Goal: Task Accomplishment & Management: Manage account settings

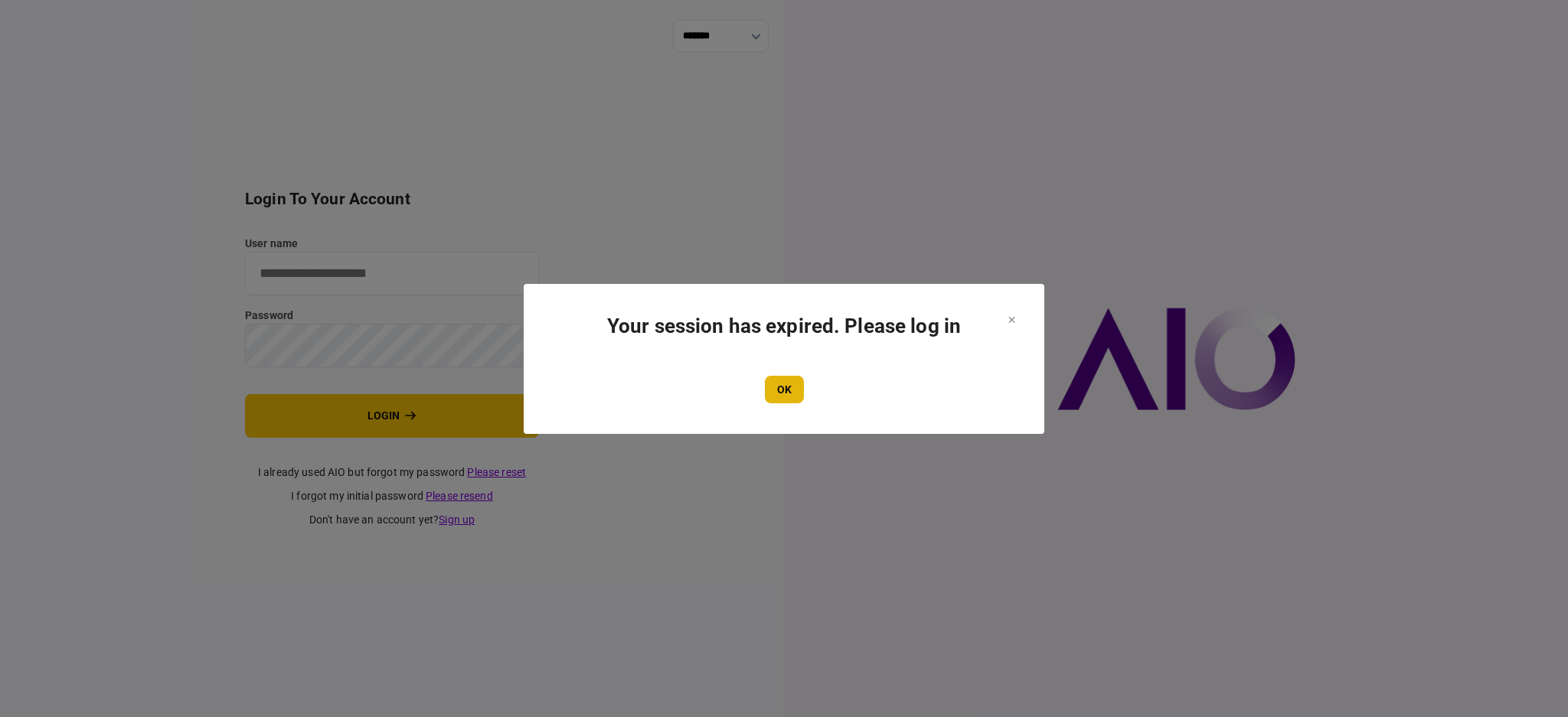
type input "****"
click at [781, 391] on button "OK" at bounding box center [784, 389] width 39 height 27
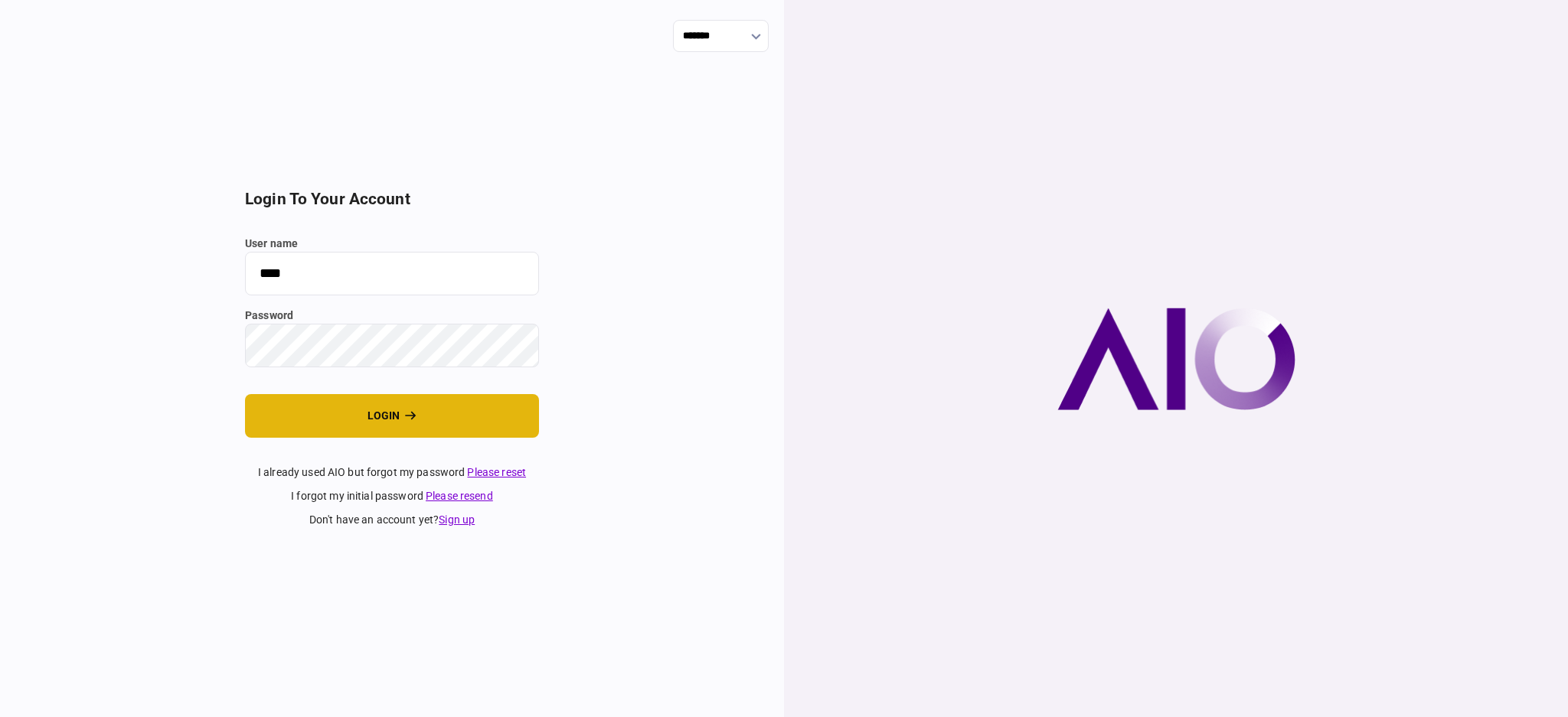
click at [372, 423] on button "login" at bounding box center [391, 415] width 294 height 44
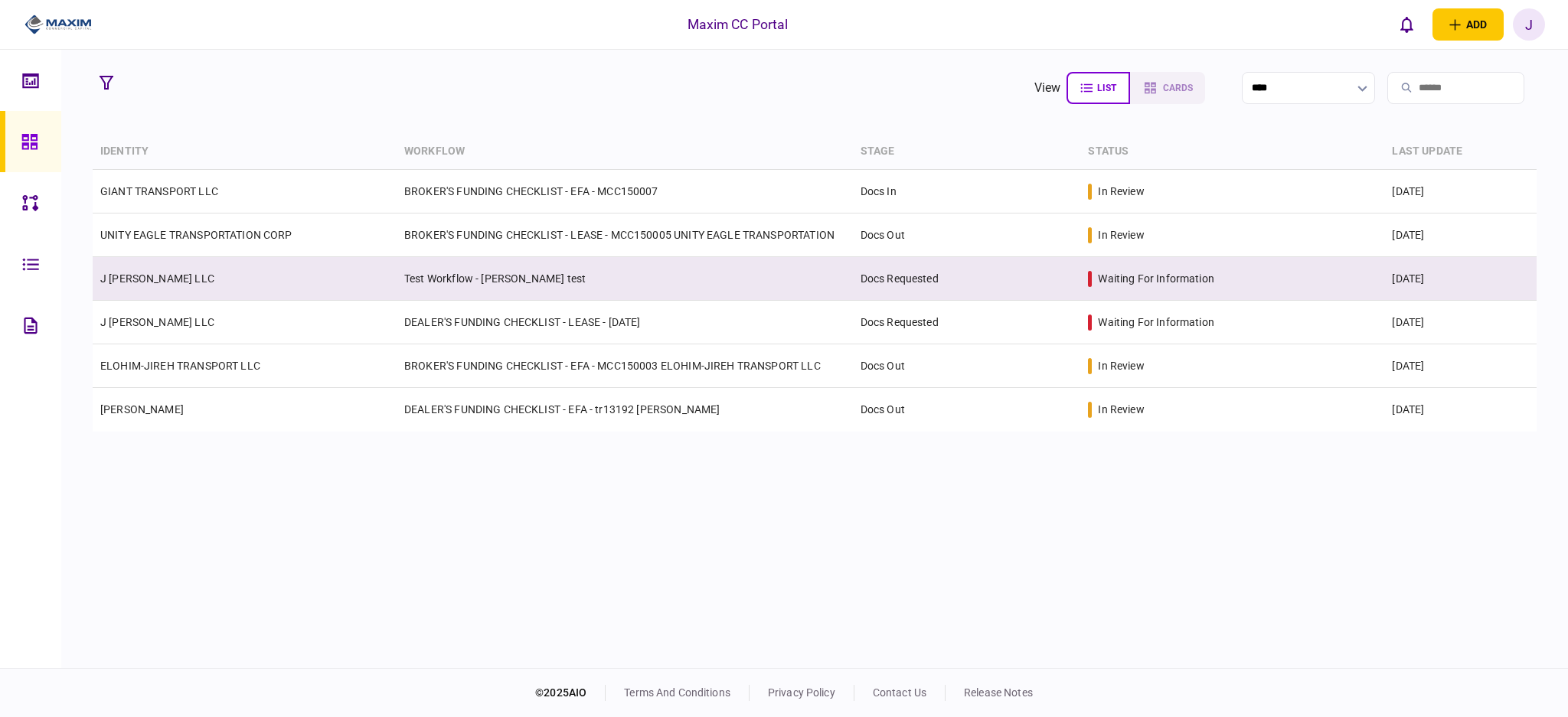
click at [470, 278] on td "Test Workflow - [PERSON_NAME] test" at bounding box center [625, 279] width 457 height 44
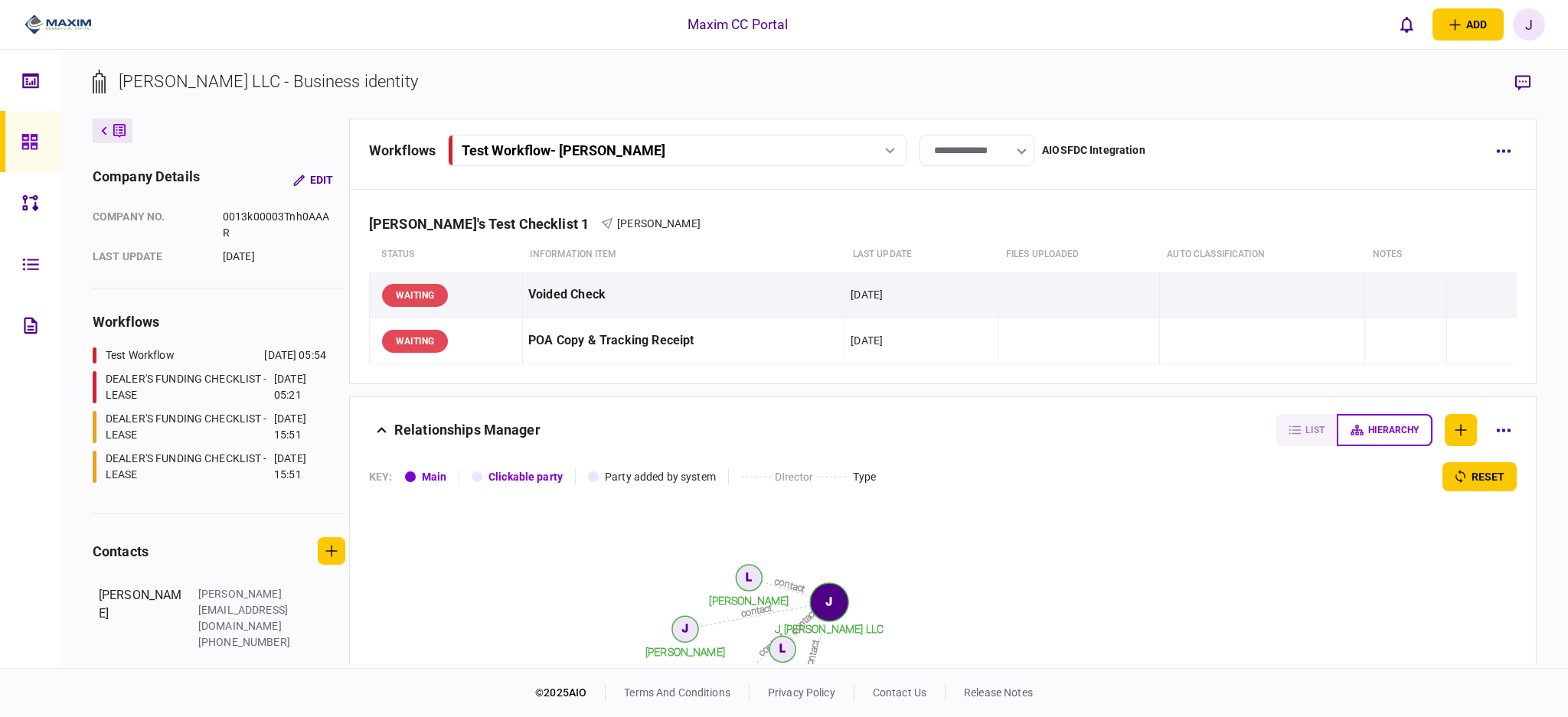
click at [998, 154] on input "**********" at bounding box center [977, 150] width 115 height 32
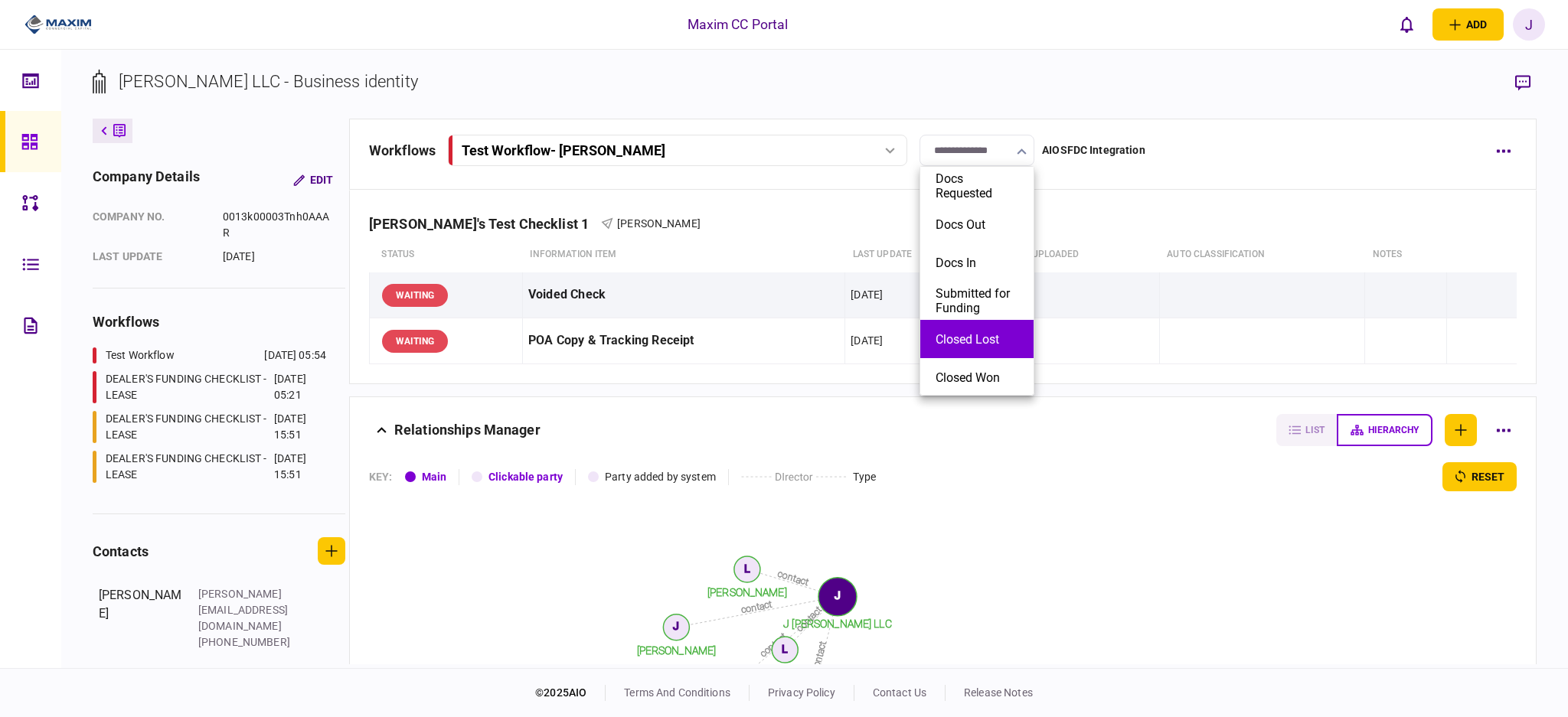
click at [982, 343] on button "Closed Lost" at bounding box center [977, 339] width 82 height 15
type input "**********"
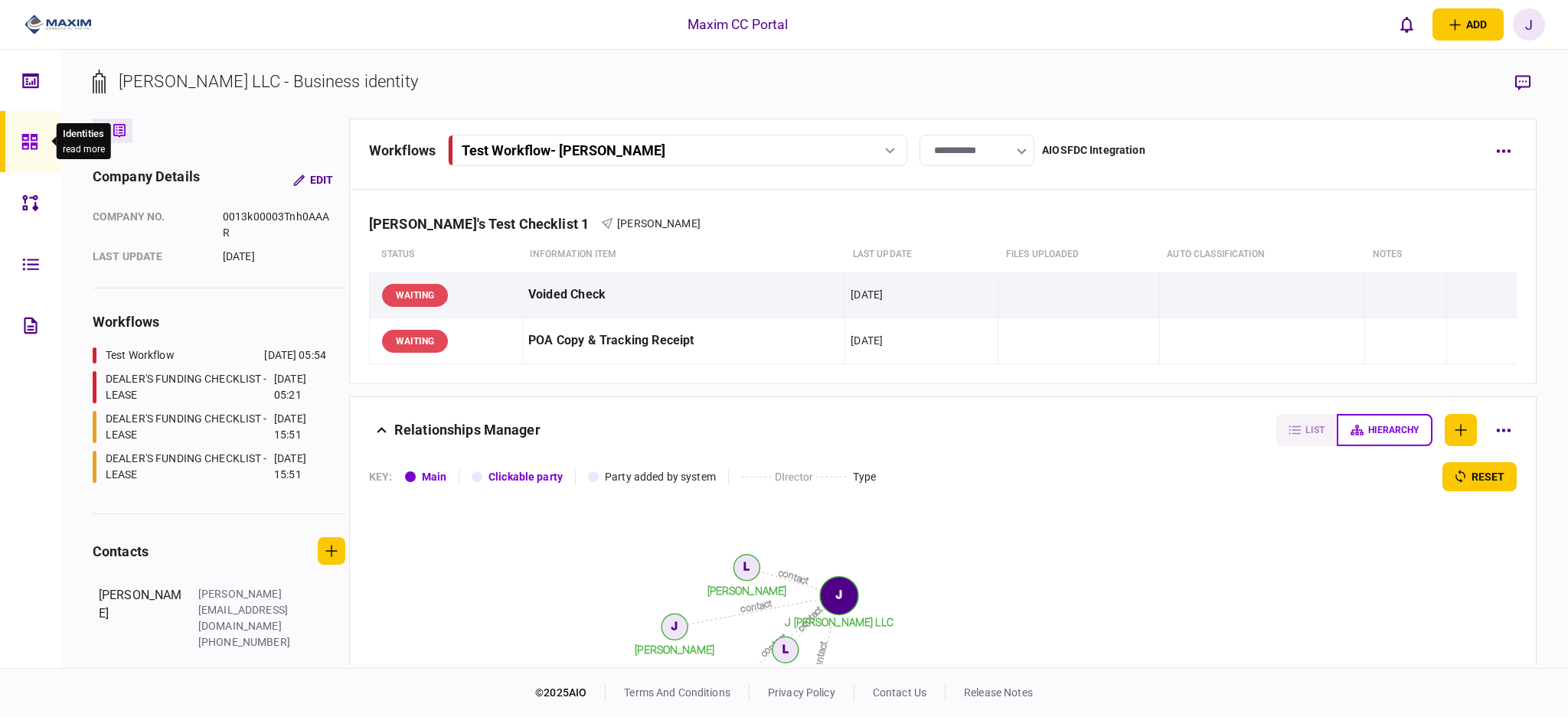
click at [21, 151] on div at bounding box center [33, 141] width 25 height 61
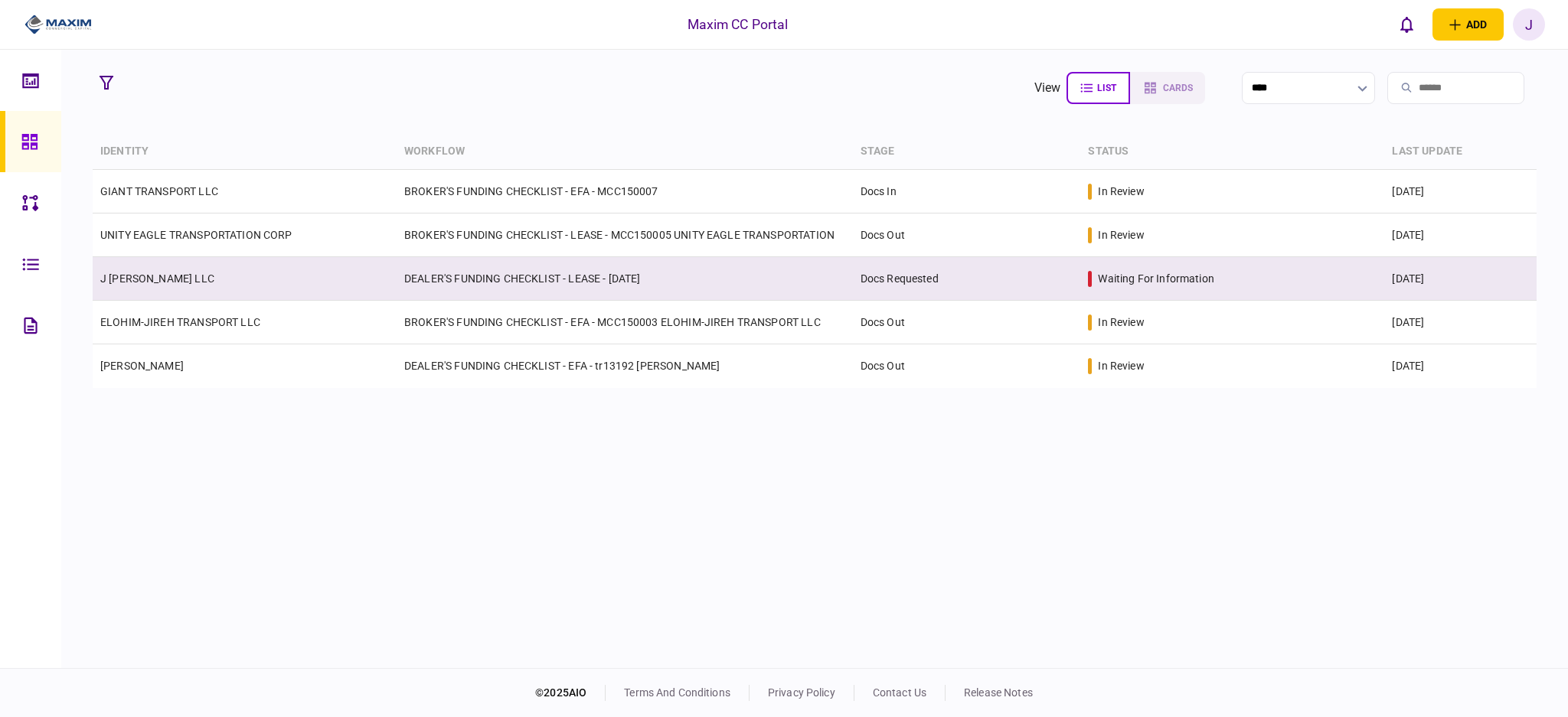
click at [253, 279] on td "J [PERSON_NAME] LLC" at bounding box center [245, 279] width 304 height 44
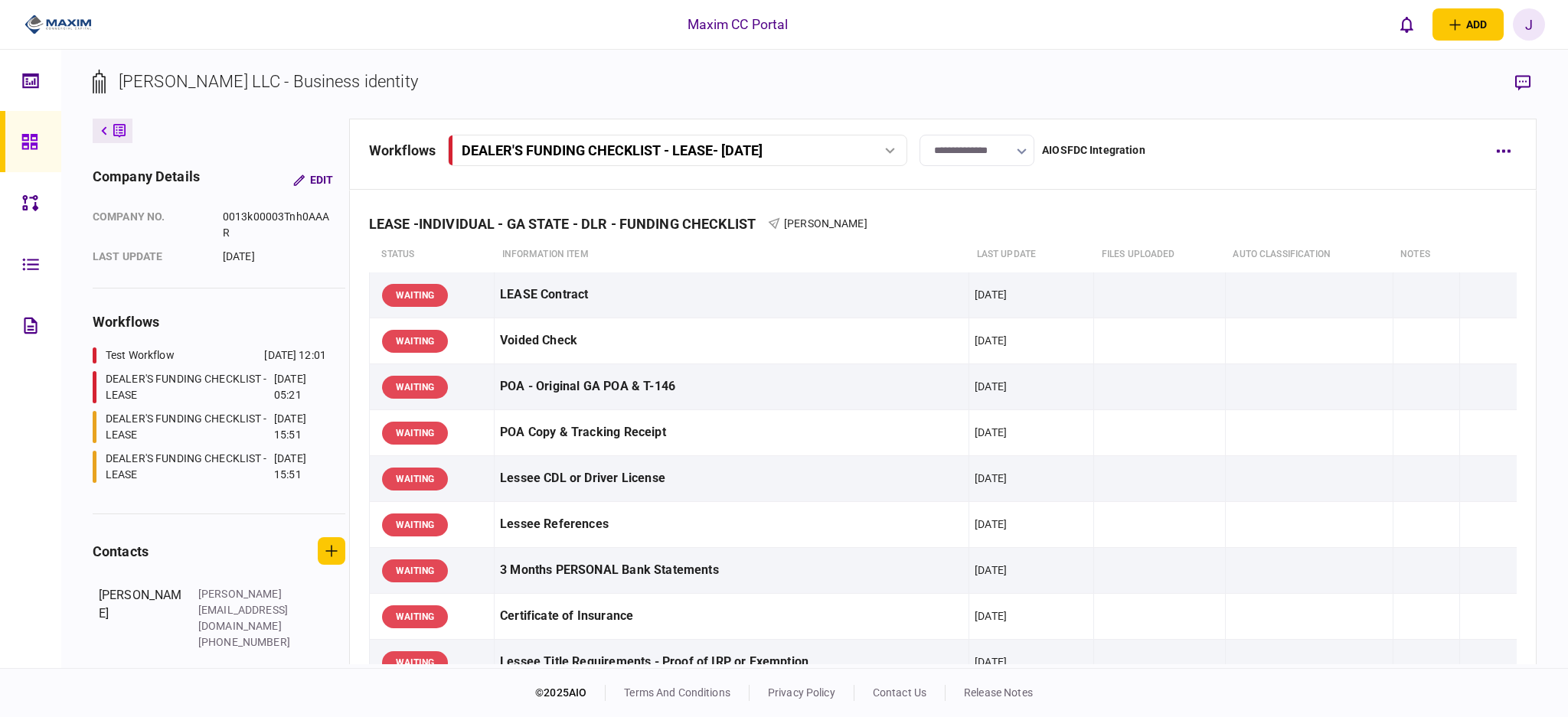
click at [974, 154] on input "**********" at bounding box center [977, 150] width 115 height 32
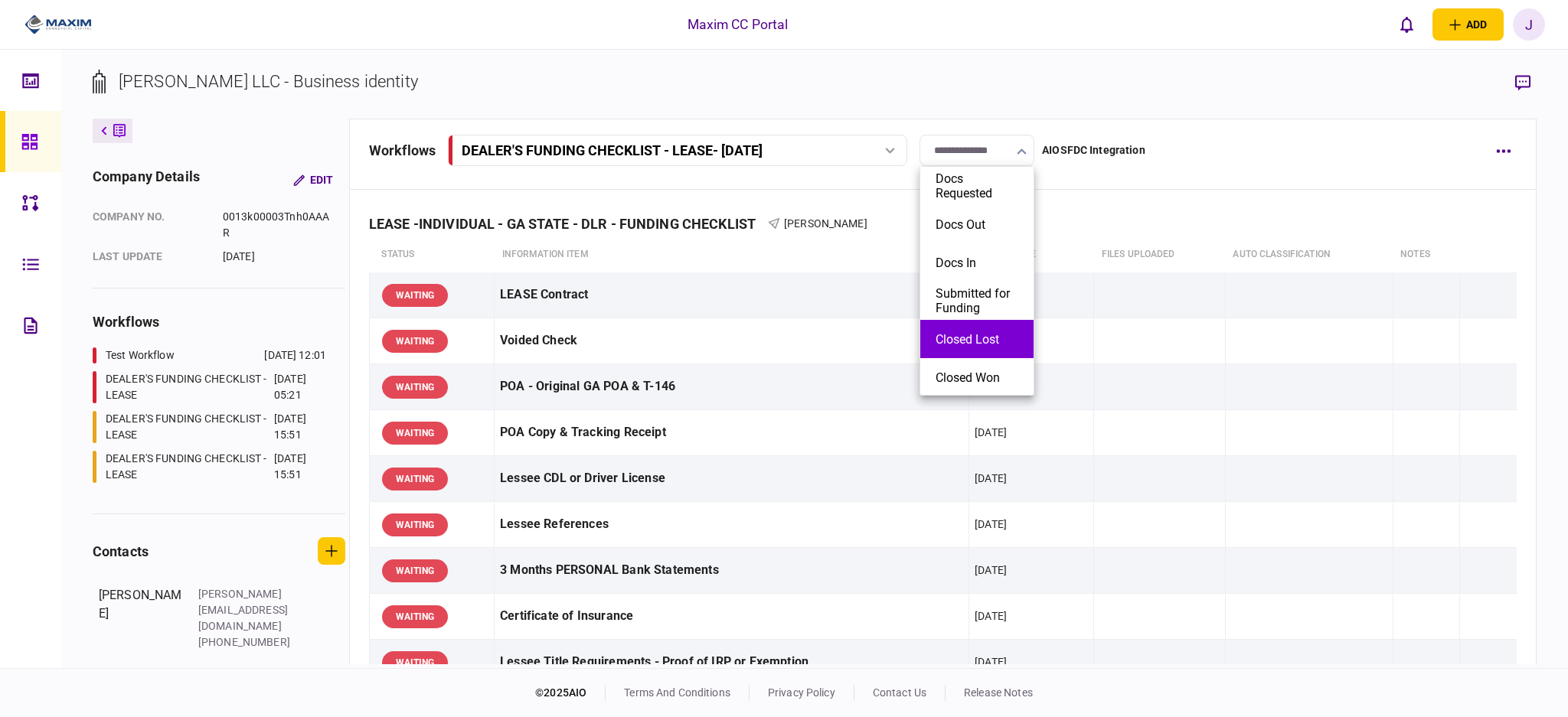
click at [984, 335] on button "Closed Lost" at bounding box center [977, 339] width 82 height 15
type input "**********"
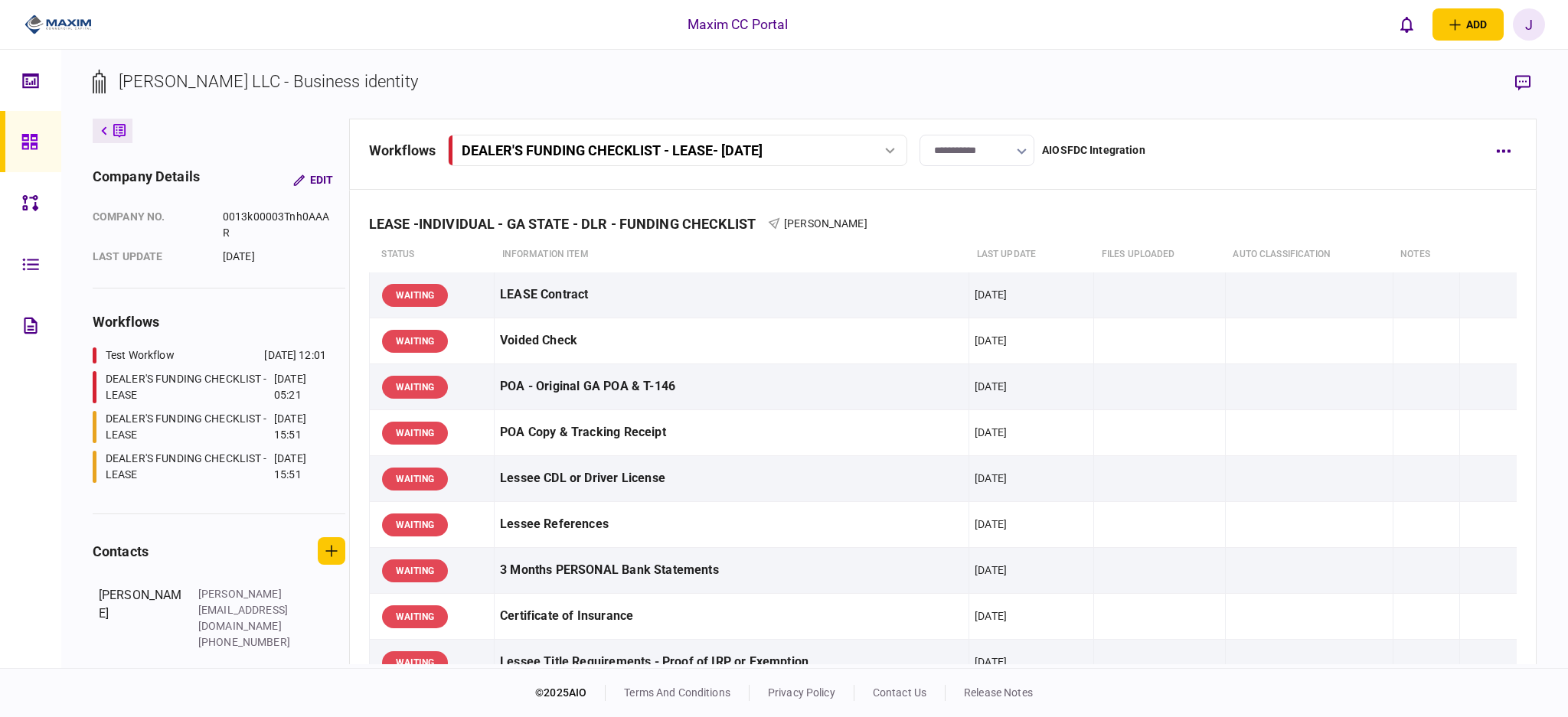
click at [18, 135] on link at bounding box center [30, 141] width 61 height 61
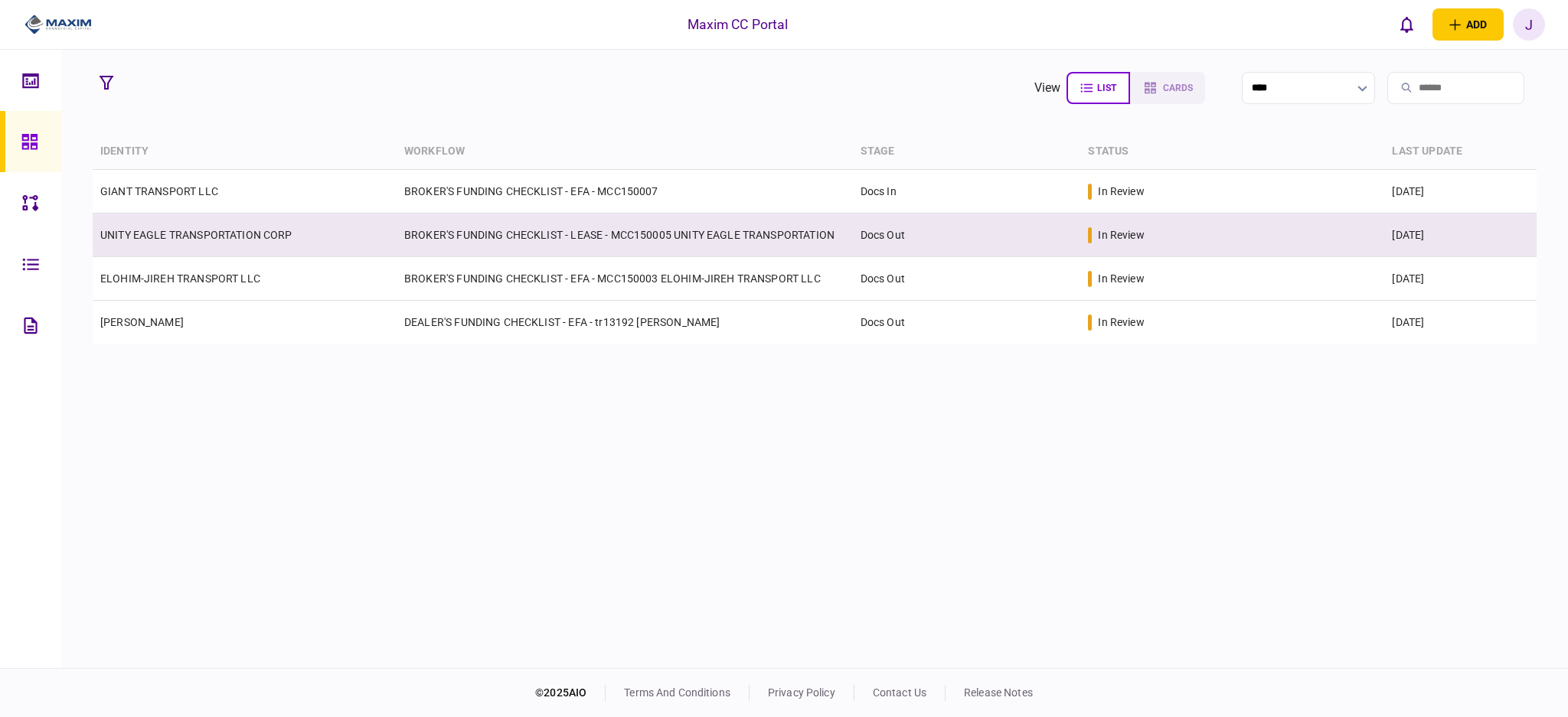
click at [177, 237] on link "UNITY EAGLE TRANSPORTATION CORP" at bounding box center [197, 235] width 192 height 12
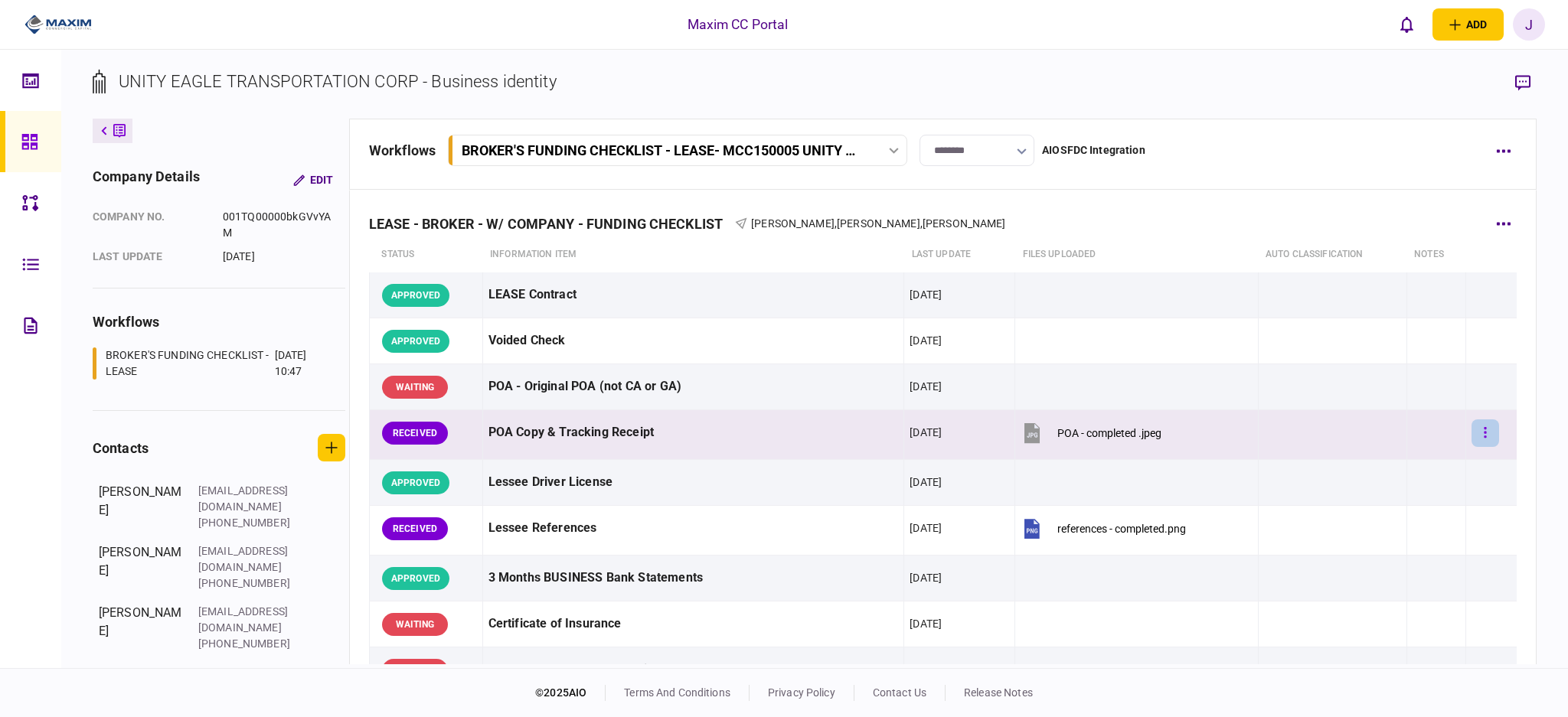
click at [1483, 425] on icon "button" at bounding box center [1485, 432] width 3 height 15
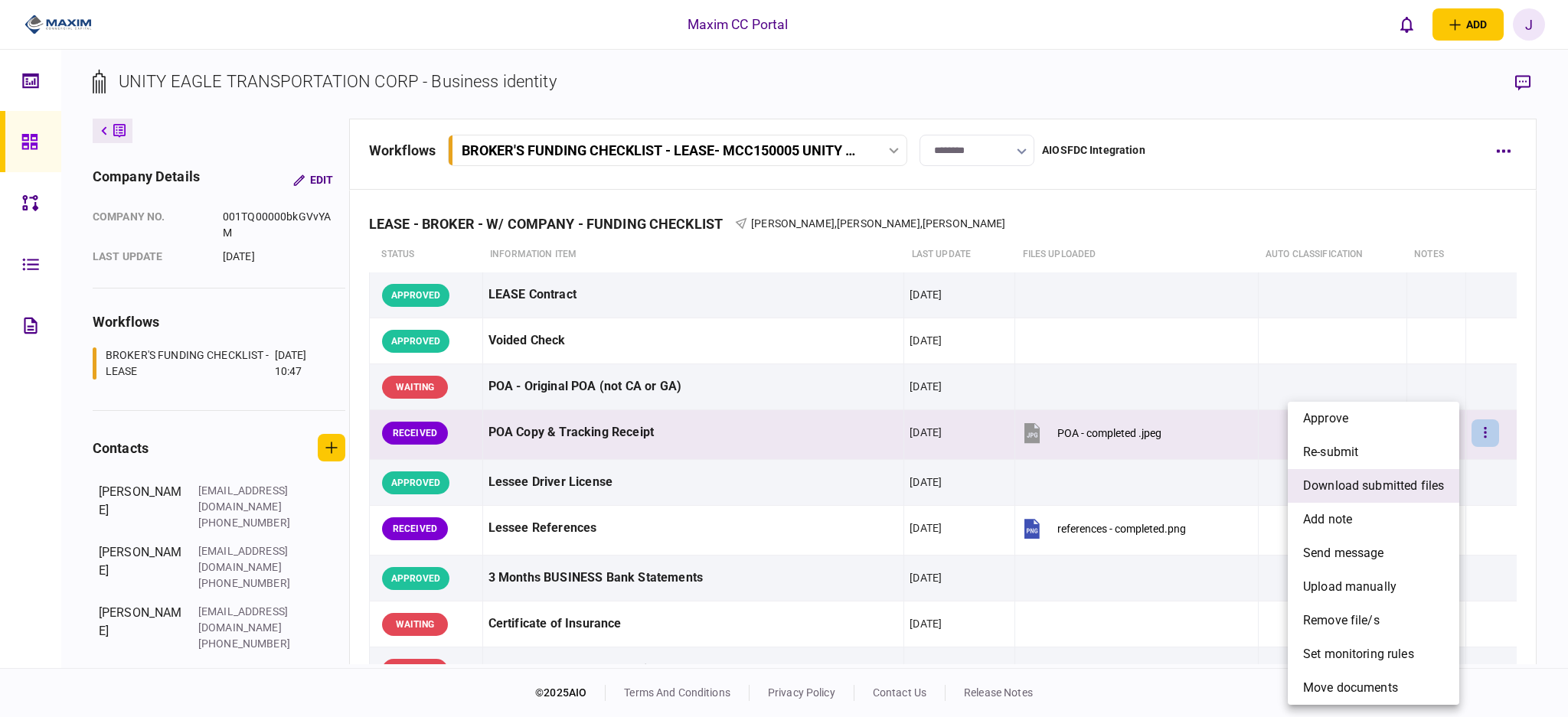
click at [1375, 474] on li "download submitted files" at bounding box center [1373, 485] width 172 height 33
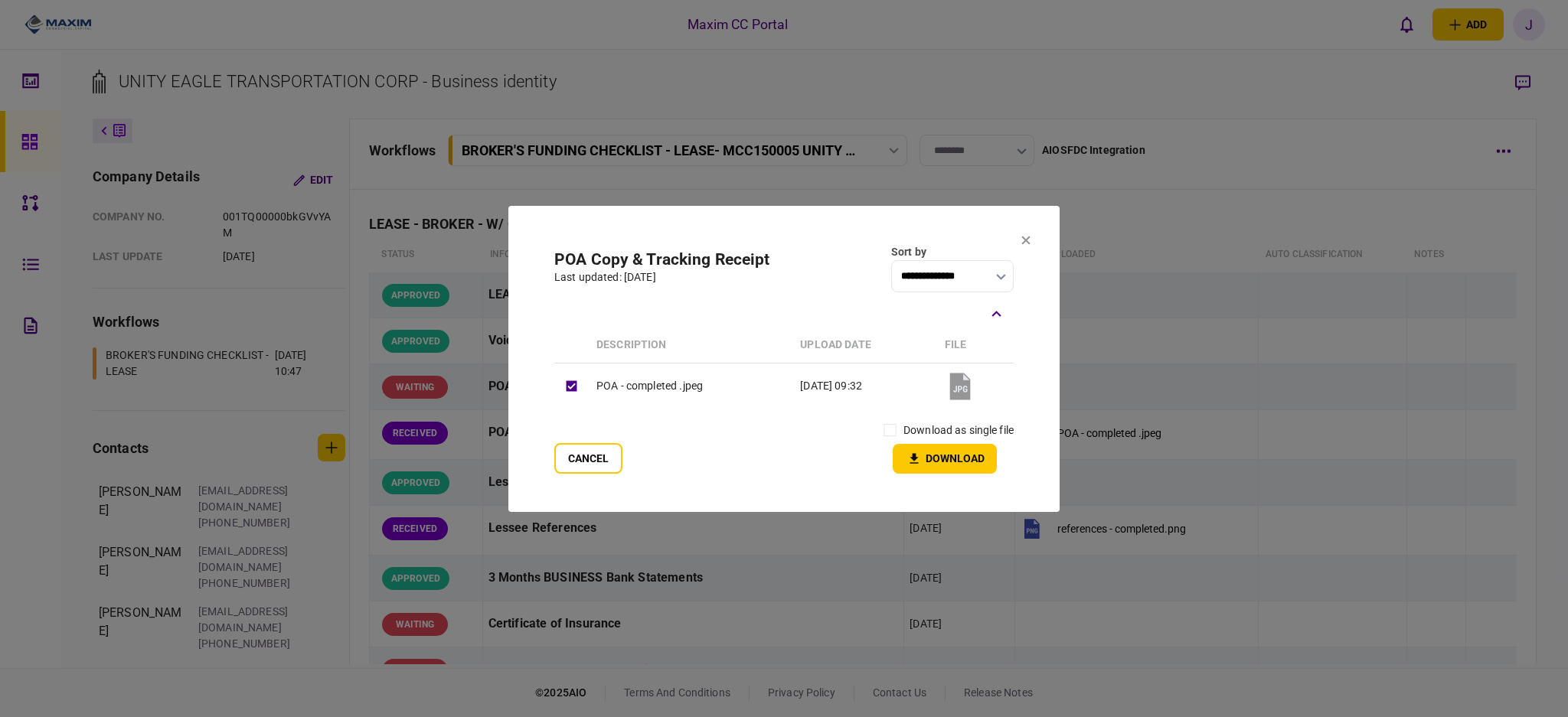
click at [875, 424] on div "Cancel download as single file Download" at bounding box center [784, 445] width 459 height 57
click at [948, 460] on button "Download" at bounding box center [944, 458] width 104 height 30
click at [1024, 243] on icon at bounding box center [1026, 240] width 9 height 9
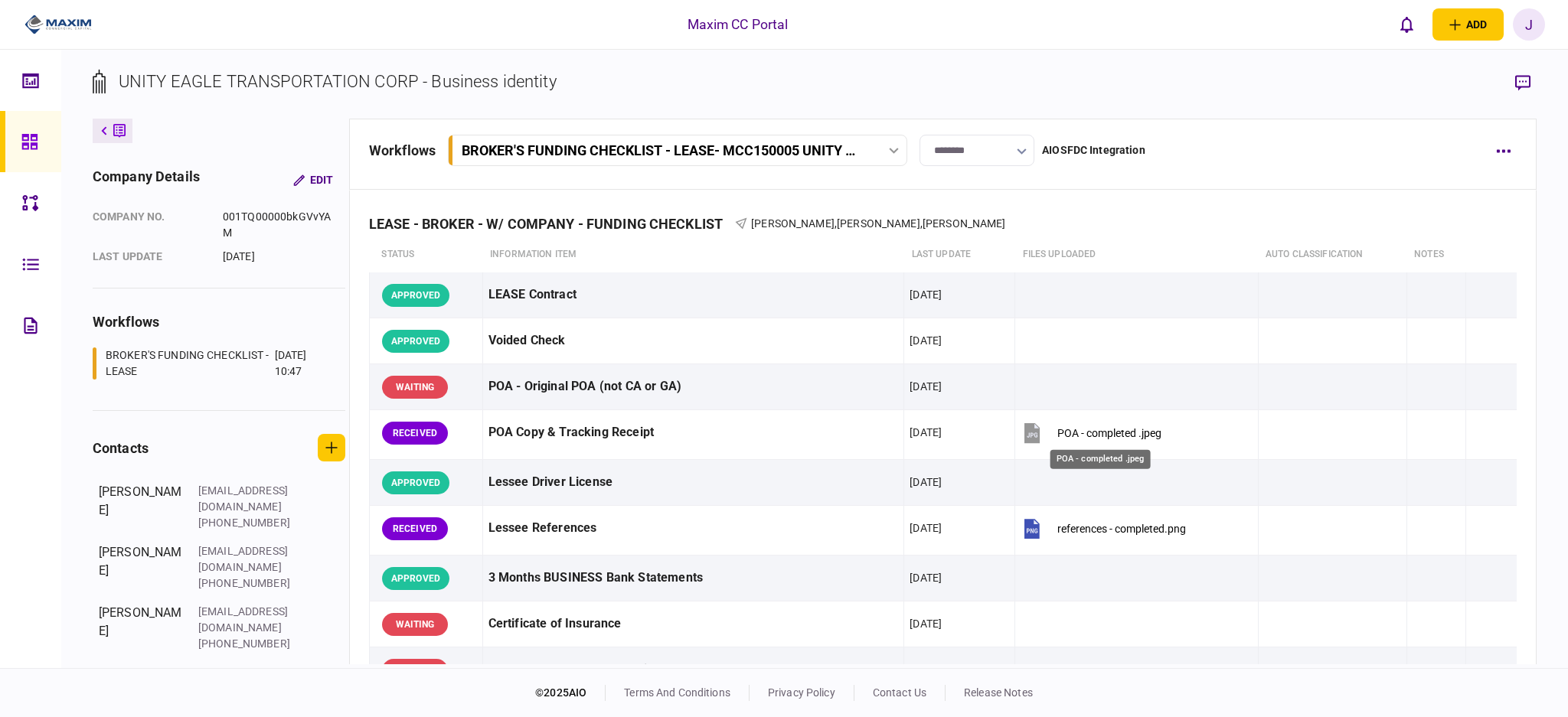
click at [1082, 441] on div "POA - completed .jpeg" at bounding box center [1100, 455] width 103 height 32
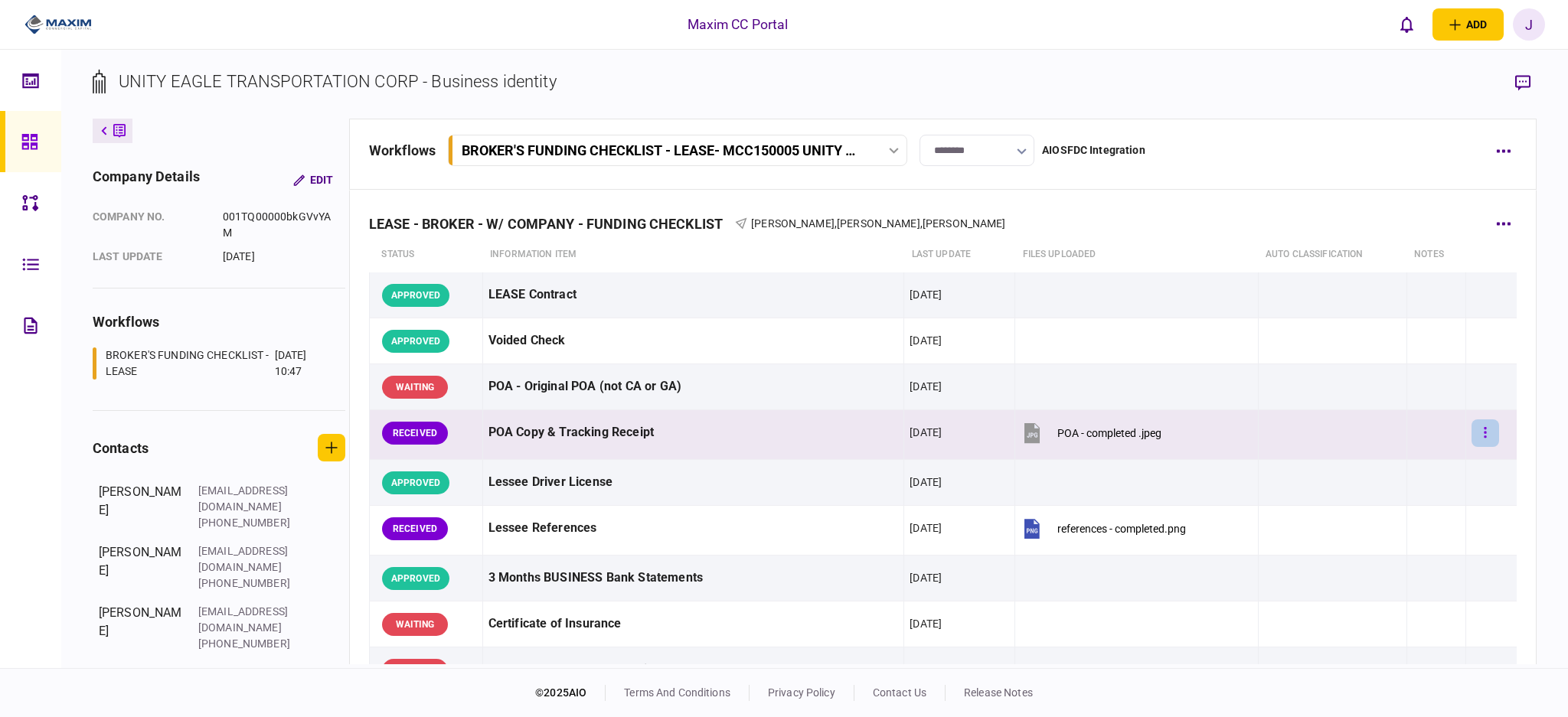
click at [1477, 442] on button "button" at bounding box center [1485, 433] width 27 height 27
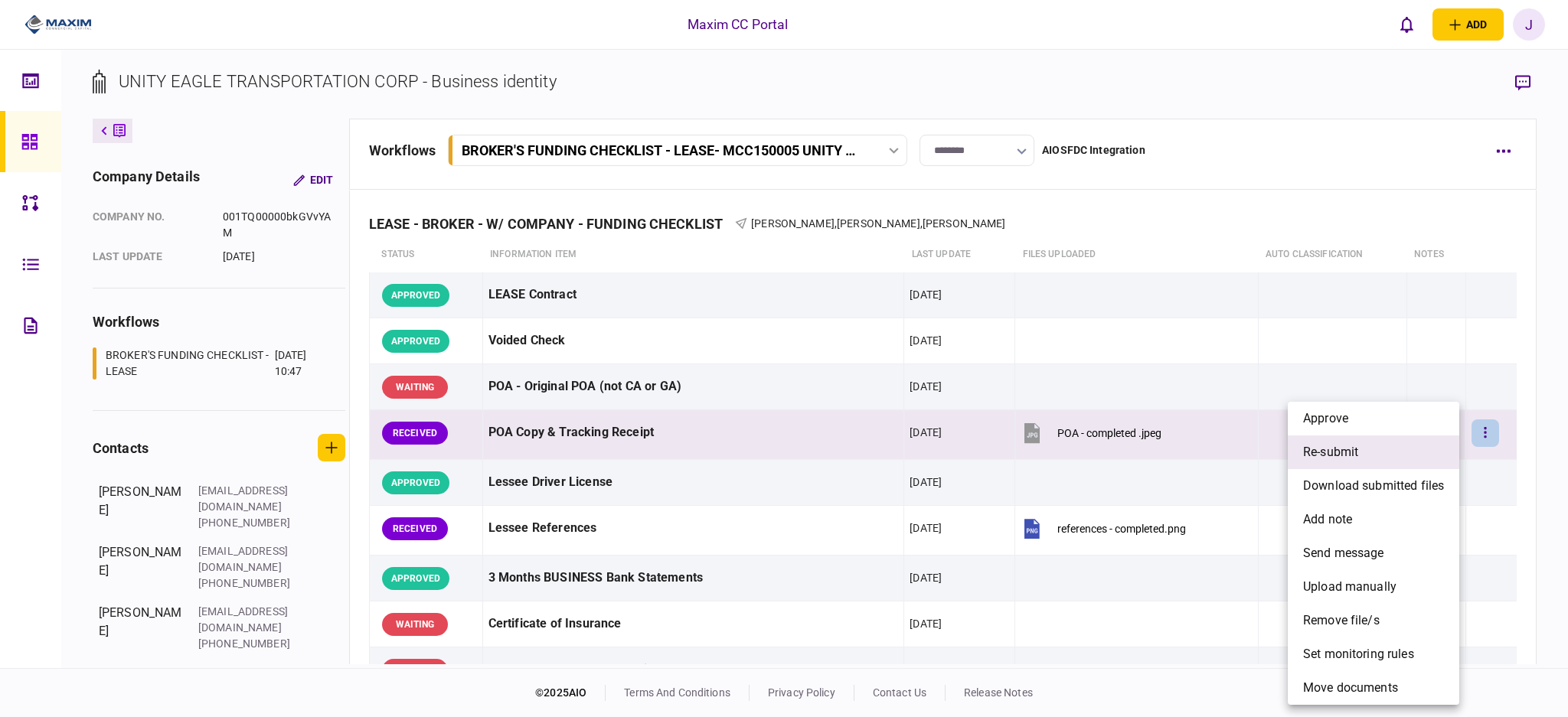
click at [1386, 453] on li "re-submit" at bounding box center [1373, 451] width 172 height 33
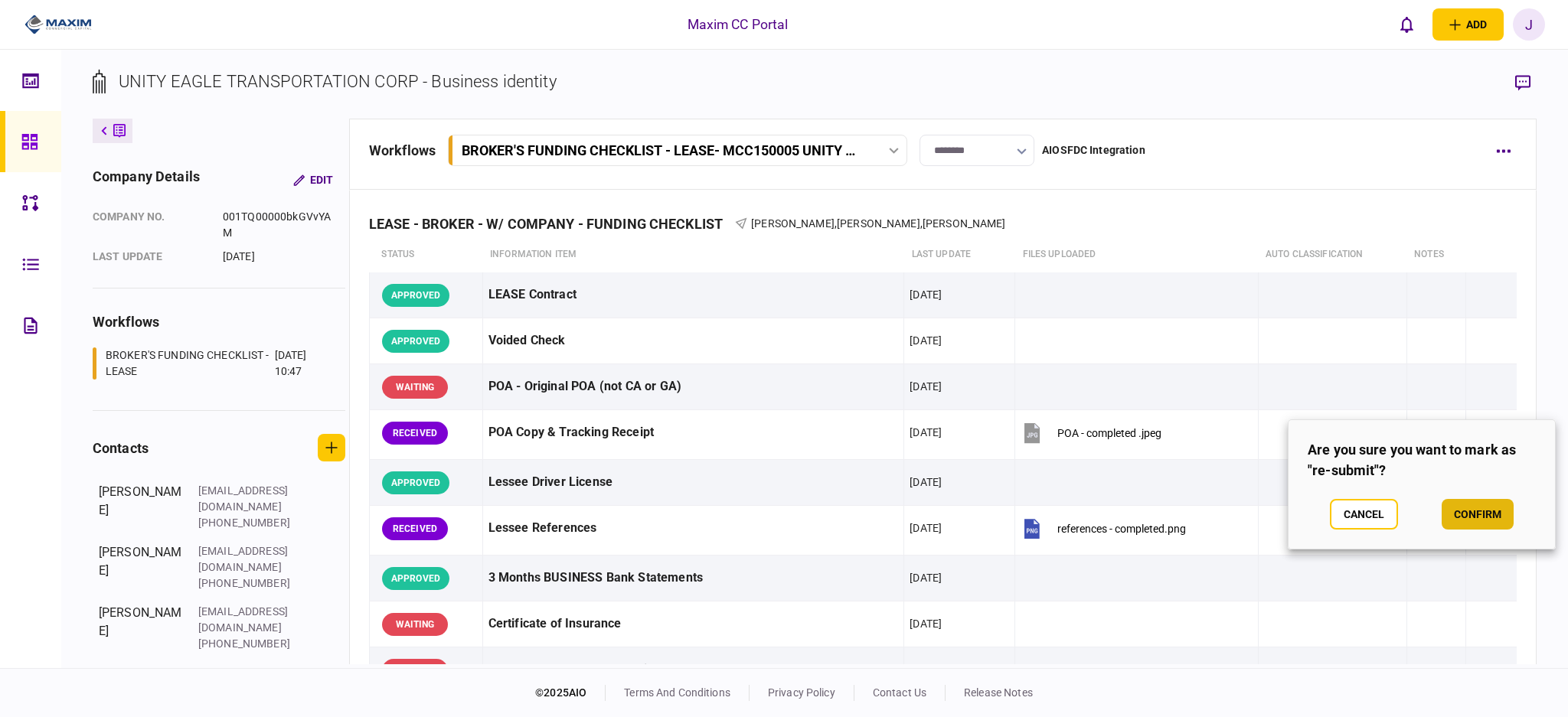
click at [1467, 509] on button "confirm" at bounding box center [1477, 514] width 72 height 31
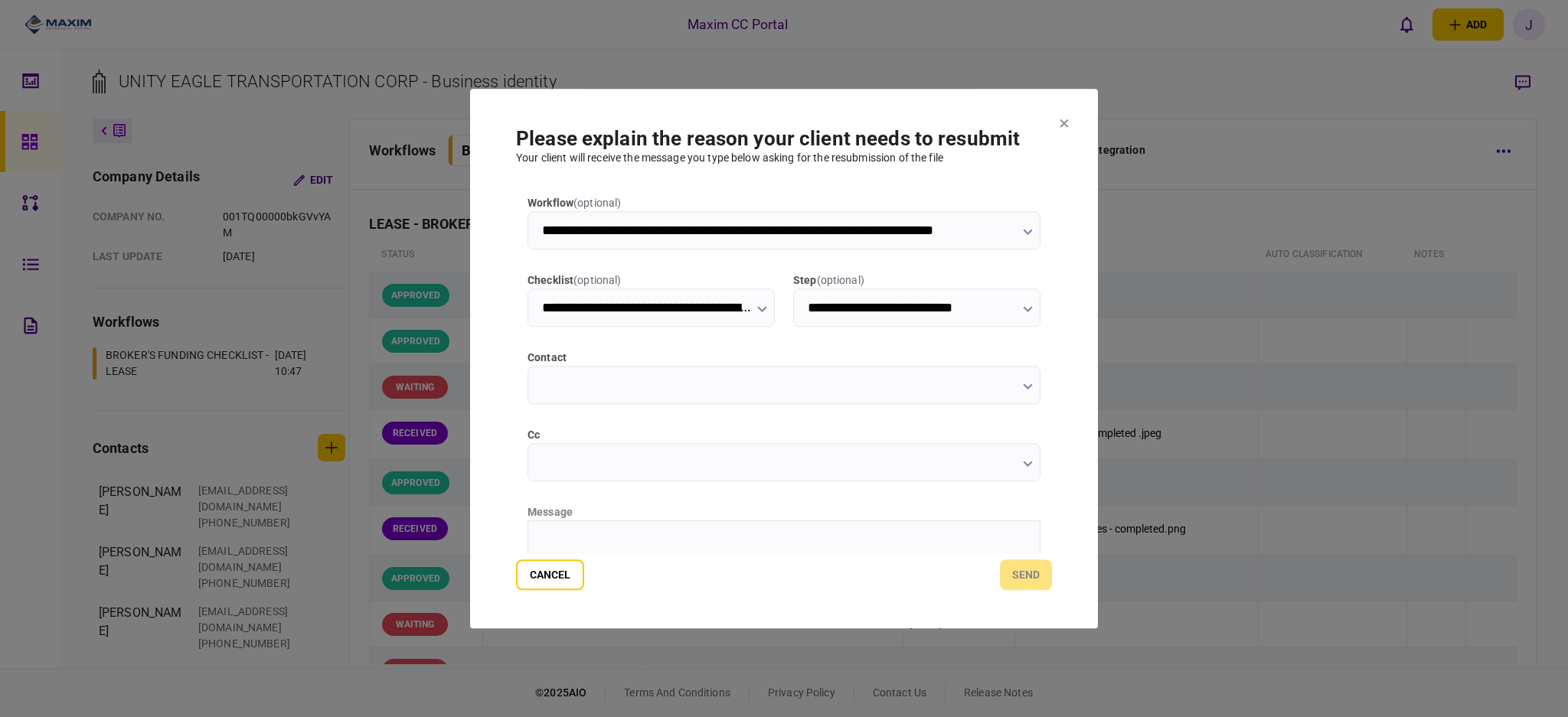
type input "**********"
click at [620, 452] on input "cc" at bounding box center [784, 461] width 513 height 39
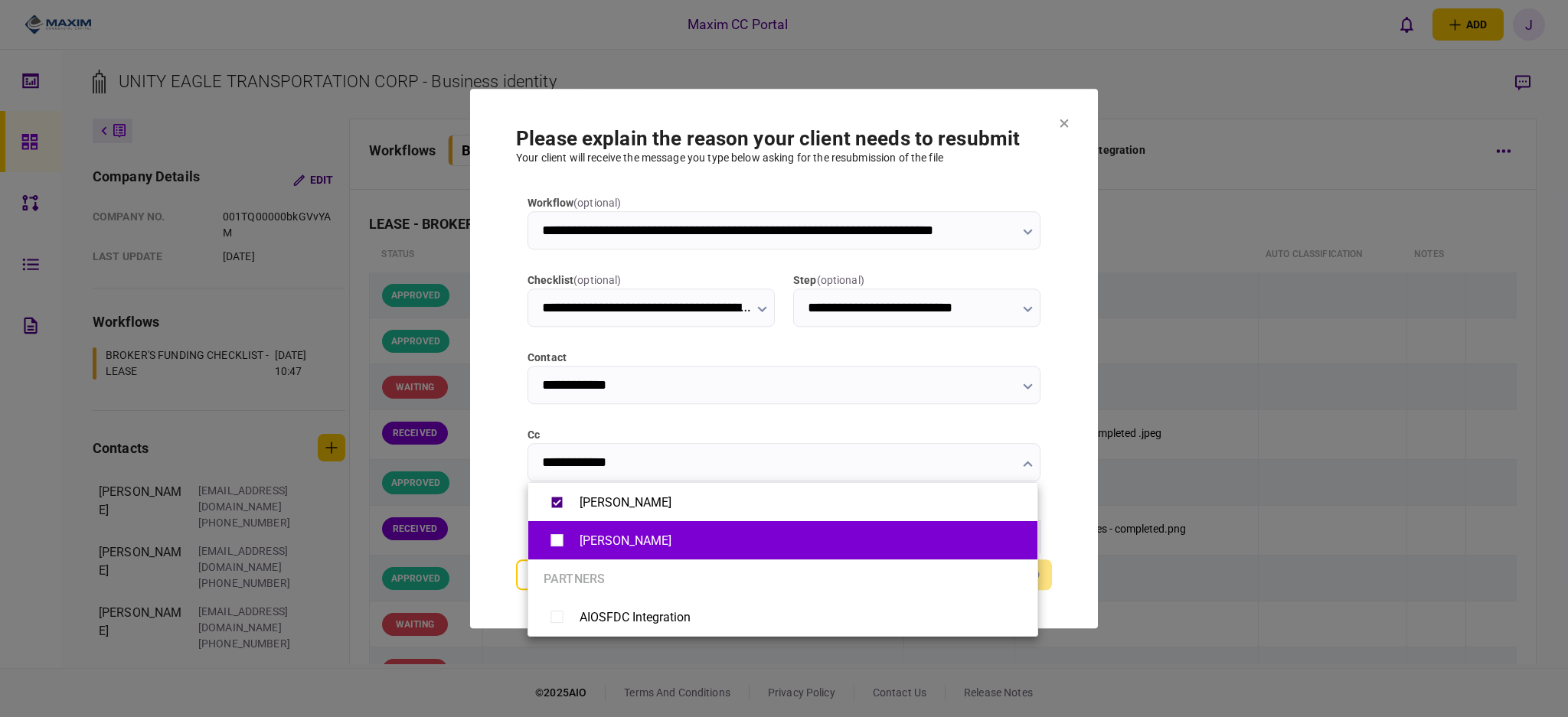
type input "**********"
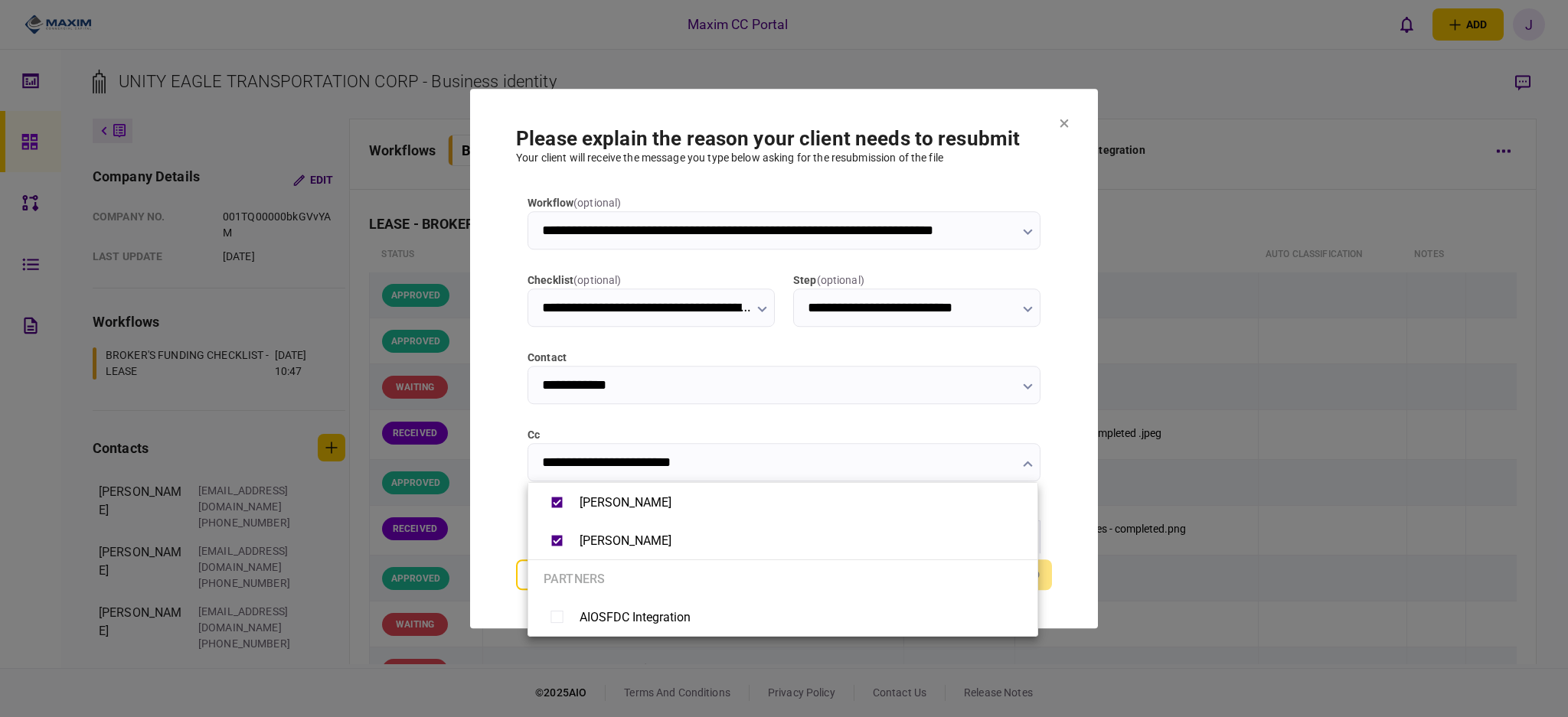
click at [499, 520] on div at bounding box center [784, 358] width 1568 height 717
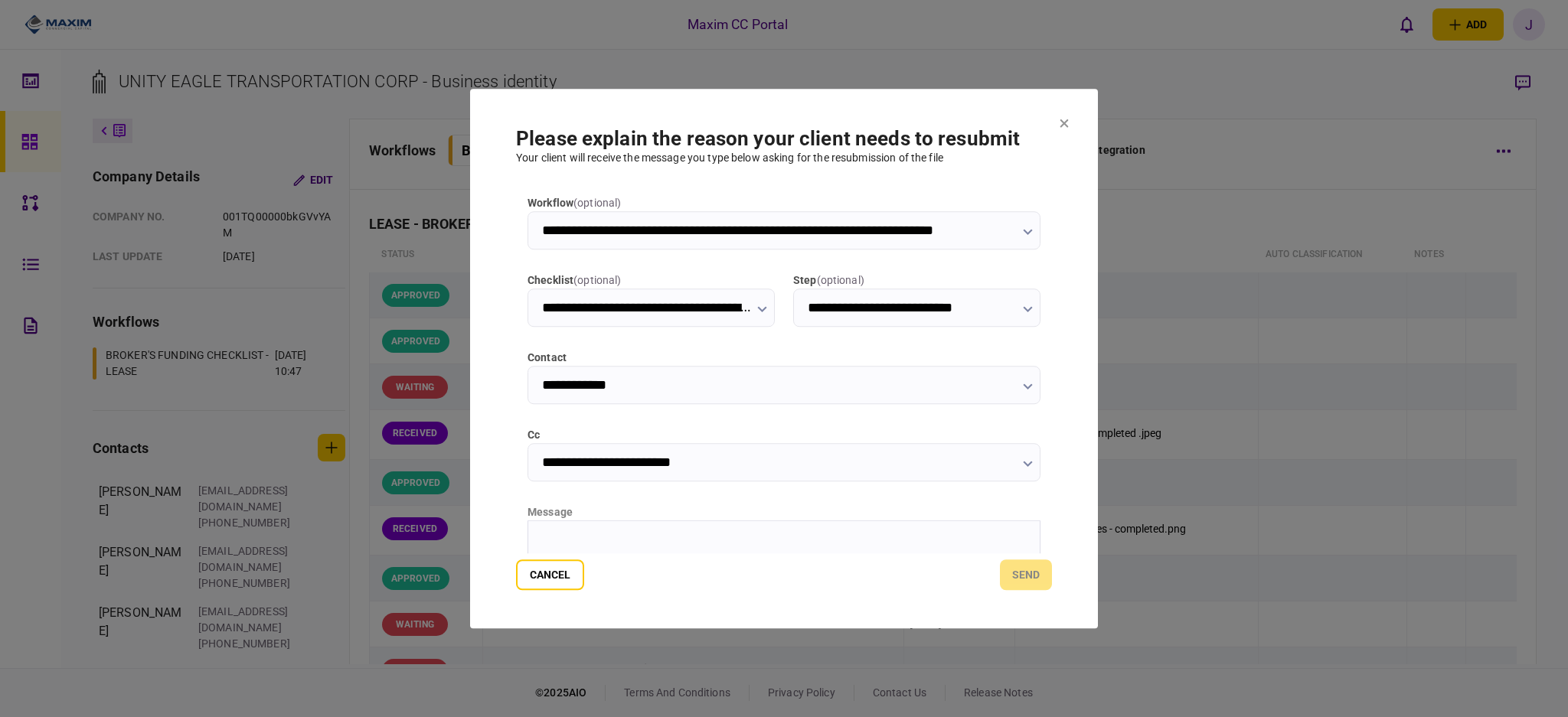
click at [691, 531] on html at bounding box center [784, 539] width 512 height 38
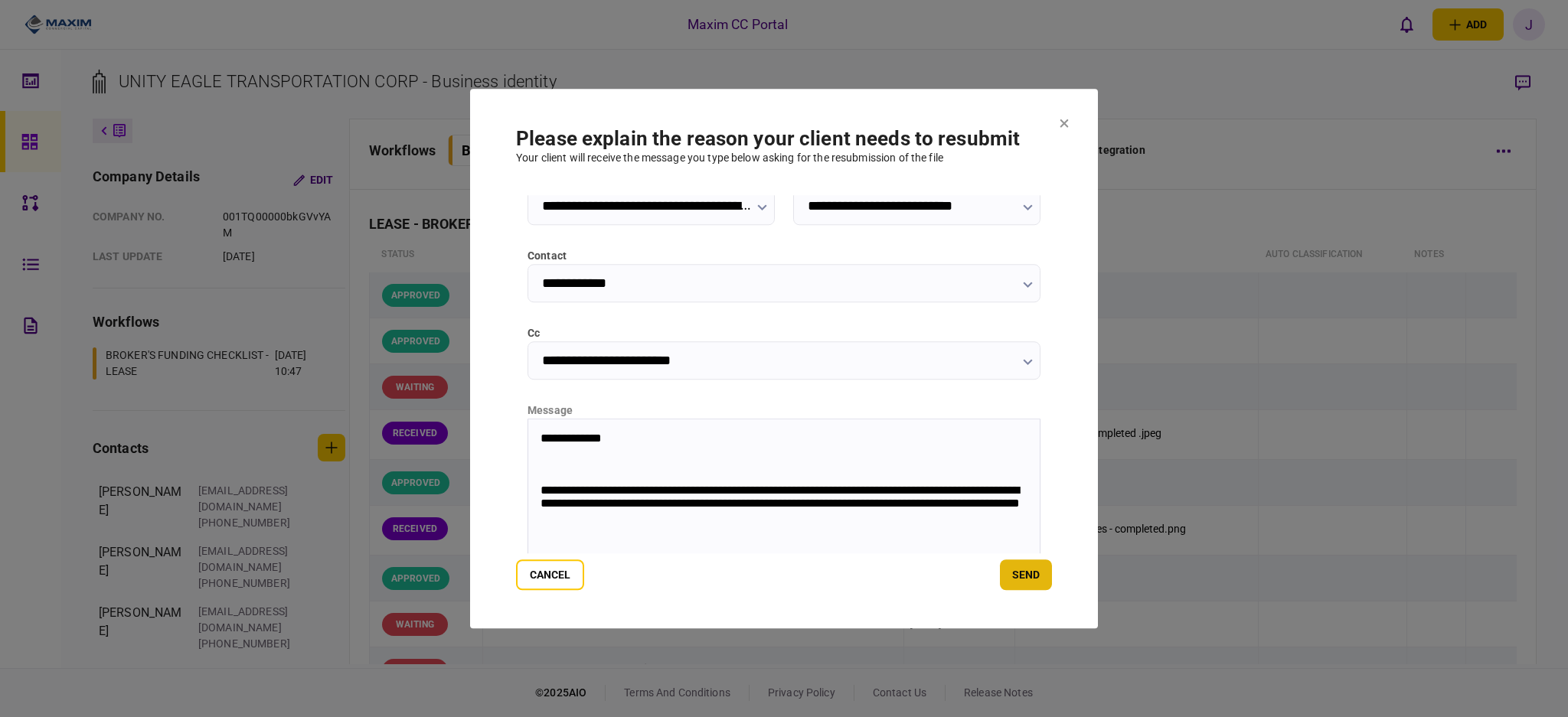
click at [1038, 581] on button "send" at bounding box center [1026, 575] width 52 height 31
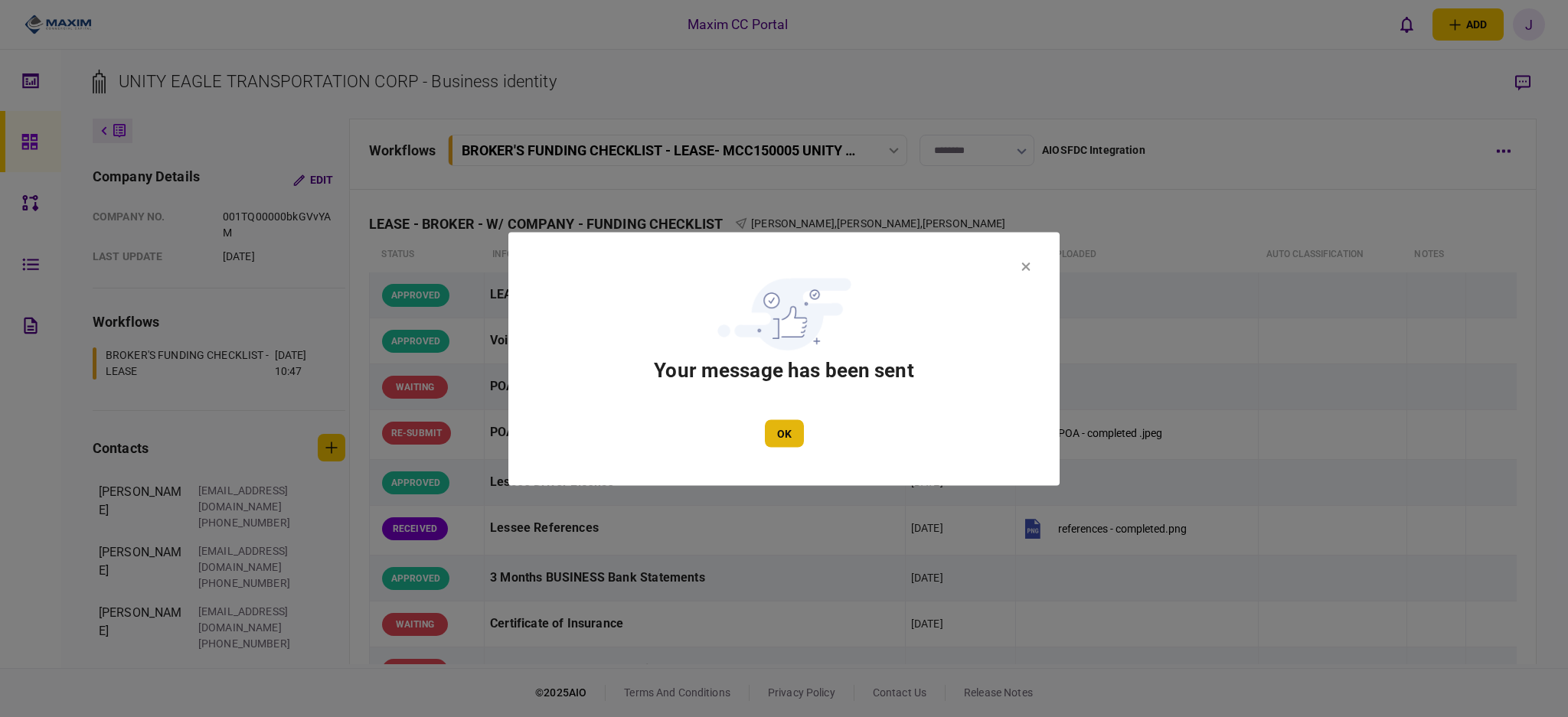
click at [782, 437] on button "OK" at bounding box center [784, 433] width 39 height 27
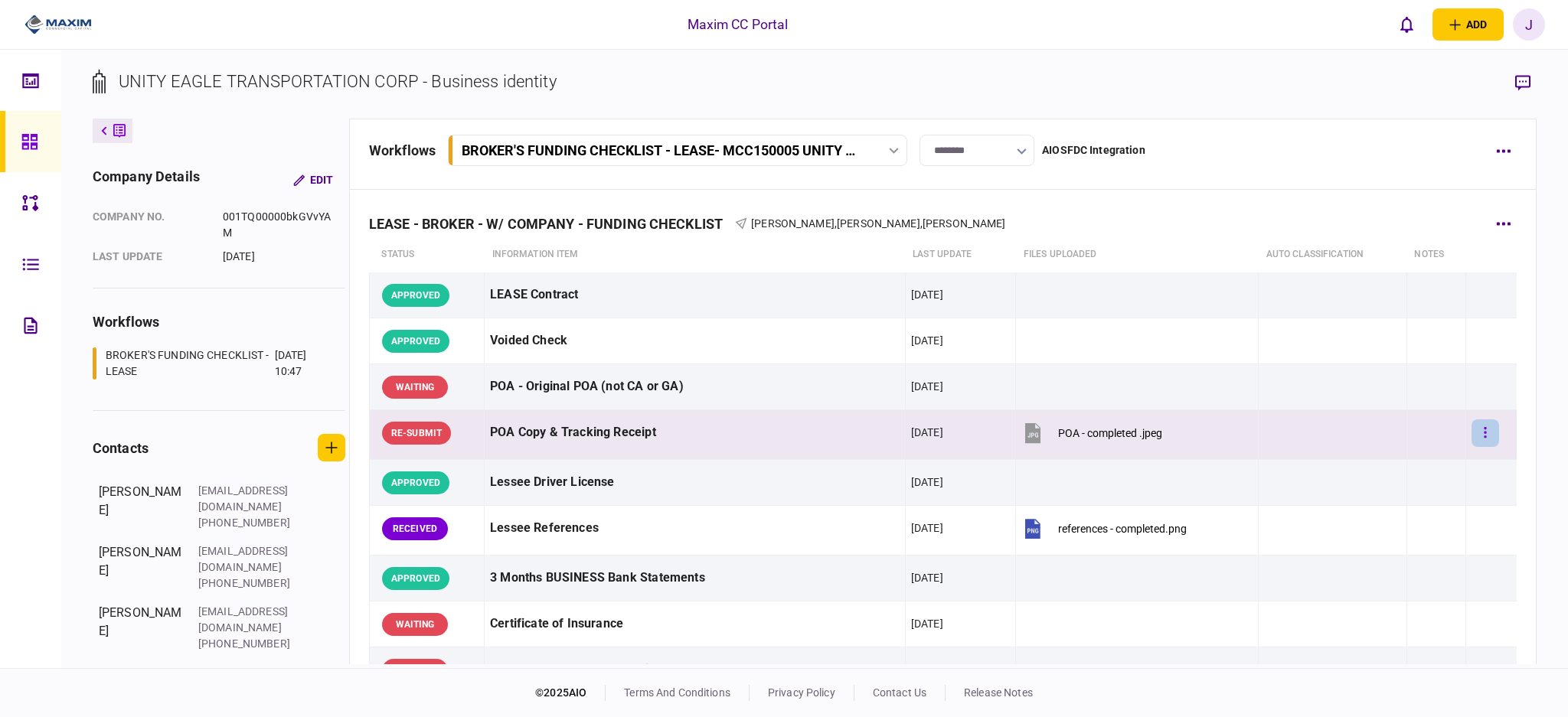
click at [1479, 435] on button "button" at bounding box center [1485, 433] width 27 height 27
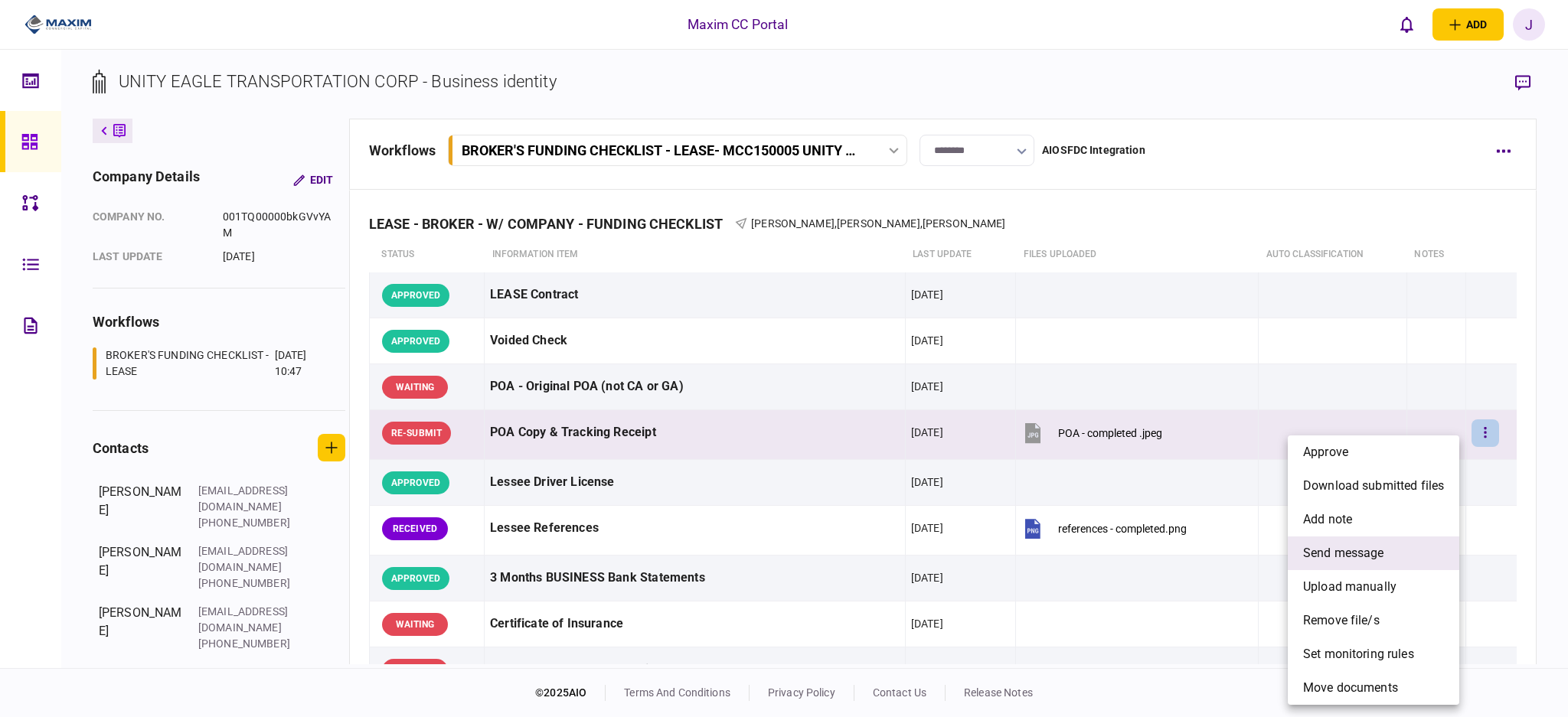
click at [1354, 555] on span "send message" at bounding box center [1343, 552] width 82 height 18
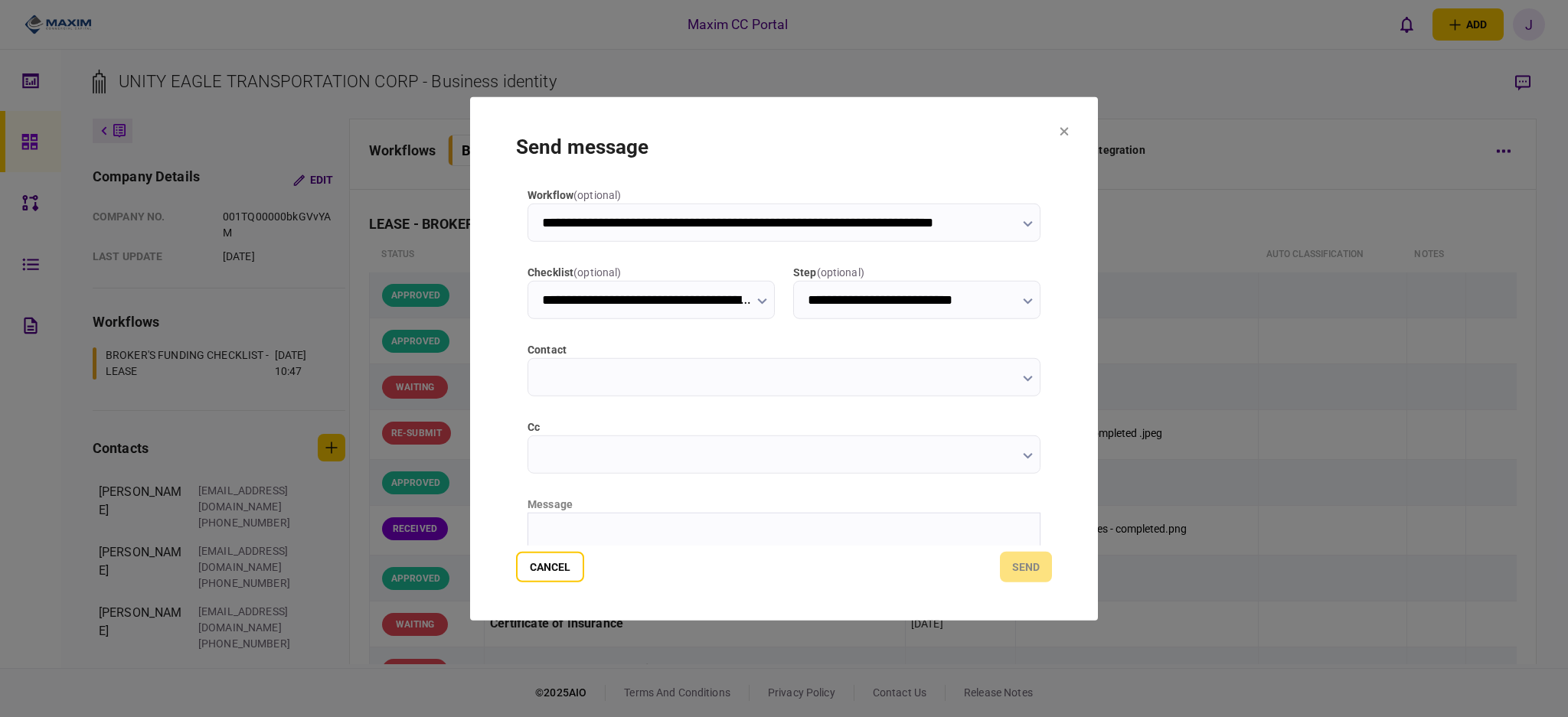
type input "**********"
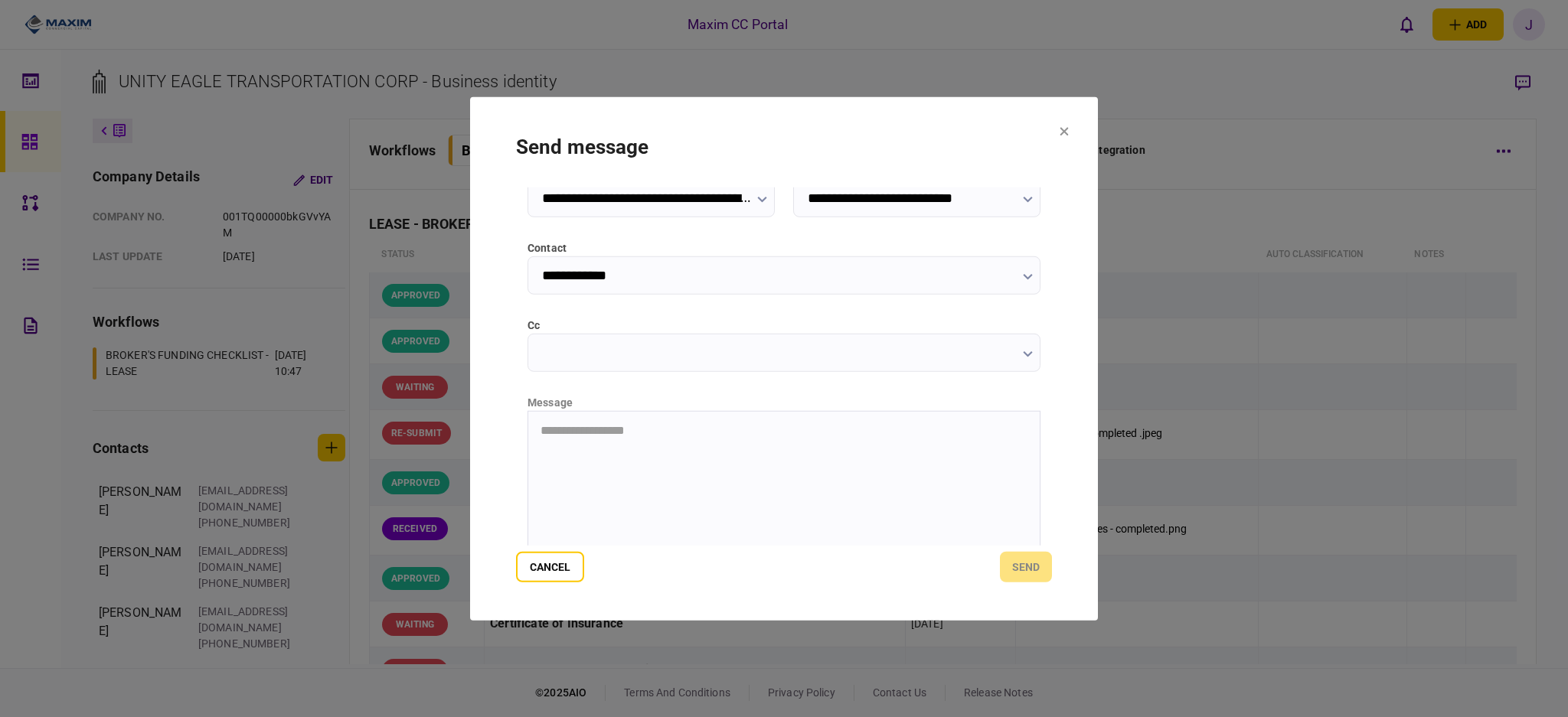
click at [579, 365] on input "cc" at bounding box center [784, 352] width 513 height 39
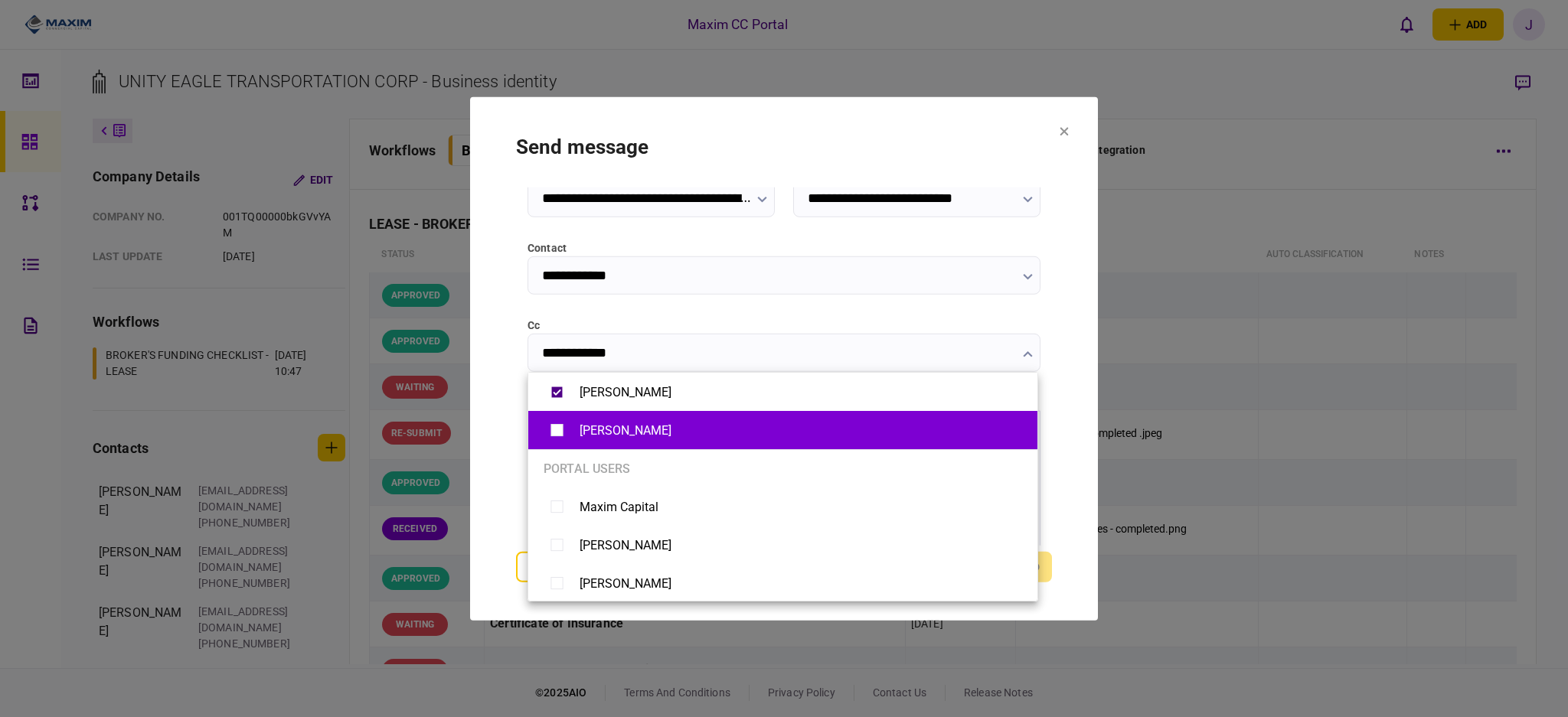
type input "**********"
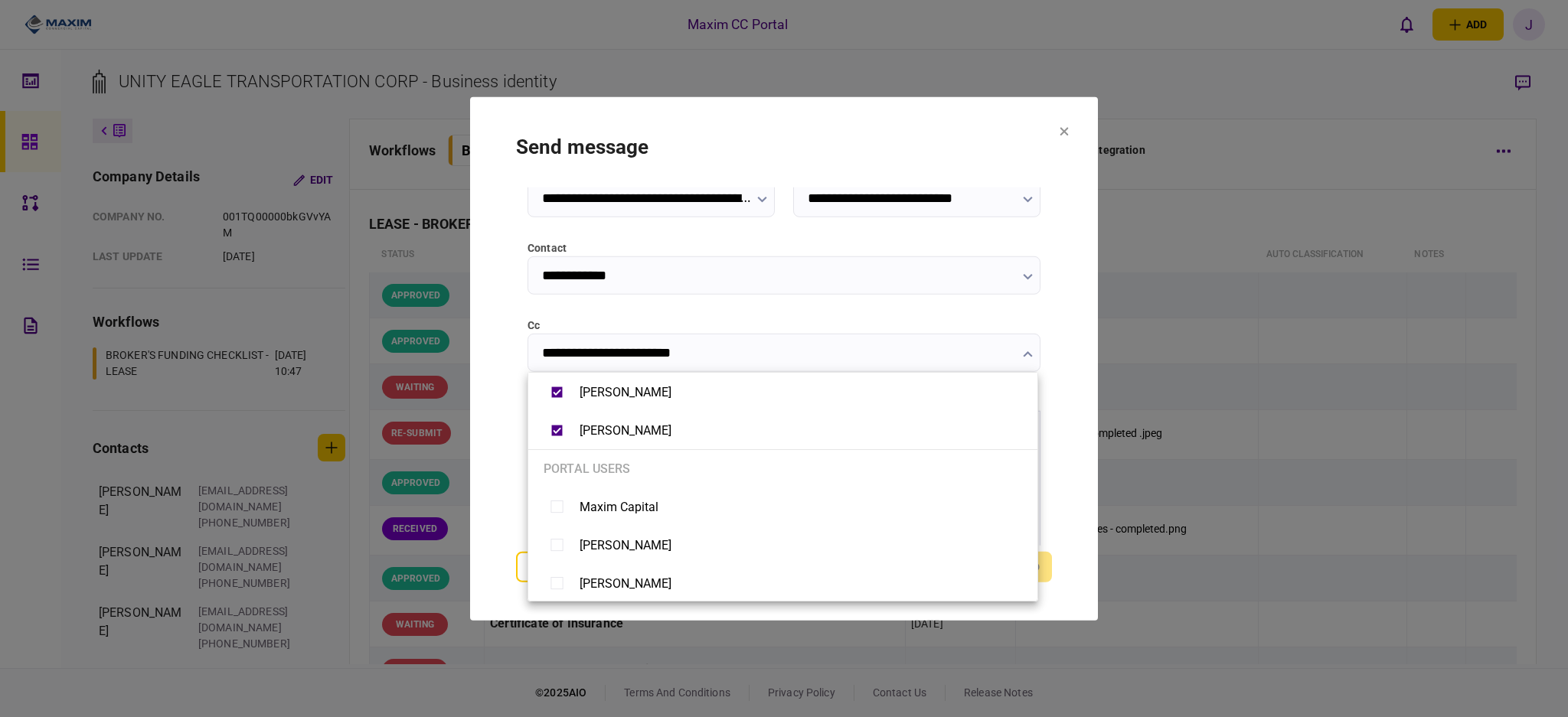
click at [497, 464] on div at bounding box center [784, 358] width 1568 height 717
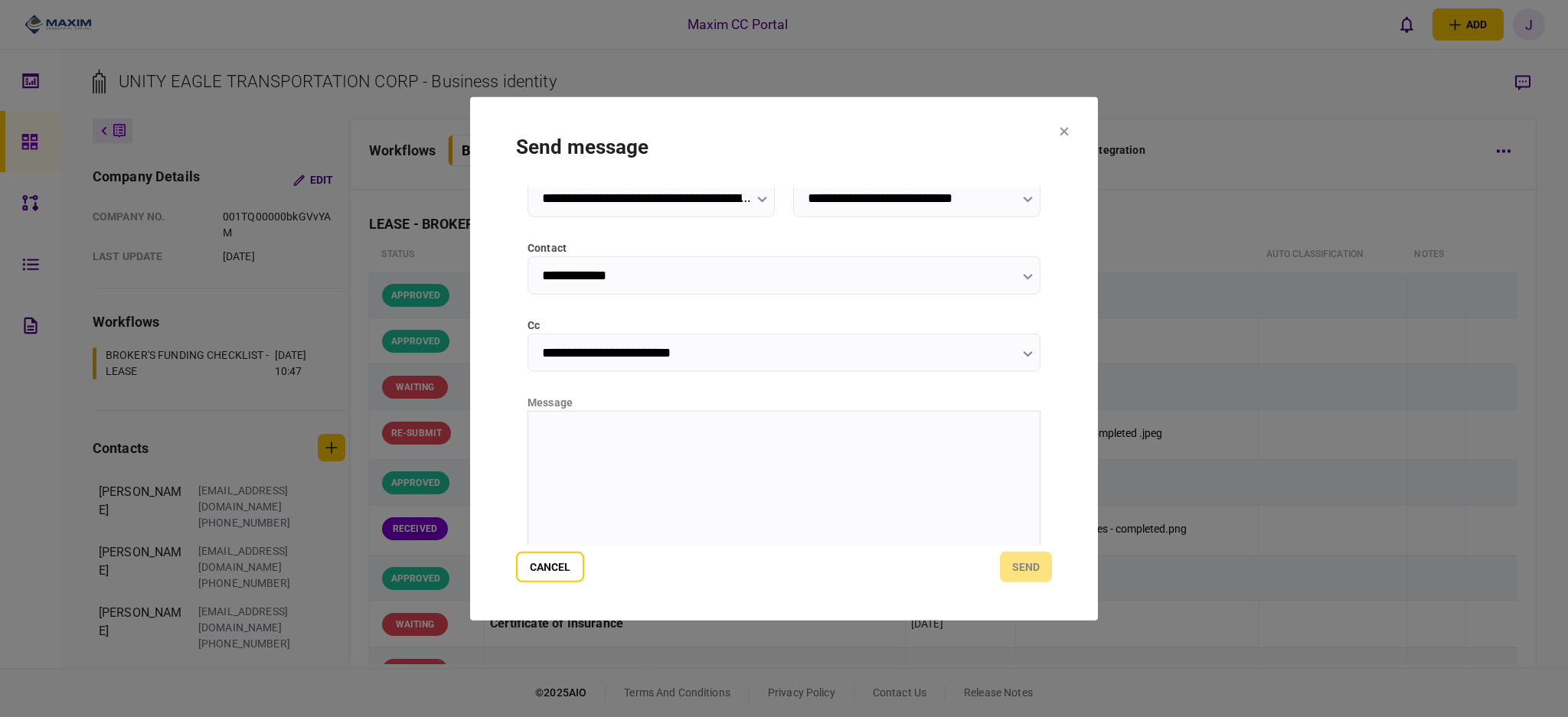
click at [586, 449] on html at bounding box center [784, 430] width 512 height 38
click at [1022, 572] on button "send" at bounding box center [1026, 567] width 52 height 31
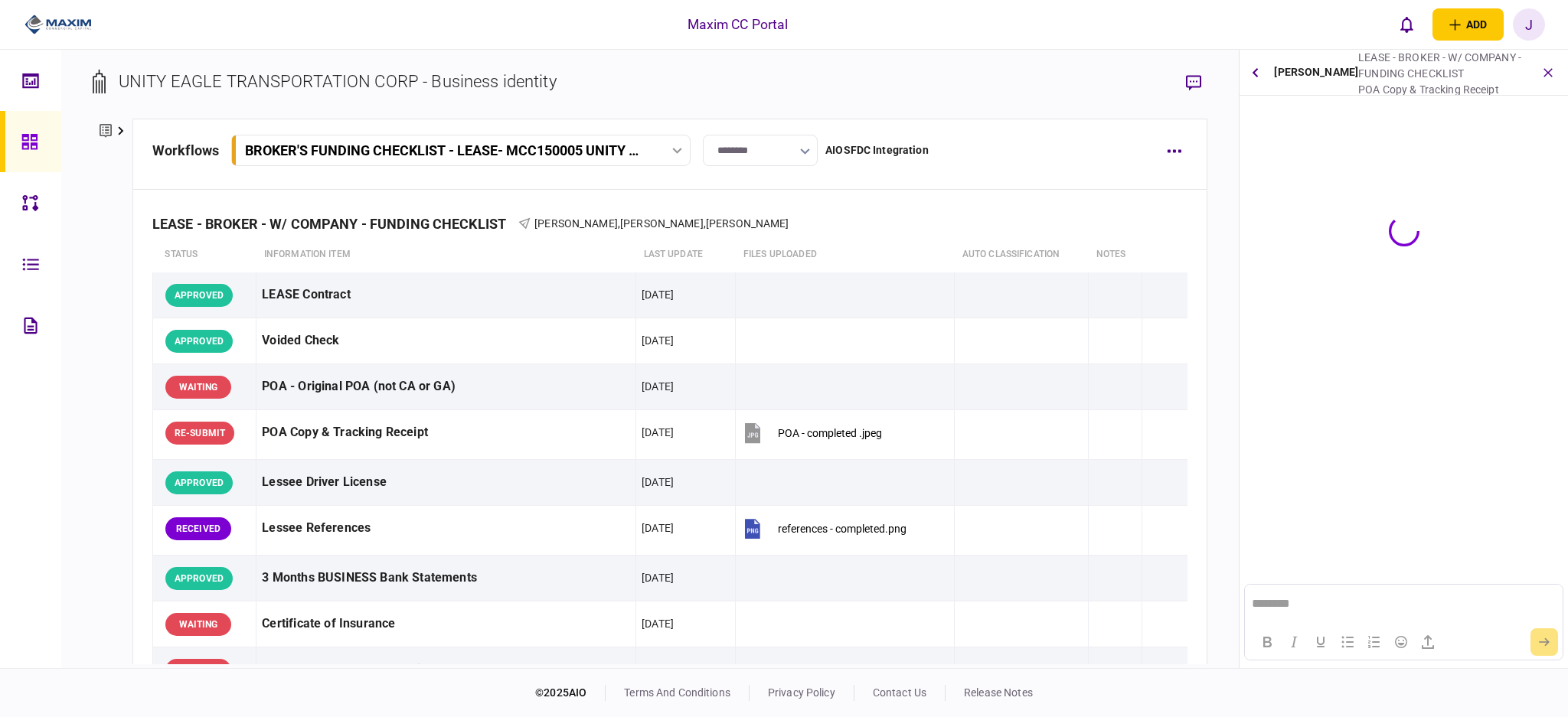
scroll to position [0, 0]
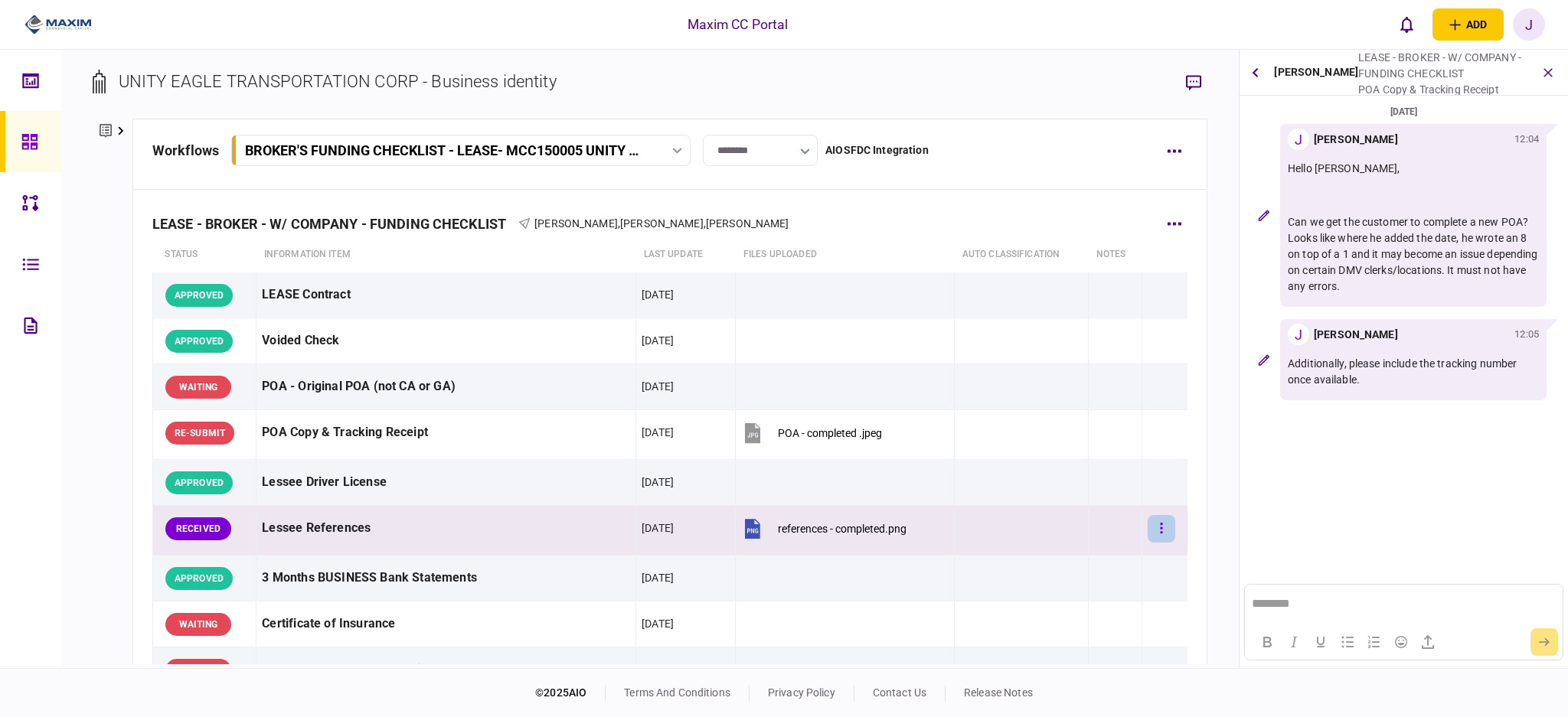
click at [1147, 527] on button "button" at bounding box center [1161, 528] width 27 height 27
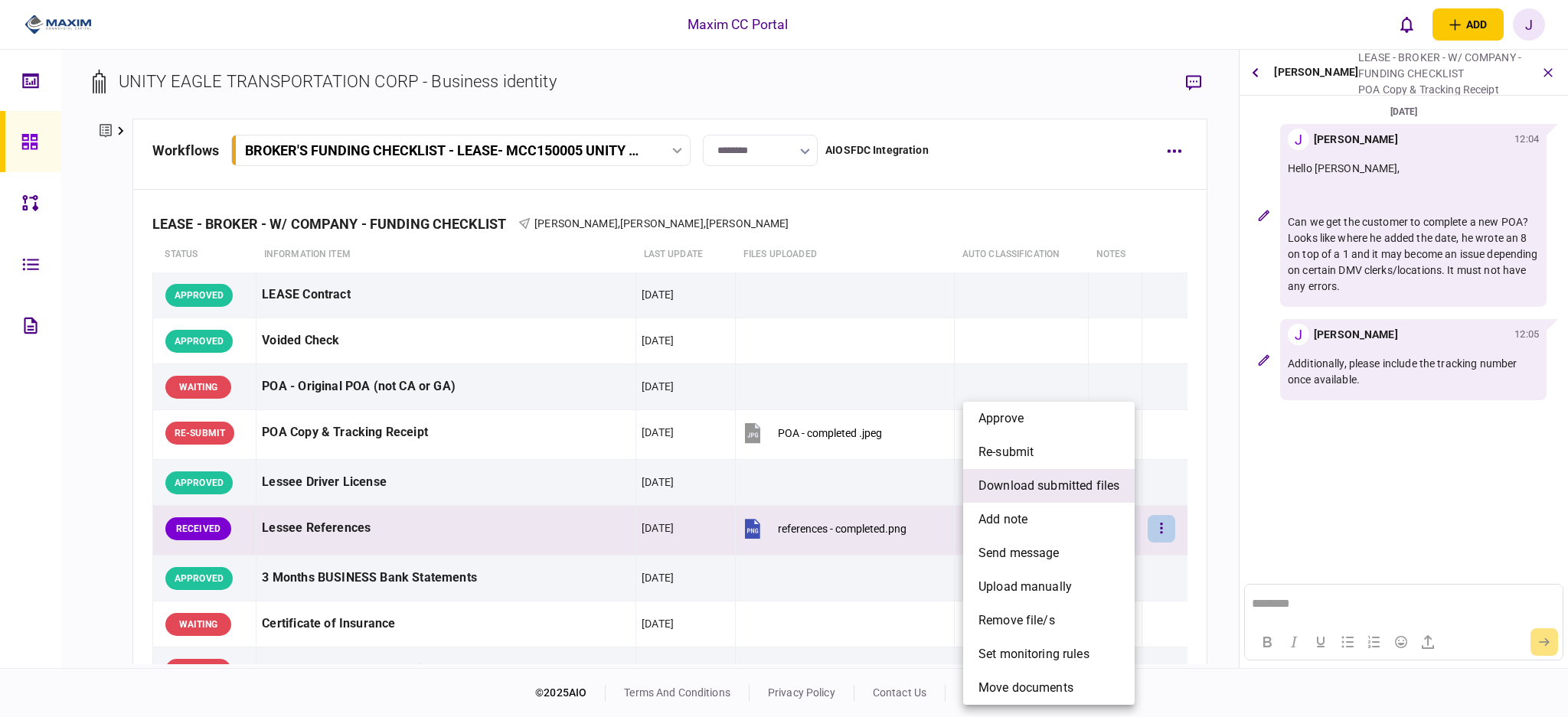
click at [1047, 485] on span "download submitted files" at bounding box center [1049, 485] width 141 height 18
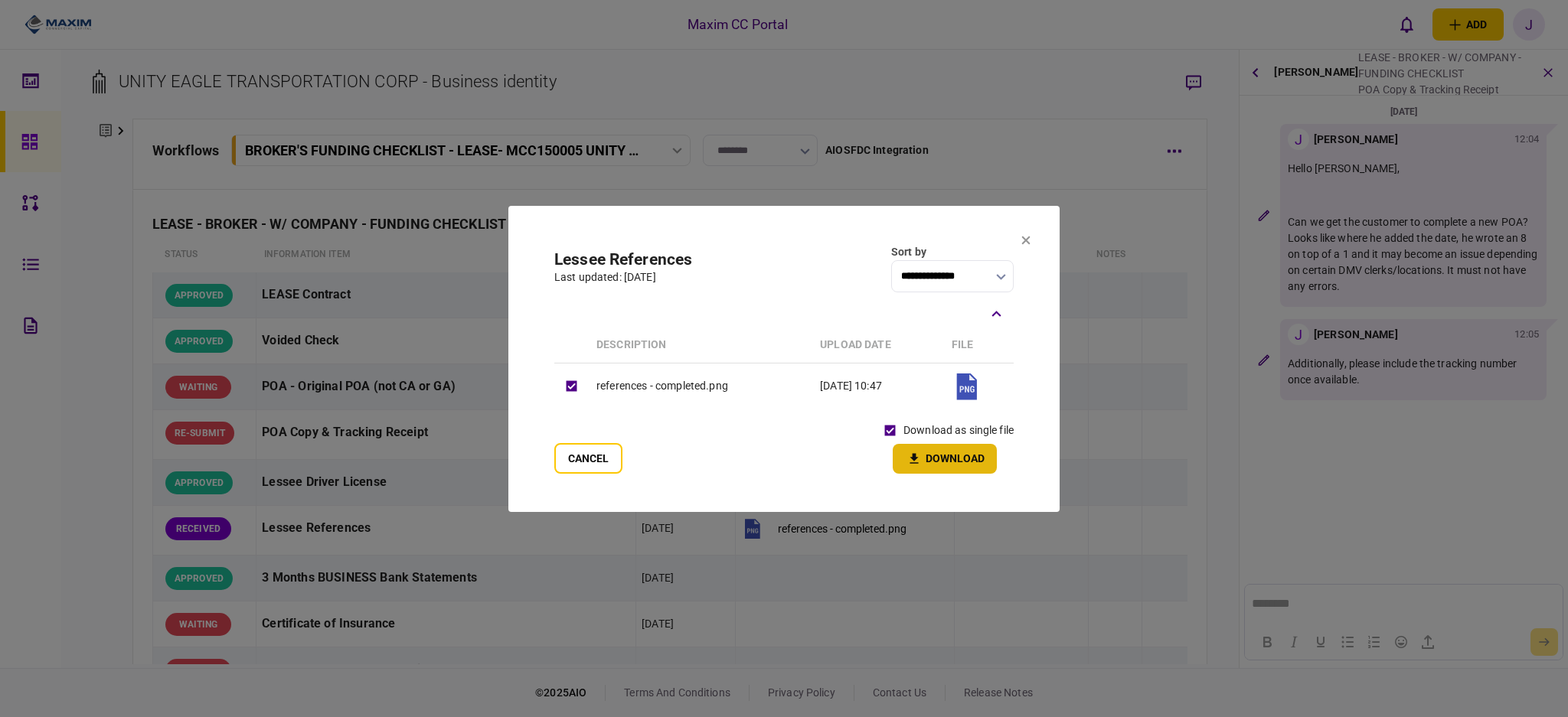
click at [922, 454] on icon "button" at bounding box center [913, 458] width 18 height 15
click at [1037, 237] on section "**********" at bounding box center [784, 358] width 551 height 306
click at [1032, 237] on section "**********" at bounding box center [784, 358] width 551 height 306
click at [1037, 245] on section "**********" at bounding box center [784, 358] width 551 height 306
click at [1021, 241] on icon at bounding box center [1026, 240] width 9 height 9
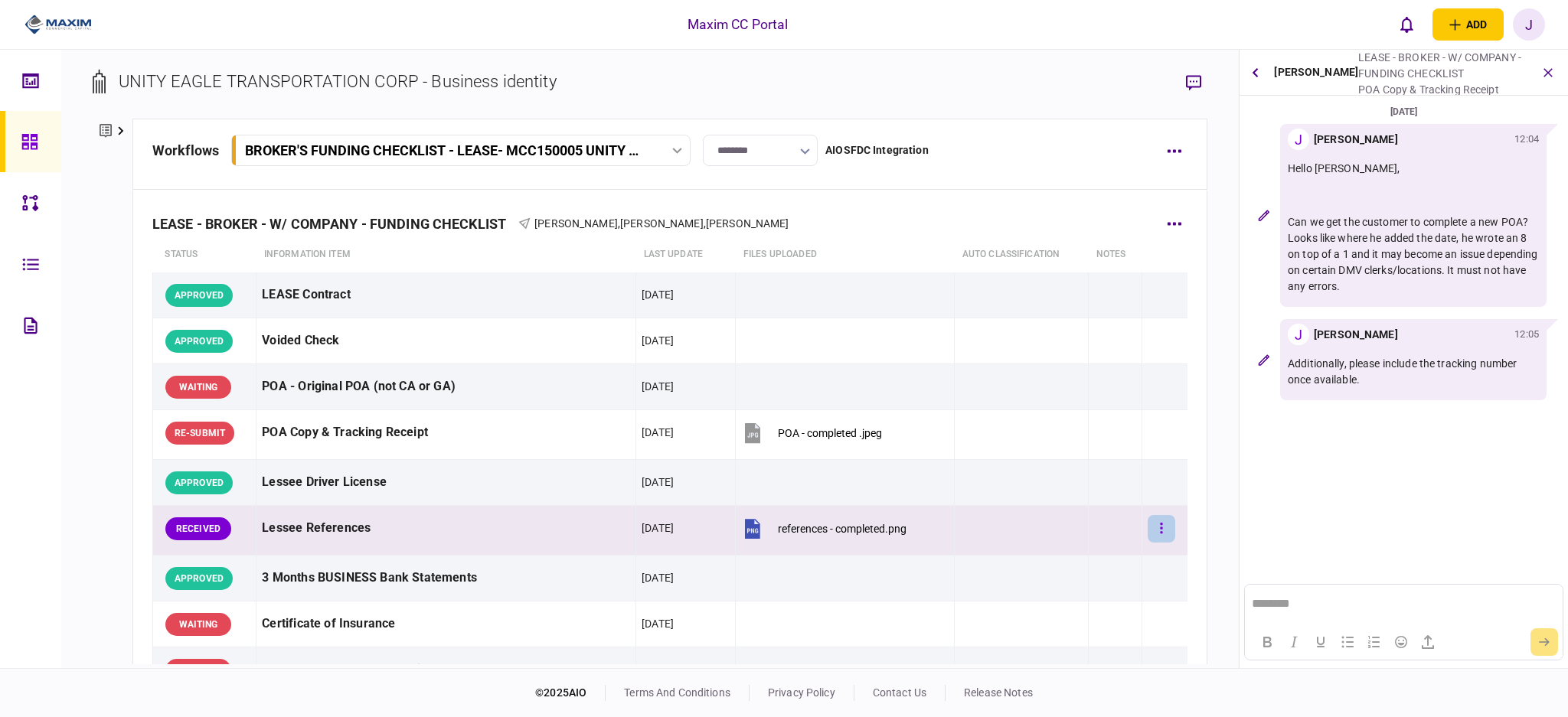
click at [1147, 534] on button "button" at bounding box center [1161, 528] width 27 height 27
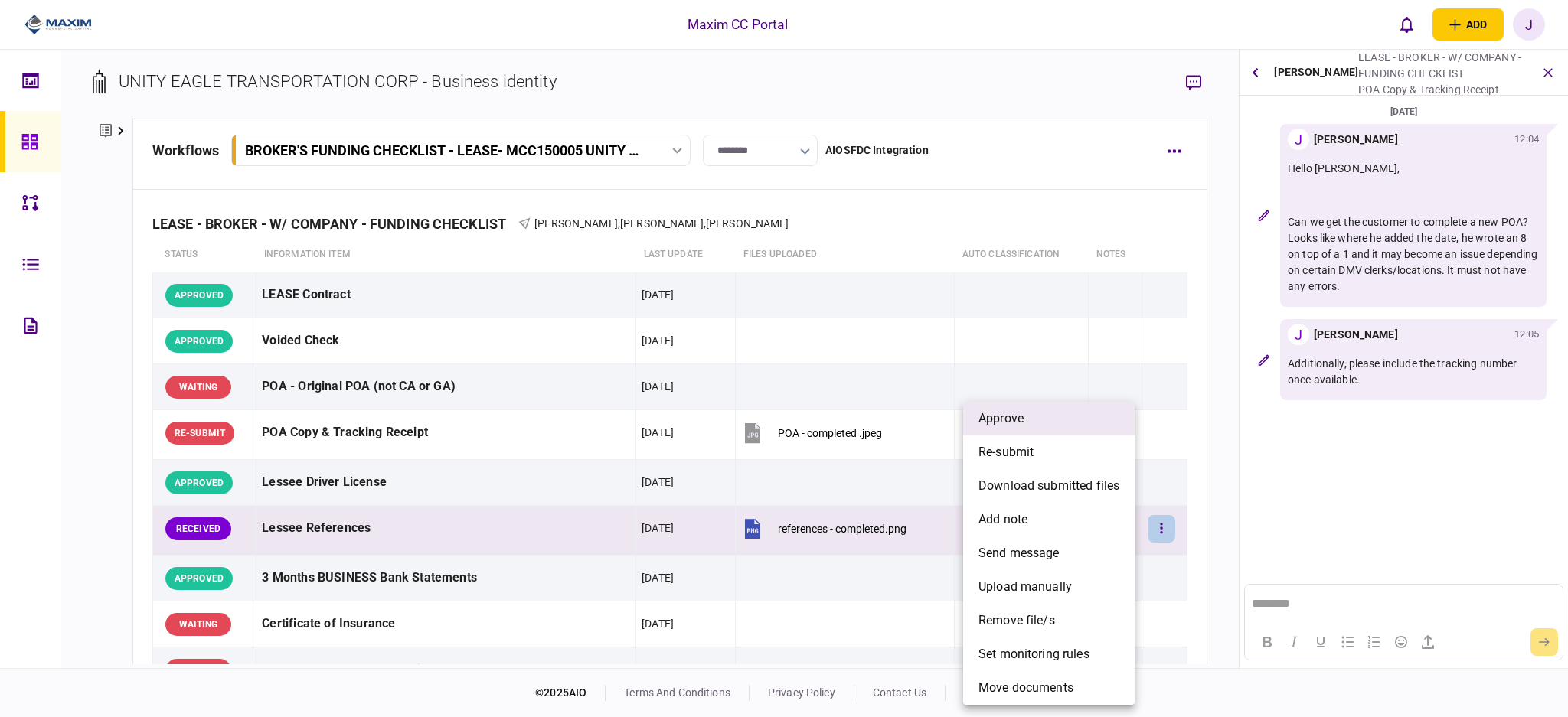
click at [1044, 420] on li "approve" at bounding box center [1049, 418] width 172 height 33
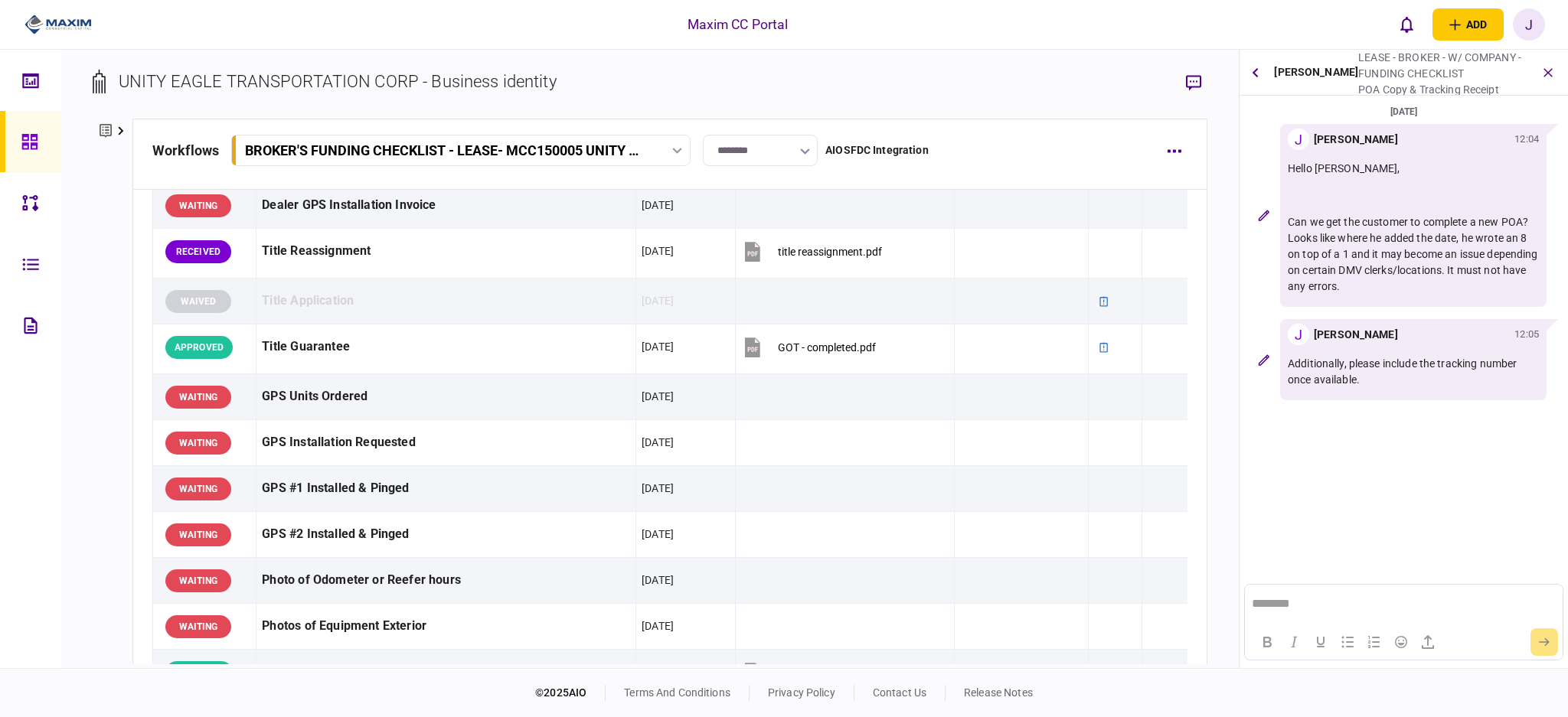
scroll to position [1020, 0]
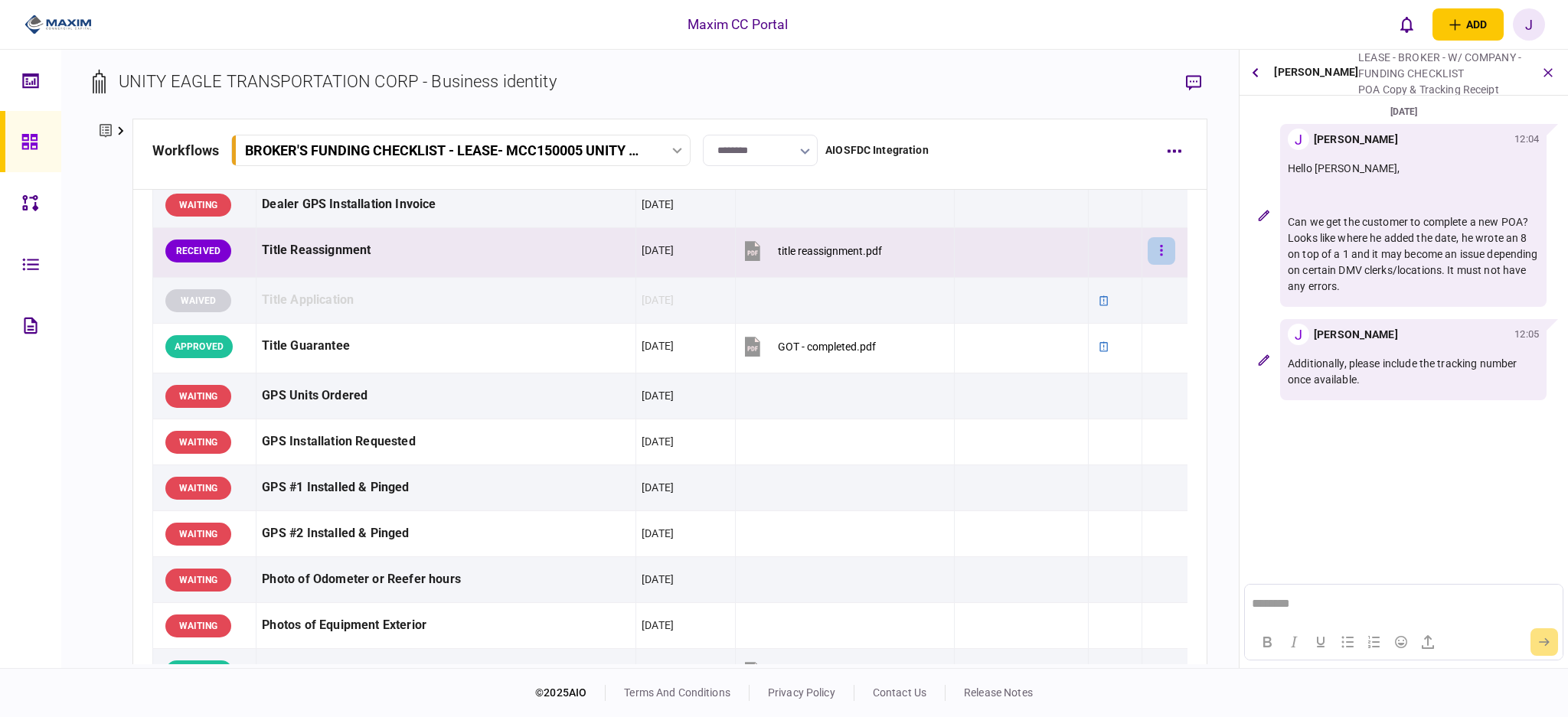
click at [1159, 251] on icon "button" at bounding box center [1160, 250] width 3 height 10
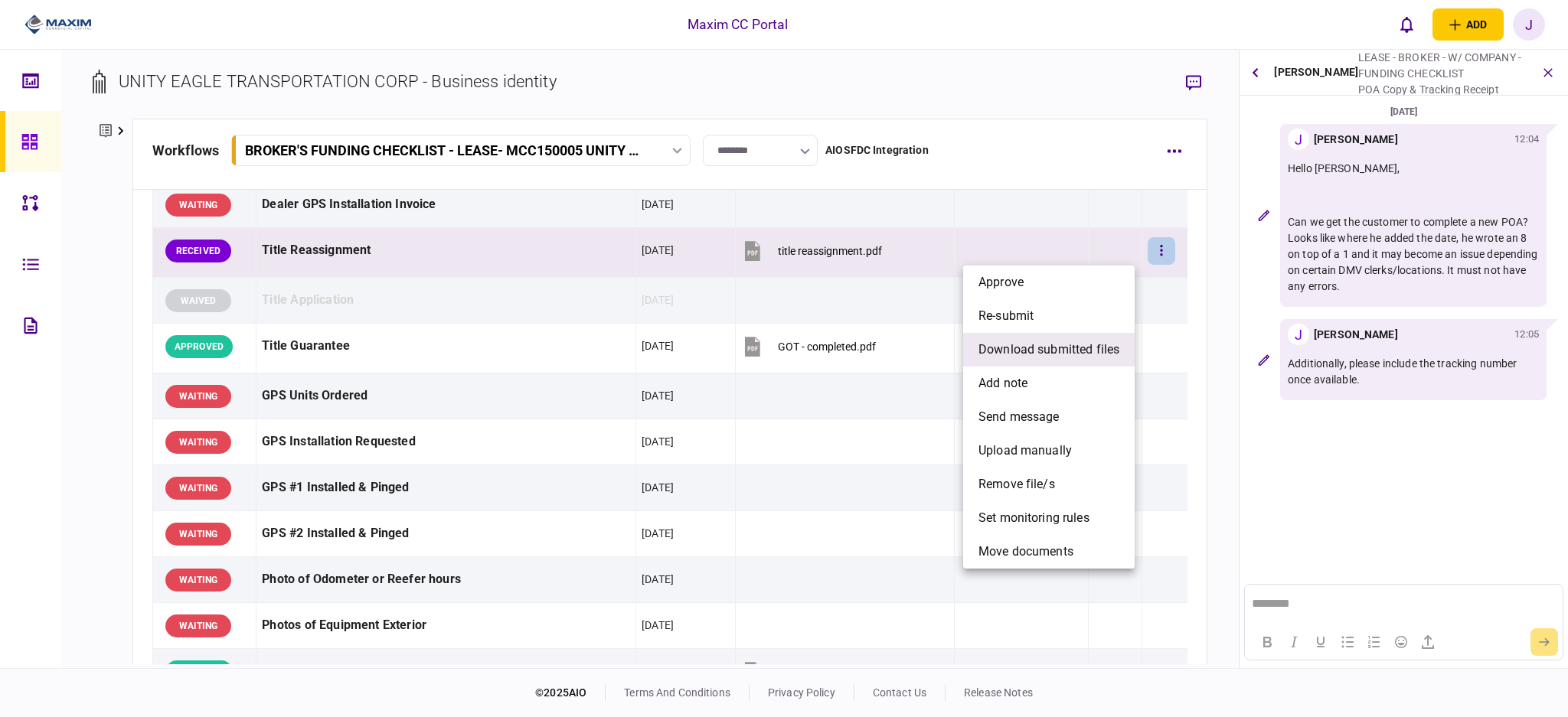
click at [1071, 347] on span "download submitted files" at bounding box center [1049, 349] width 141 height 18
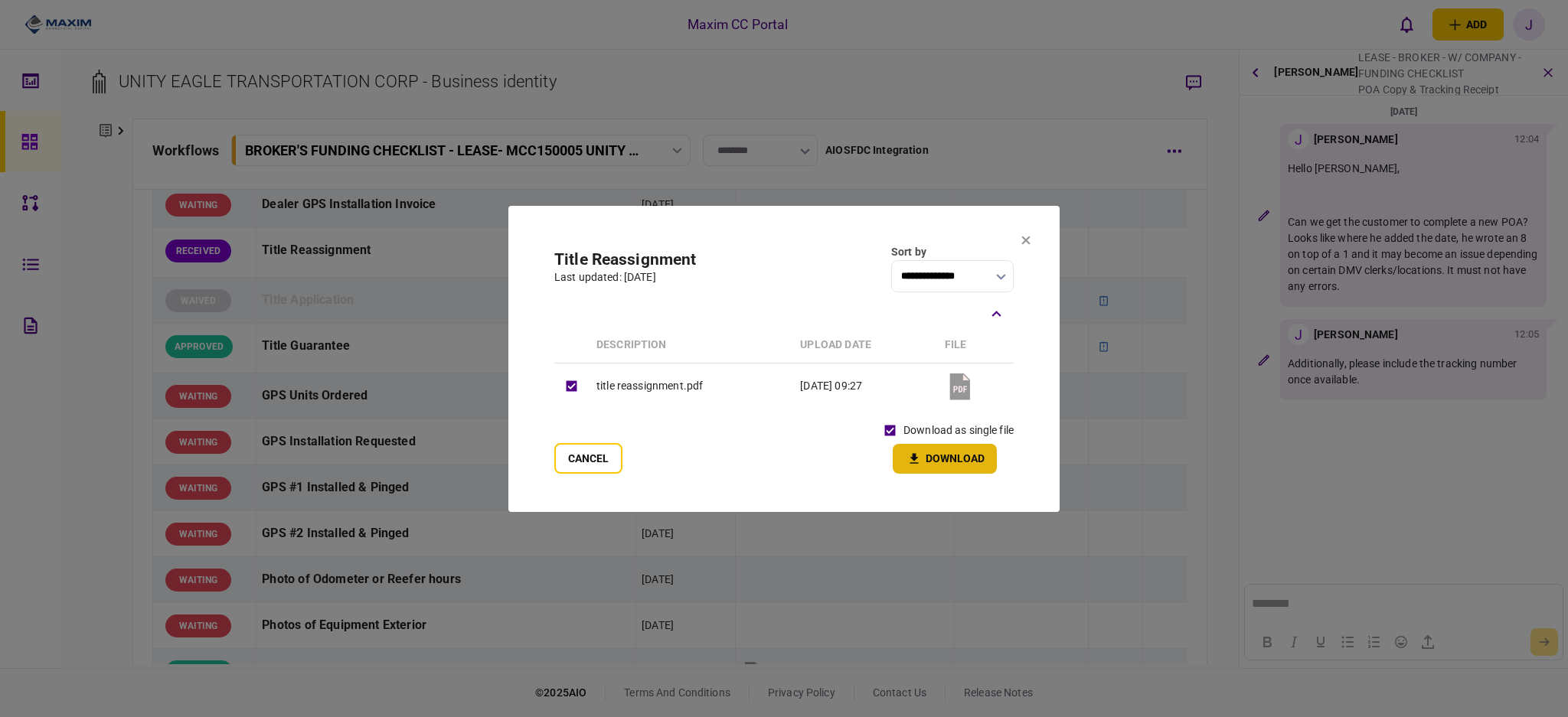
click at [943, 456] on button "Download" at bounding box center [944, 458] width 104 height 30
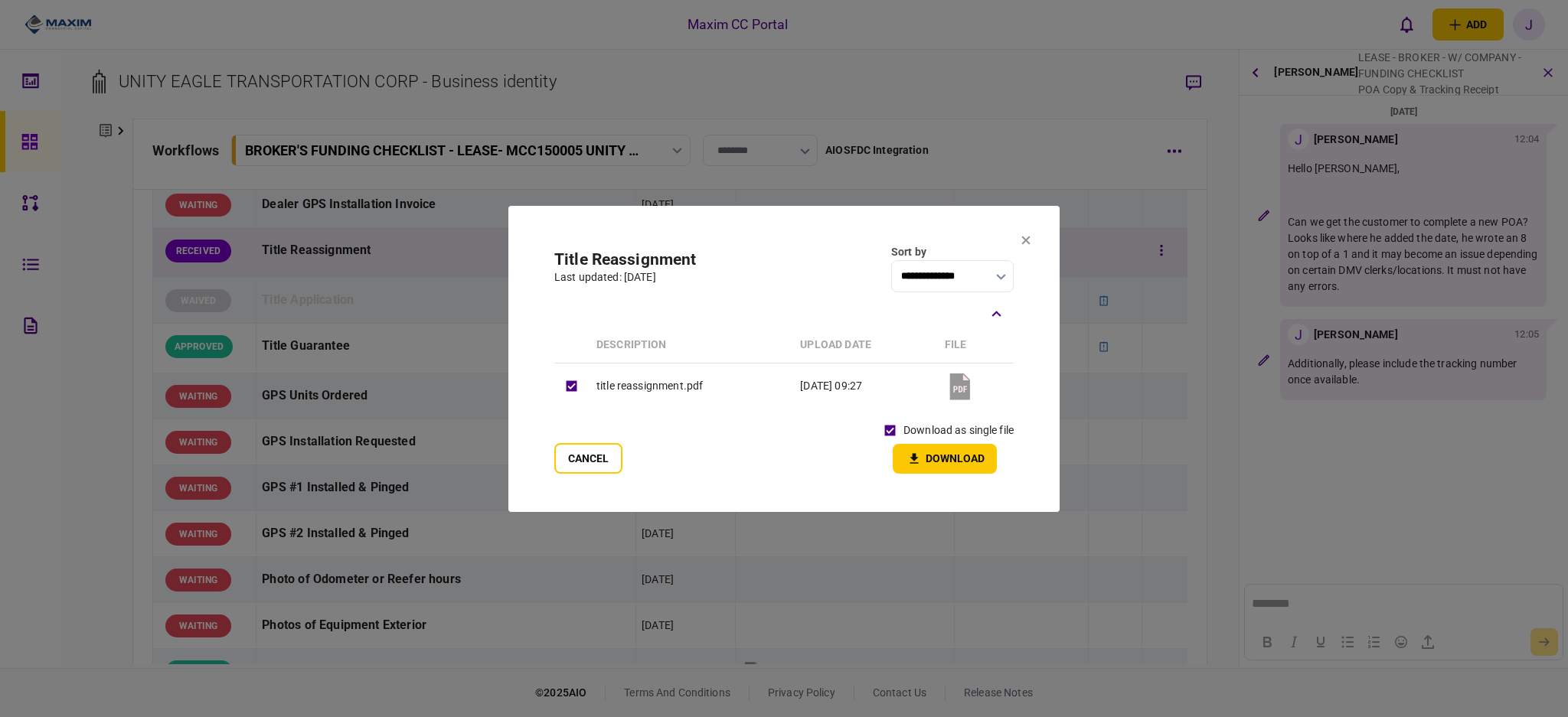
click at [1021, 240] on icon at bounding box center [1026, 240] width 9 height 9
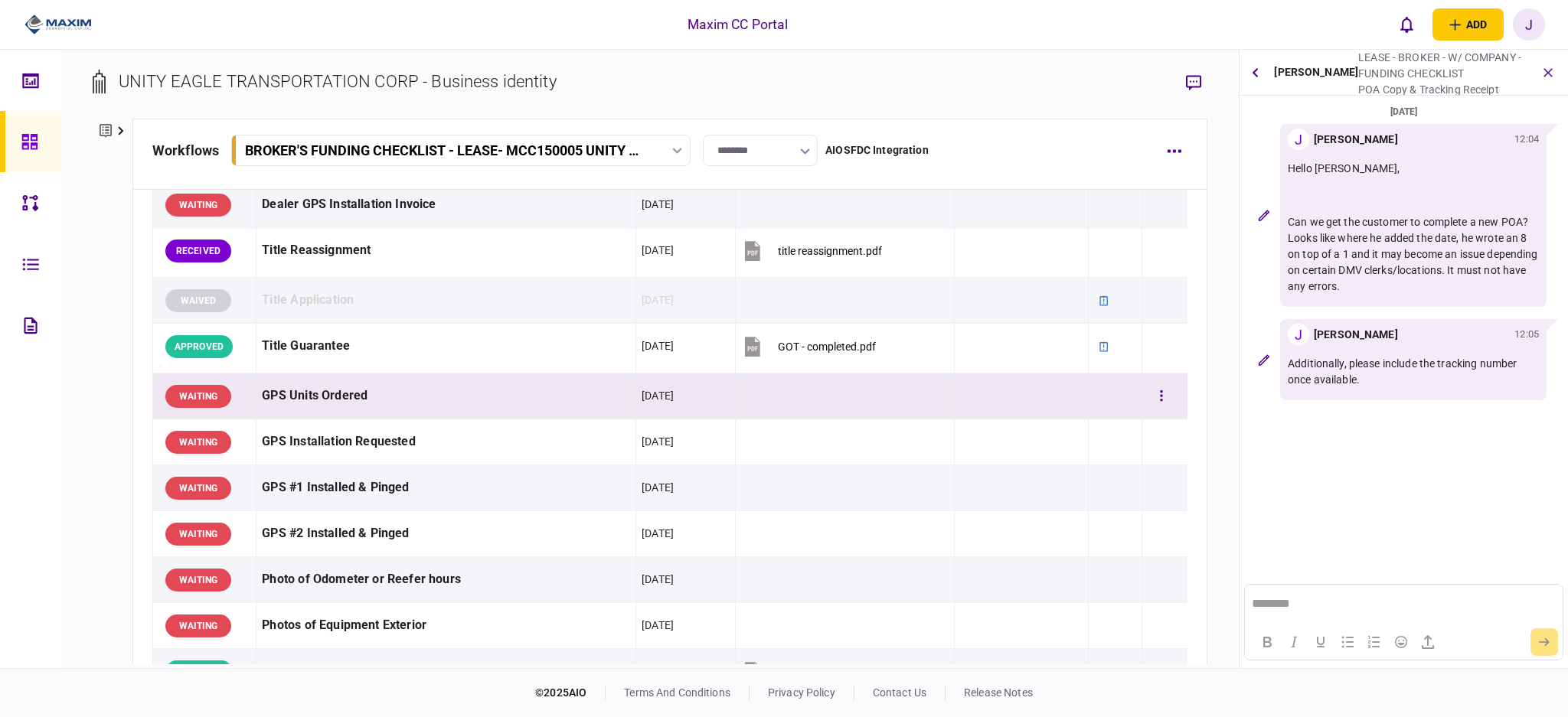
click at [309, 396] on div "GPS Units Ordered" at bounding box center [445, 395] width 368 height 34
click at [336, 396] on div "GPS Units Ordered" at bounding box center [445, 395] width 368 height 34
click at [336, 400] on div "GPS Units Ordered" at bounding box center [445, 395] width 368 height 34
click at [404, 400] on div "GPS Units Ordered" at bounding box center [445, 395] width 368 height 34
click at [515, 400] on div "GPS Units Ordered" at bounding box center [445, 395] width 368 height 34
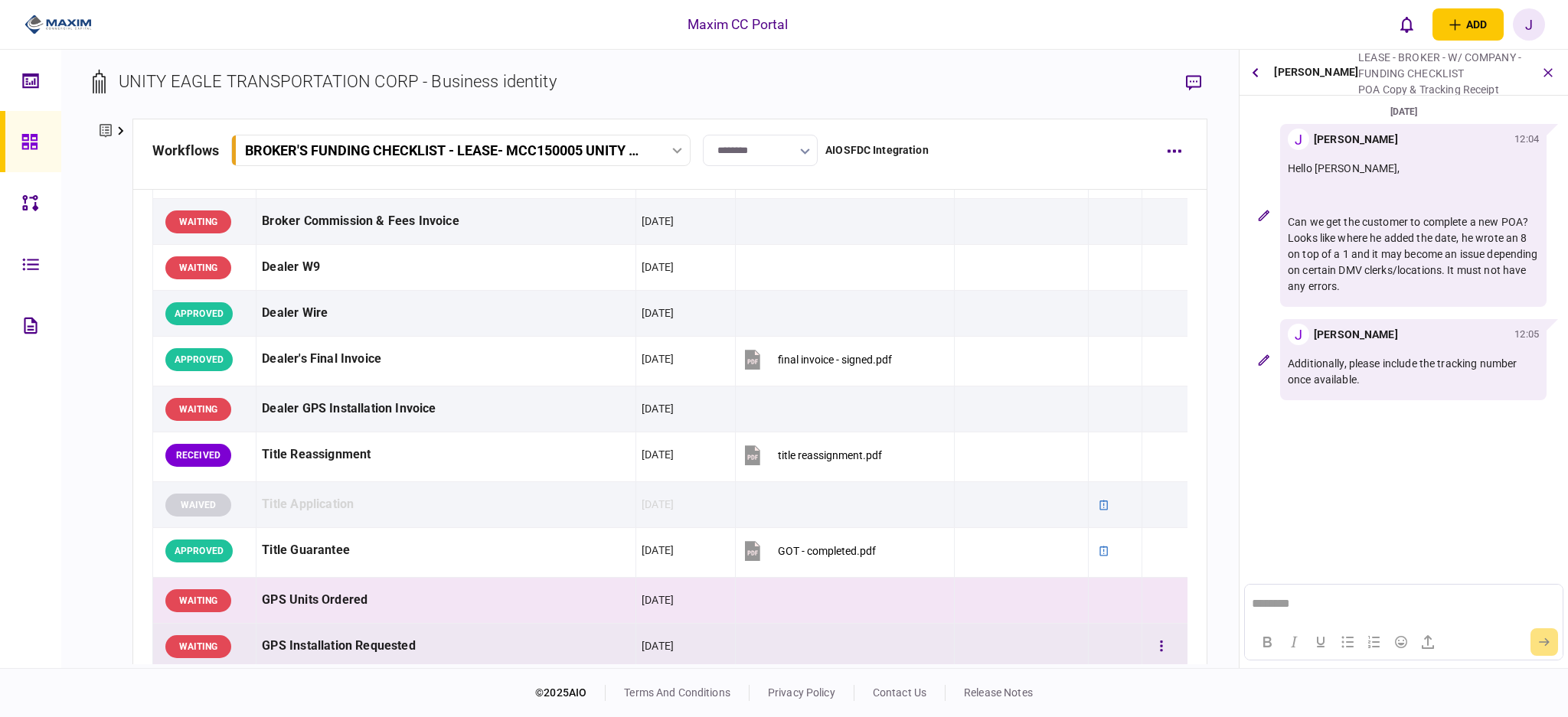
scroll to position [918, 0]
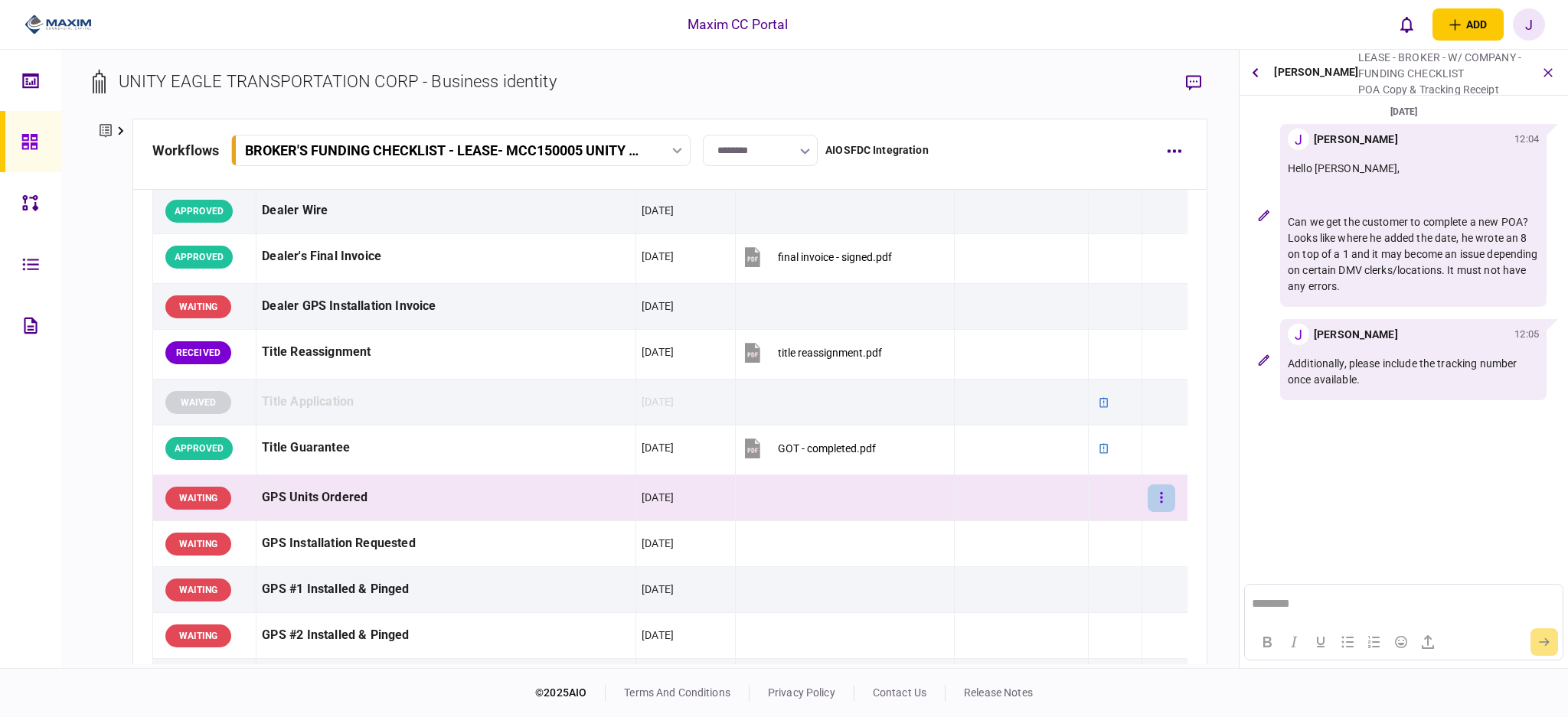
click at [1152, 497] on button "button" at bounding box center [1161, 498] width 27 height 27
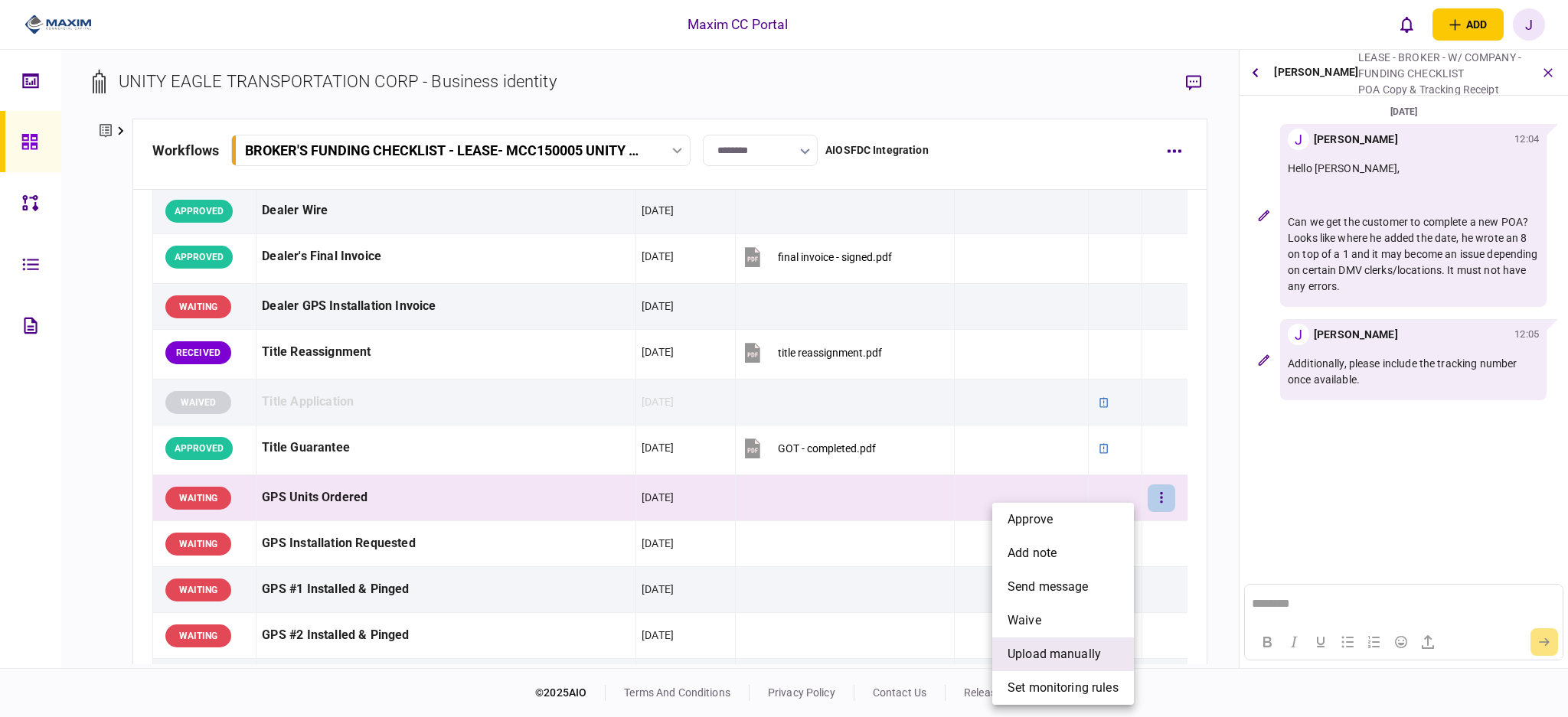
click at [1039, 656] on span "upload manually" at bounding box center [1054, 654] width 94 height 18
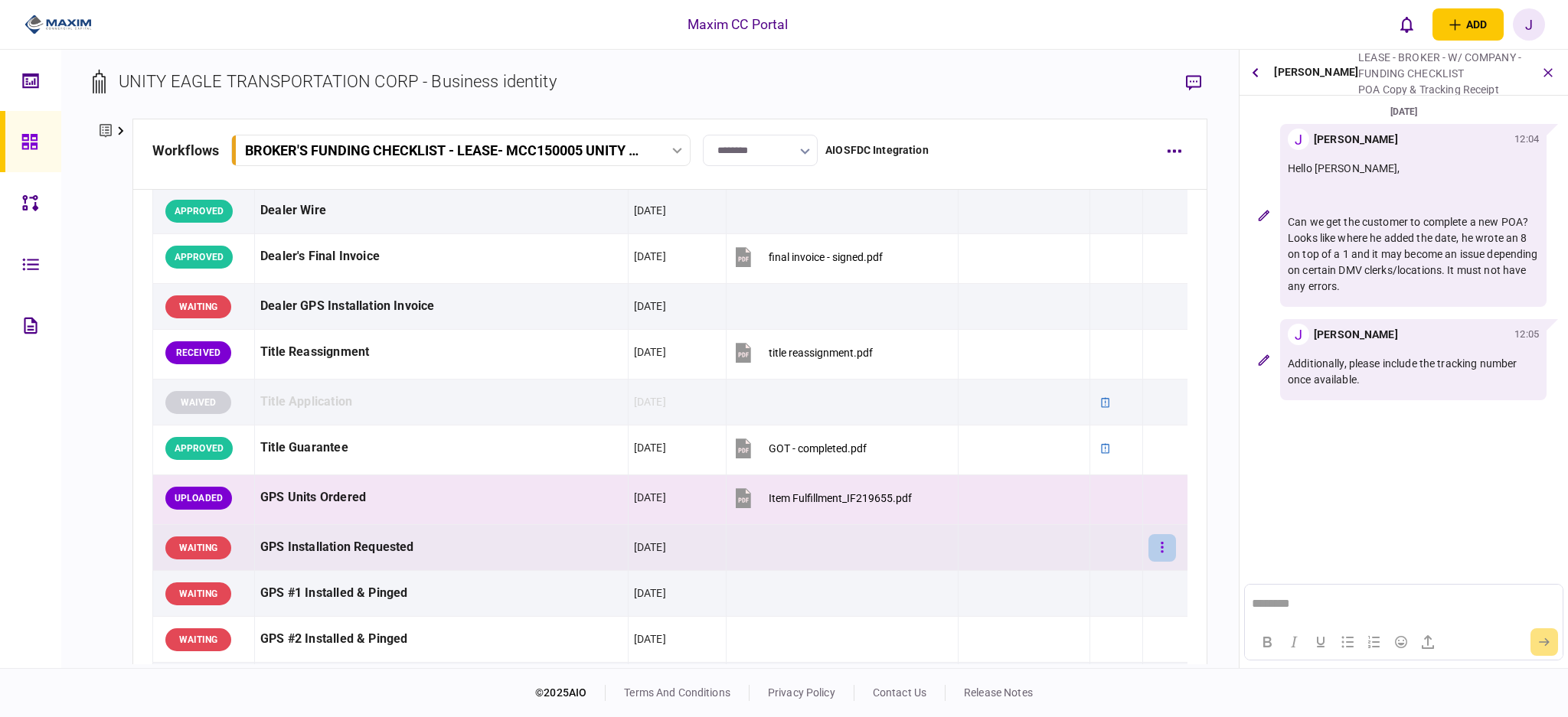
click at [1160, 546] on icon "button" at bounding box center [1162, 547] width 3 height 15
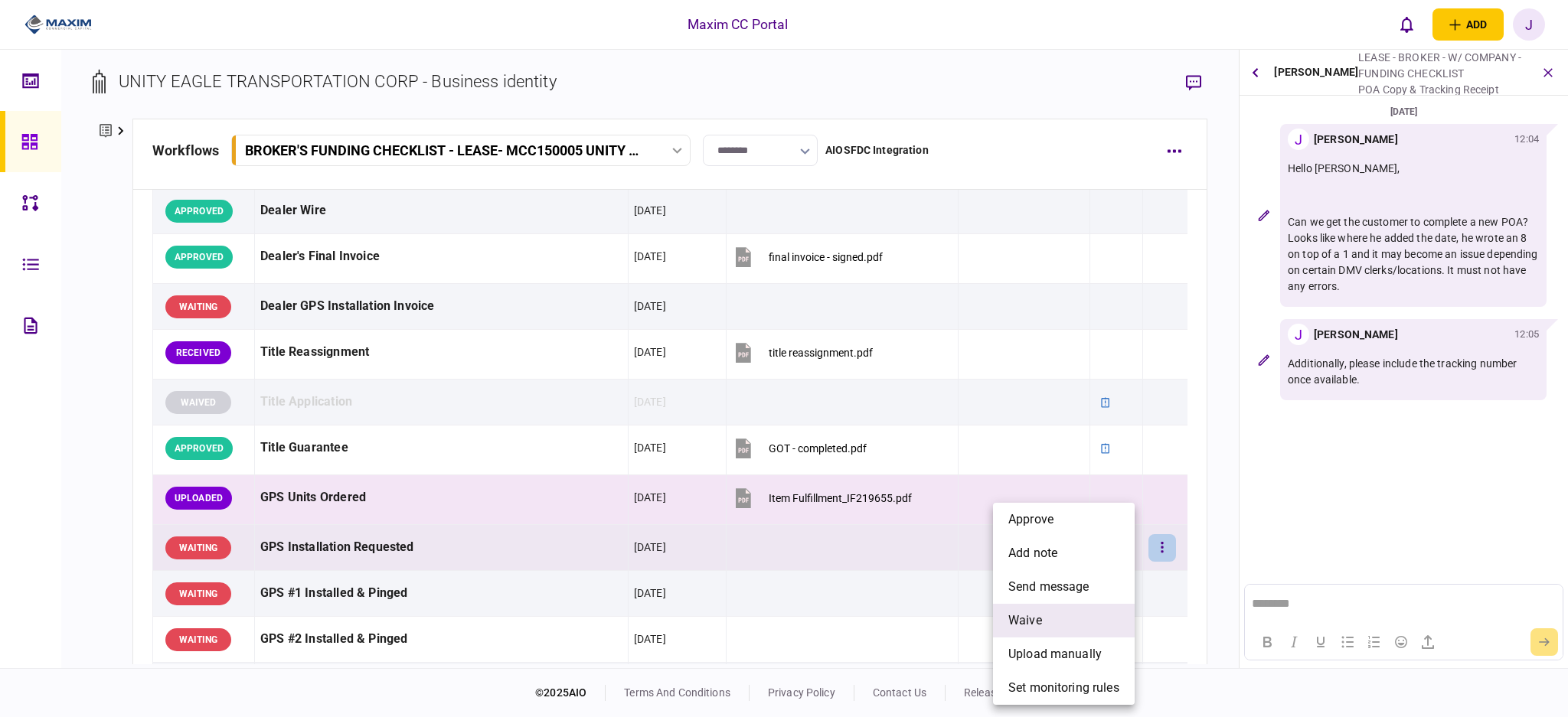
click at [1050, 619] on li "waive" at bounding box center [1063, 620] width 142 height 33
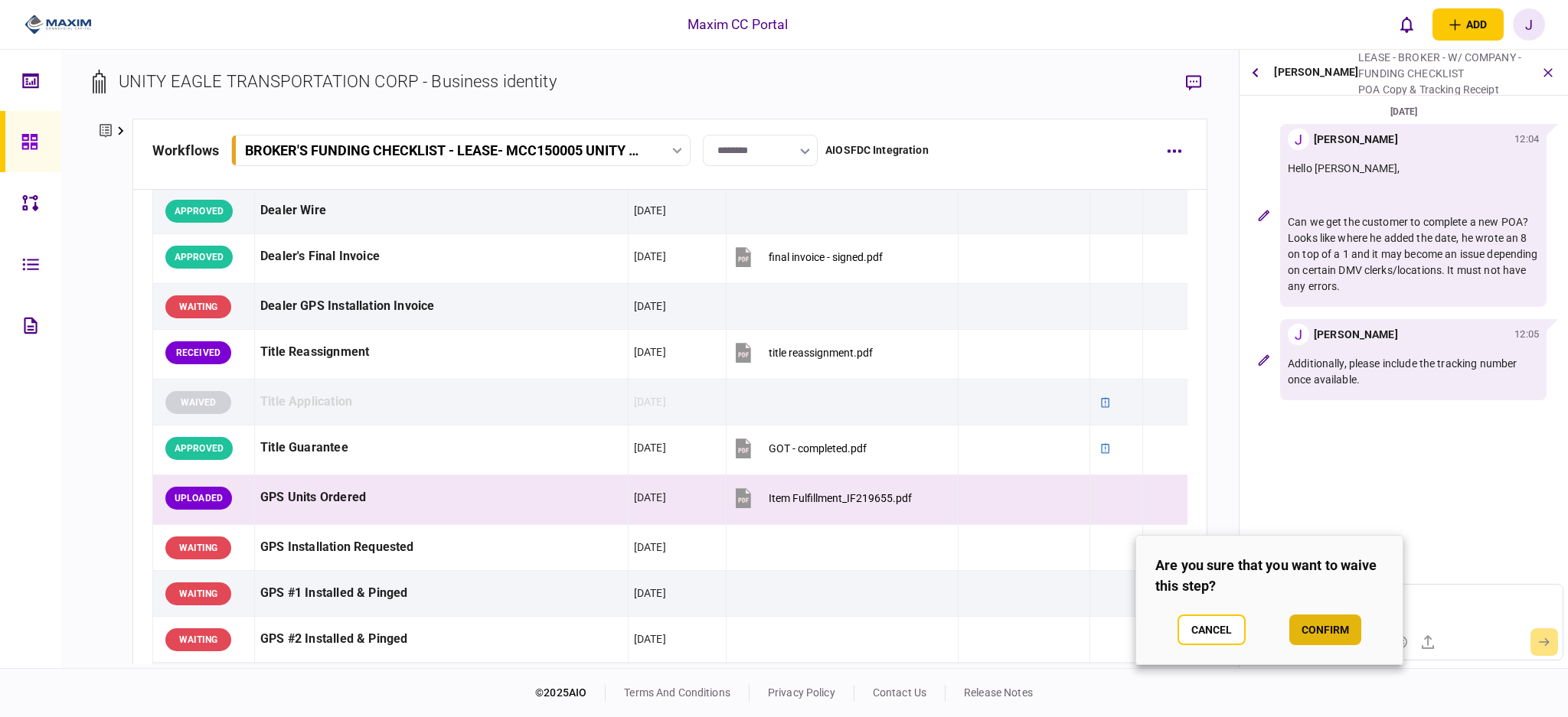
click at [1335, 642] on button "confirm" at bounding box center [1325, 630] width 72 height 31
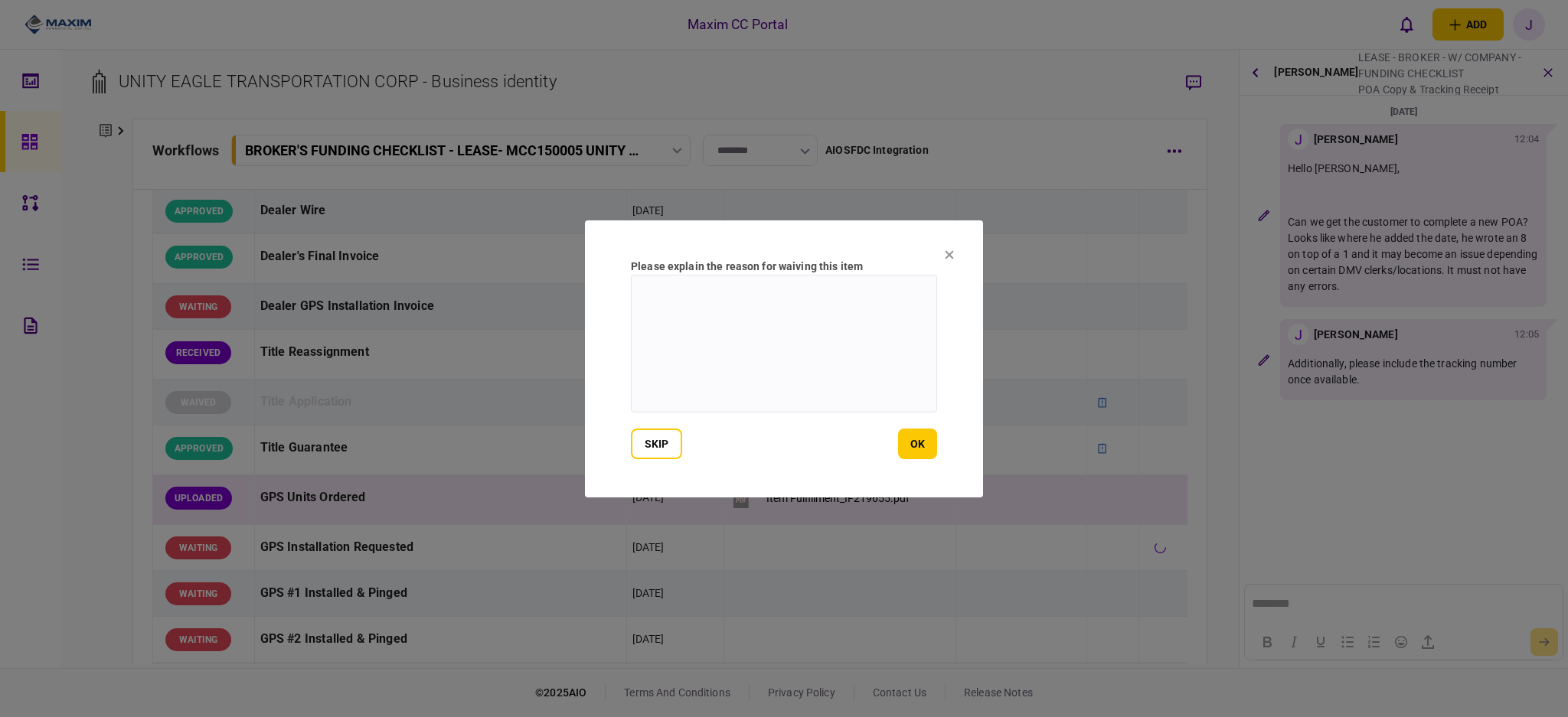
click at [705, 371] on textarea at bounding box center [784, 343] width 306 height 138
type textarea "**********"
click at [923, 447] on button "ok" at bounding box center [917, 443] width 39 height 31
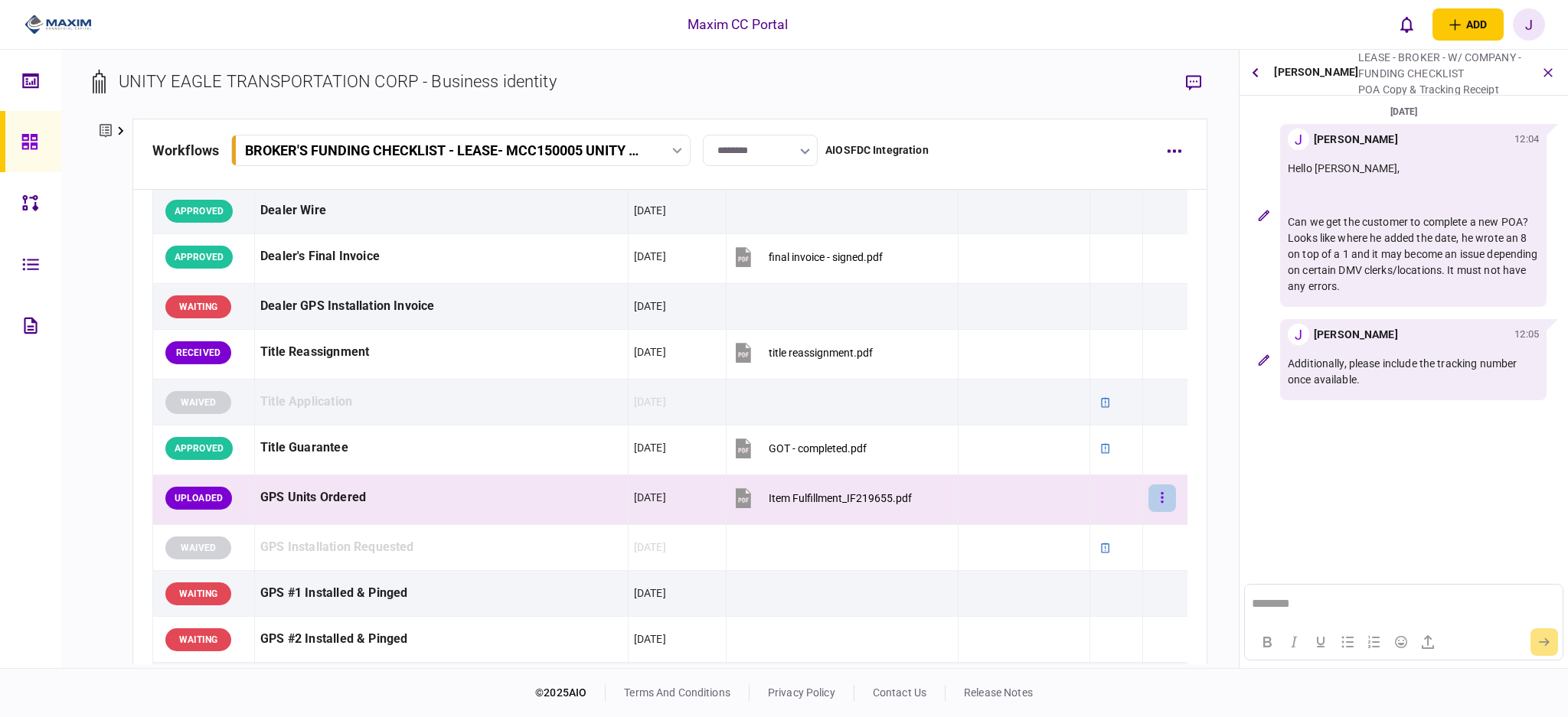
click at [1160, 497] on icon "button" at bounding box center [1162, 497] width 3 height 15
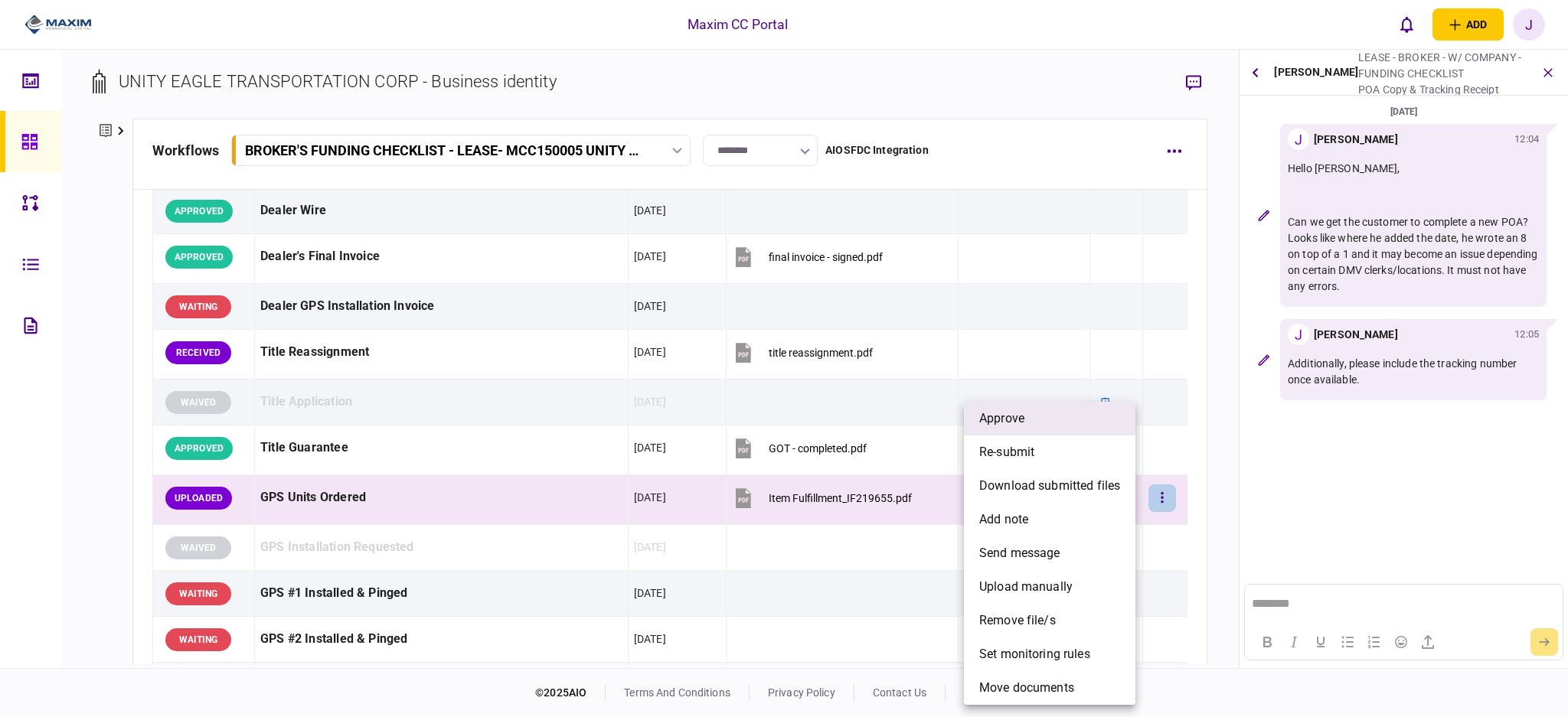
click at [1030, 428] on li "approve" at bounding box center [1050, 418] width 172 height 33
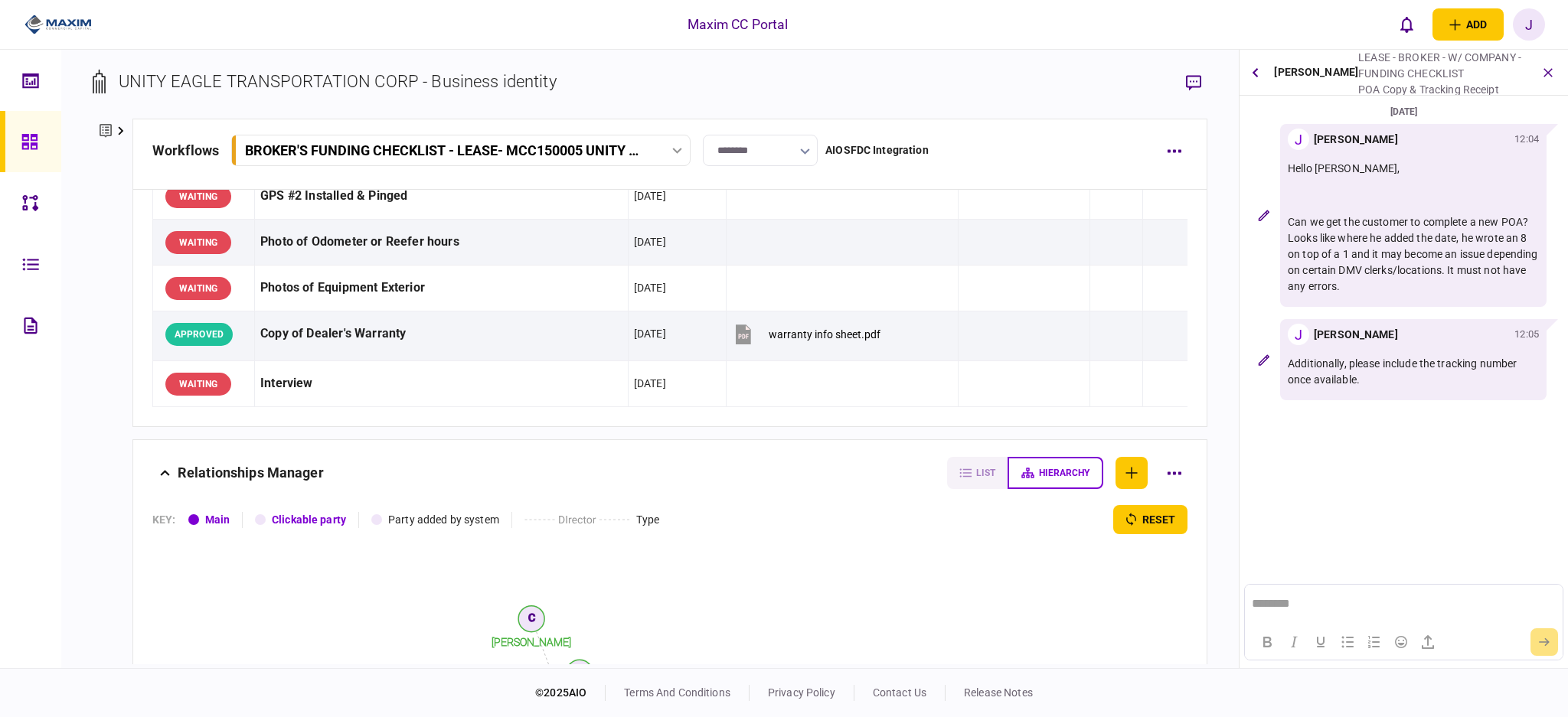
scroll to position [1326, 0]
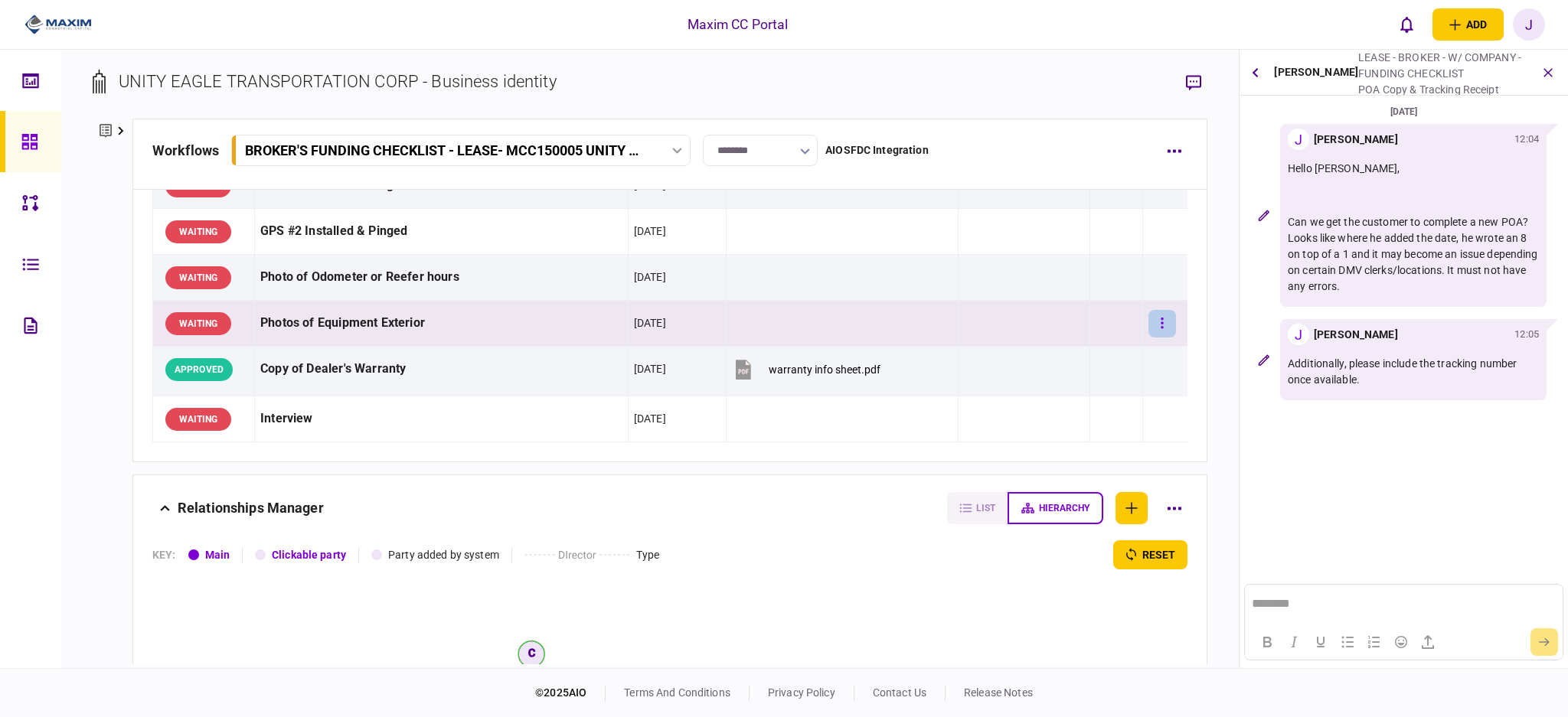
click at [1150, 322] on button "button" at bounding box center [1162, 323] width 27 height 27
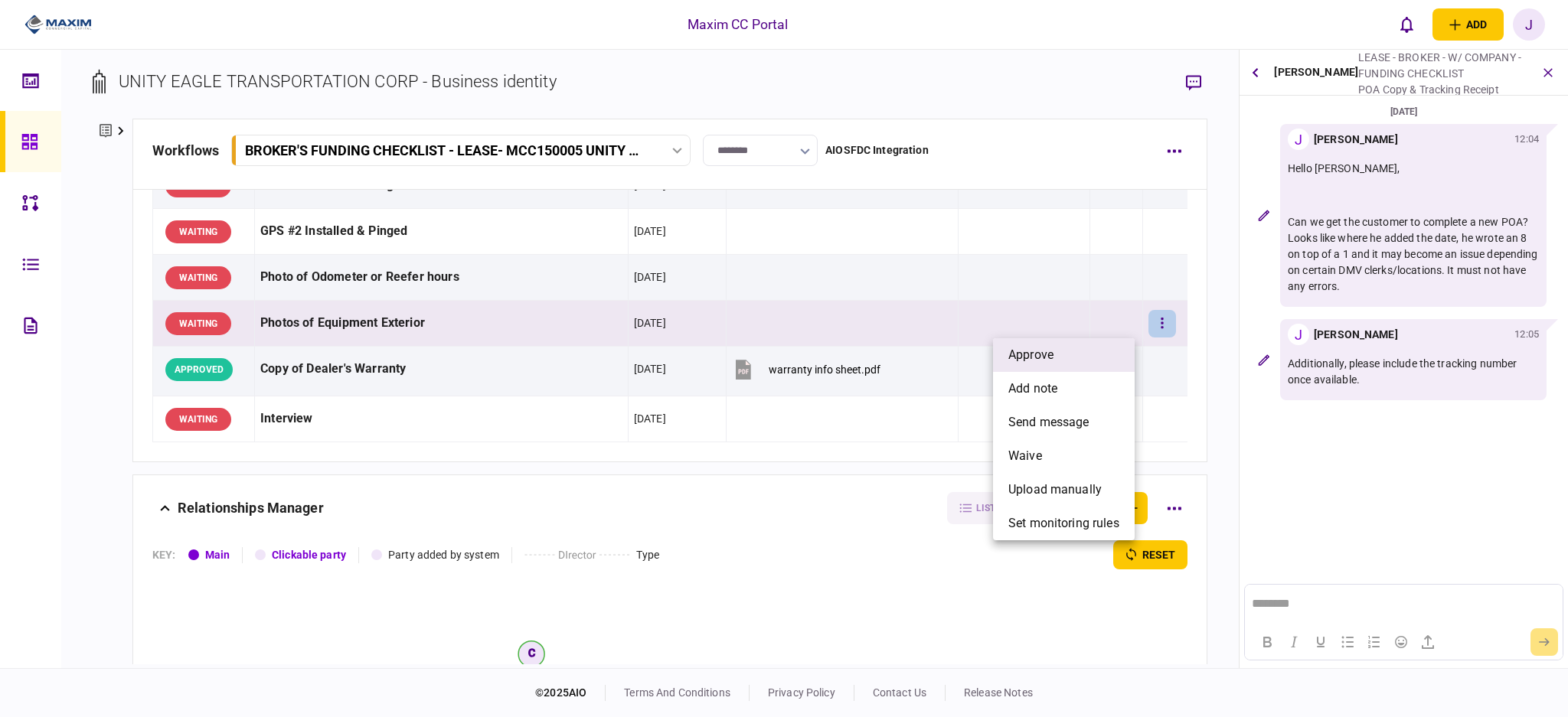
click at [1074, 358] on li "approve" at bounding box center [1063, 354] width 142 height 33
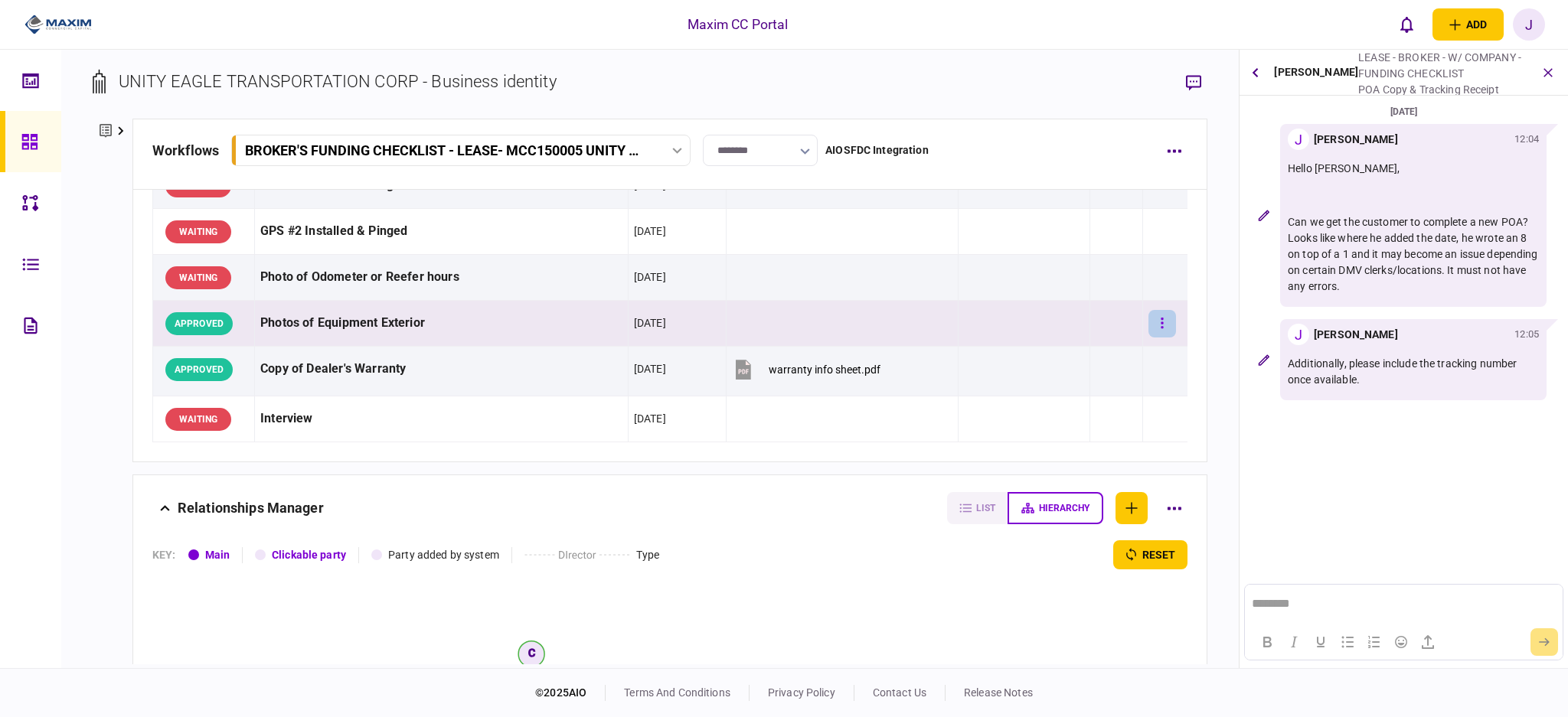
click at [1148, 323] on button "button" at bounding box center [1162, 323] width 27 height 27
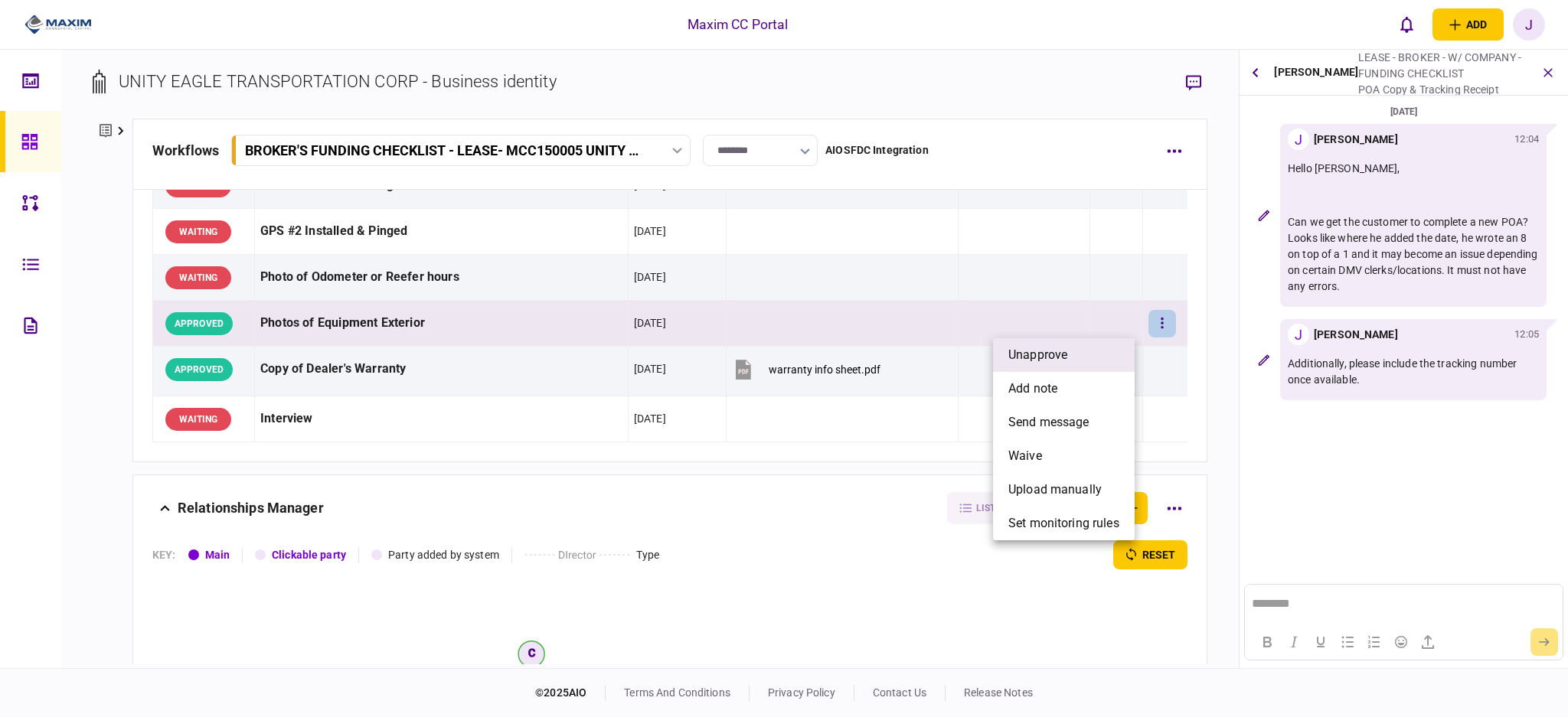
click at [1079, 351] on li "unapprove" at bounding box center [1063, 354] width 142 height 33
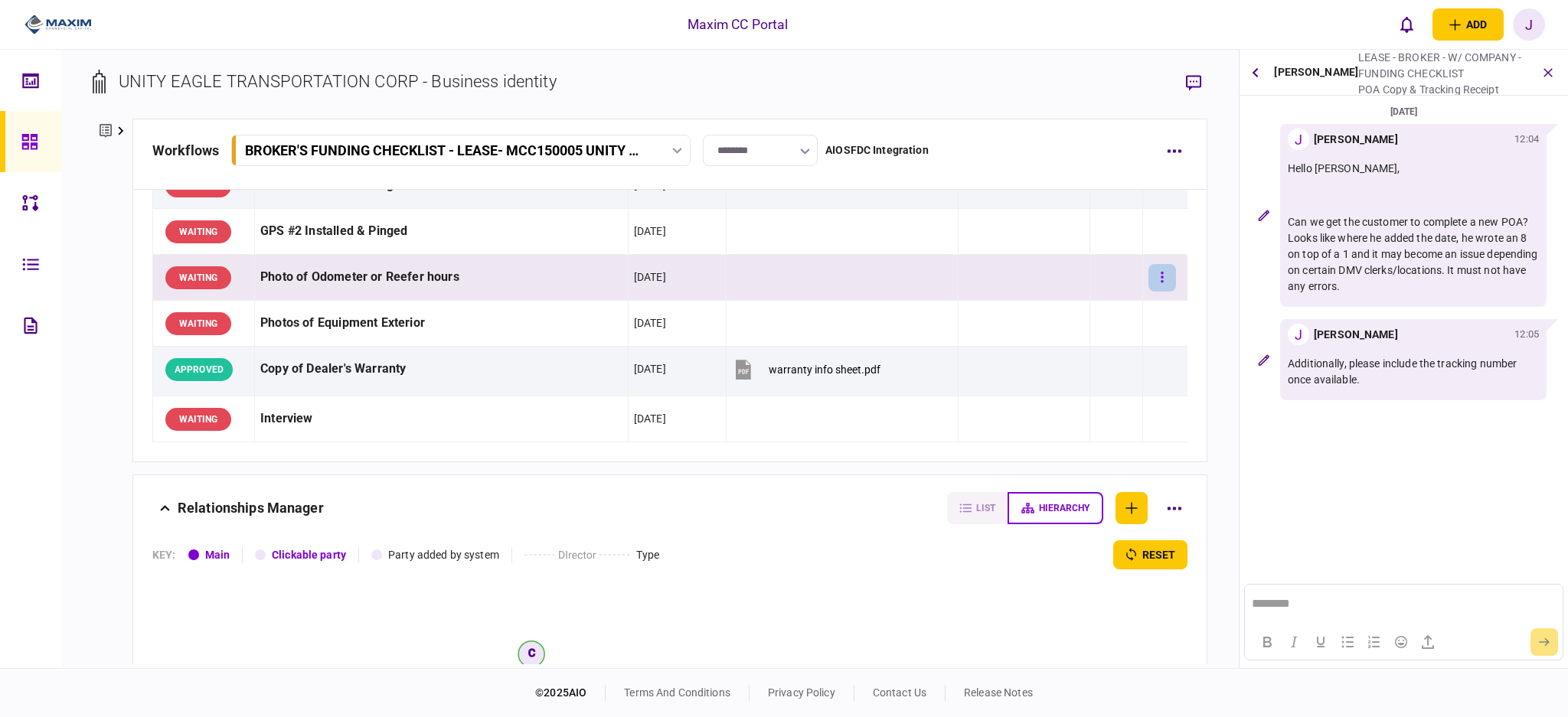
click at [1148, 286] on button "button" at bounding box center [1162, 278] width 27 height 27
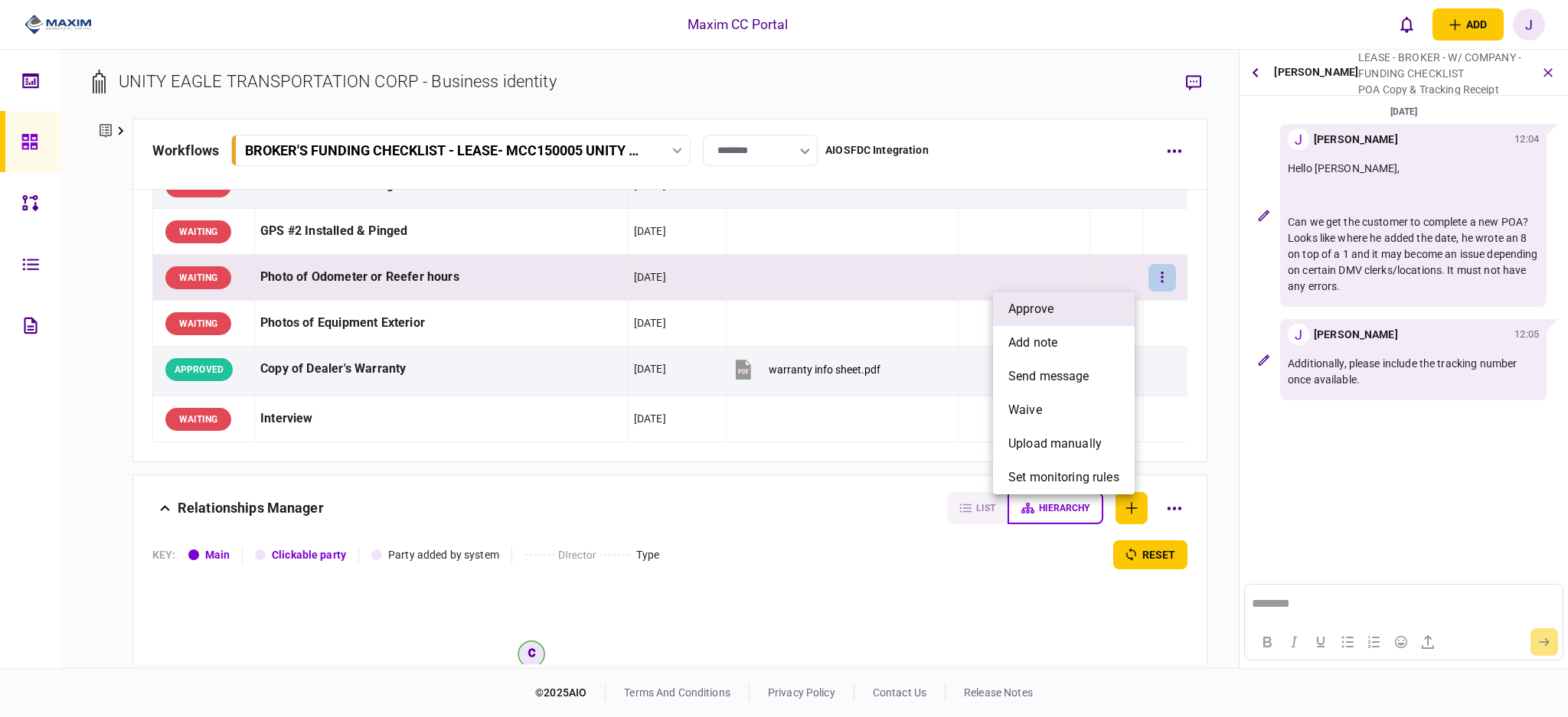
click at [1079, 316] on li "approve" at bounding box center [1063, 309] width 142 height 33
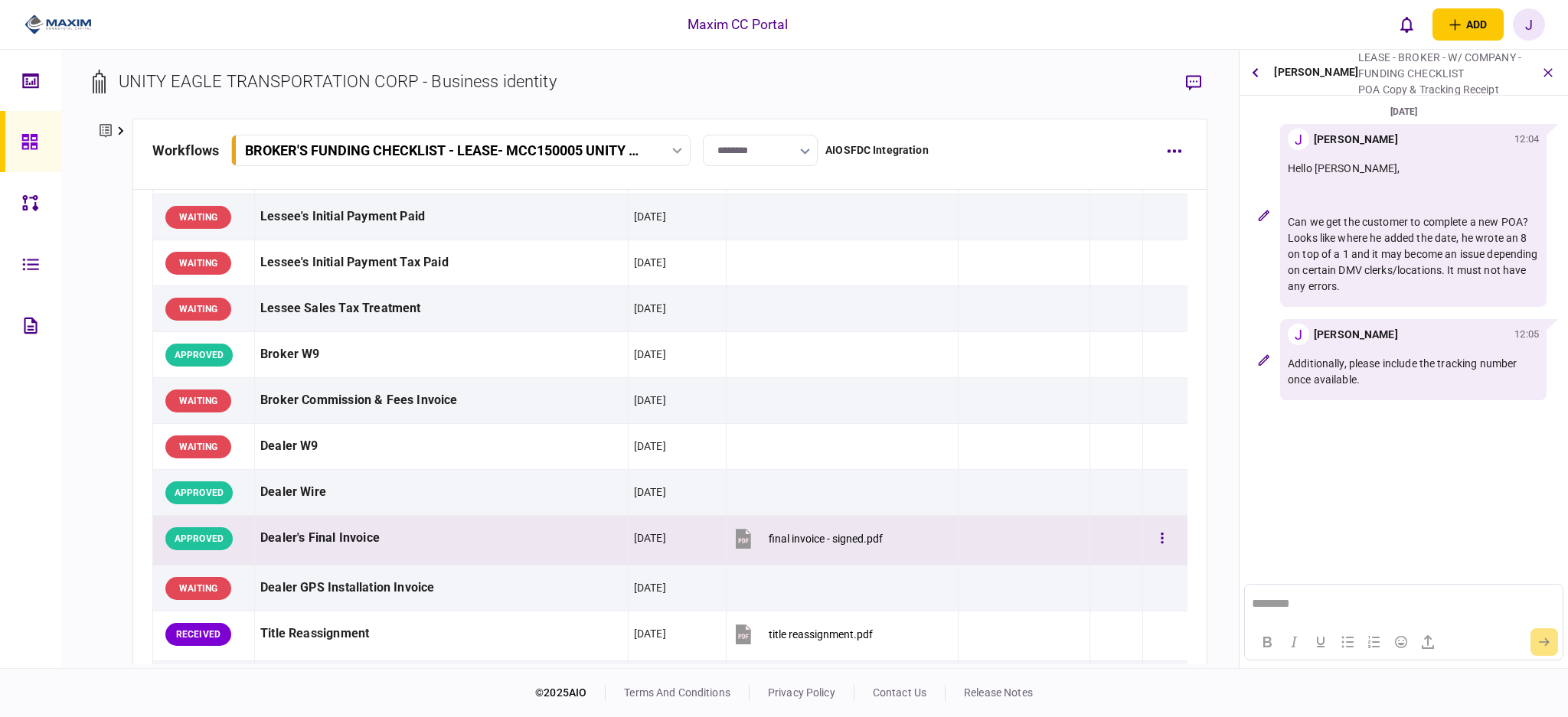
scroll to position [714, 0]
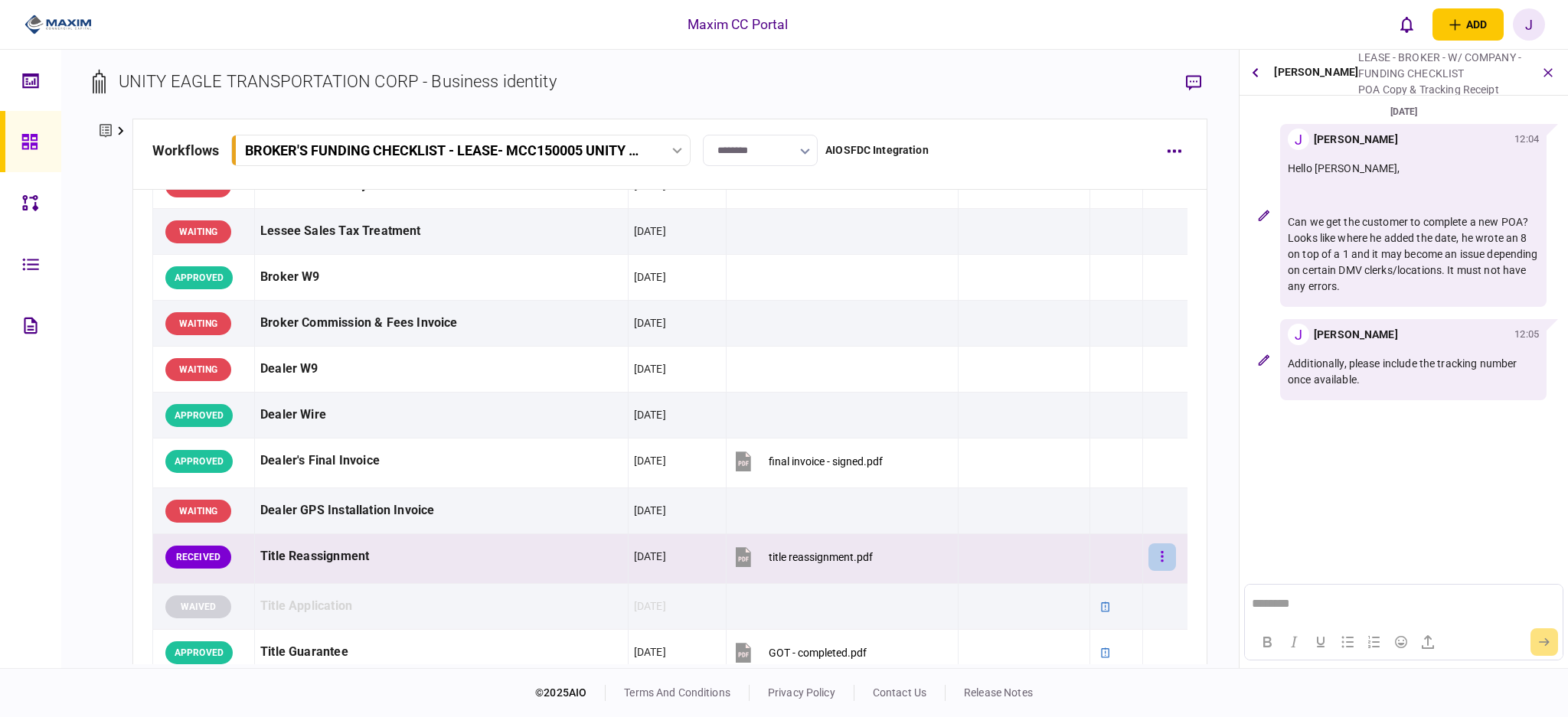
click at [1157, 563] on button "button" at bounding box center [1162, 557] width 27 height 27
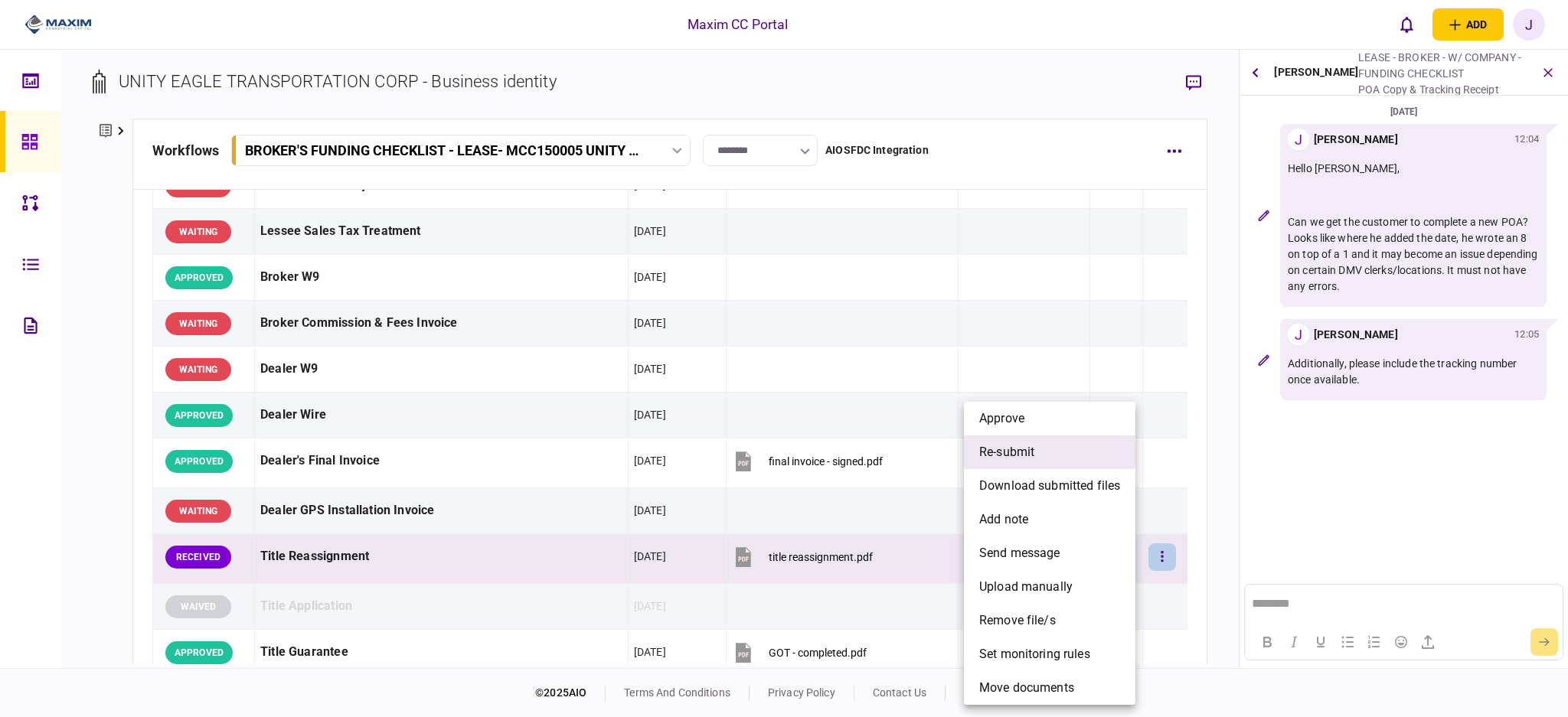
click at [1066, 458] on li "re-submit" at bounding box center [1050, 451] width 172 height 33
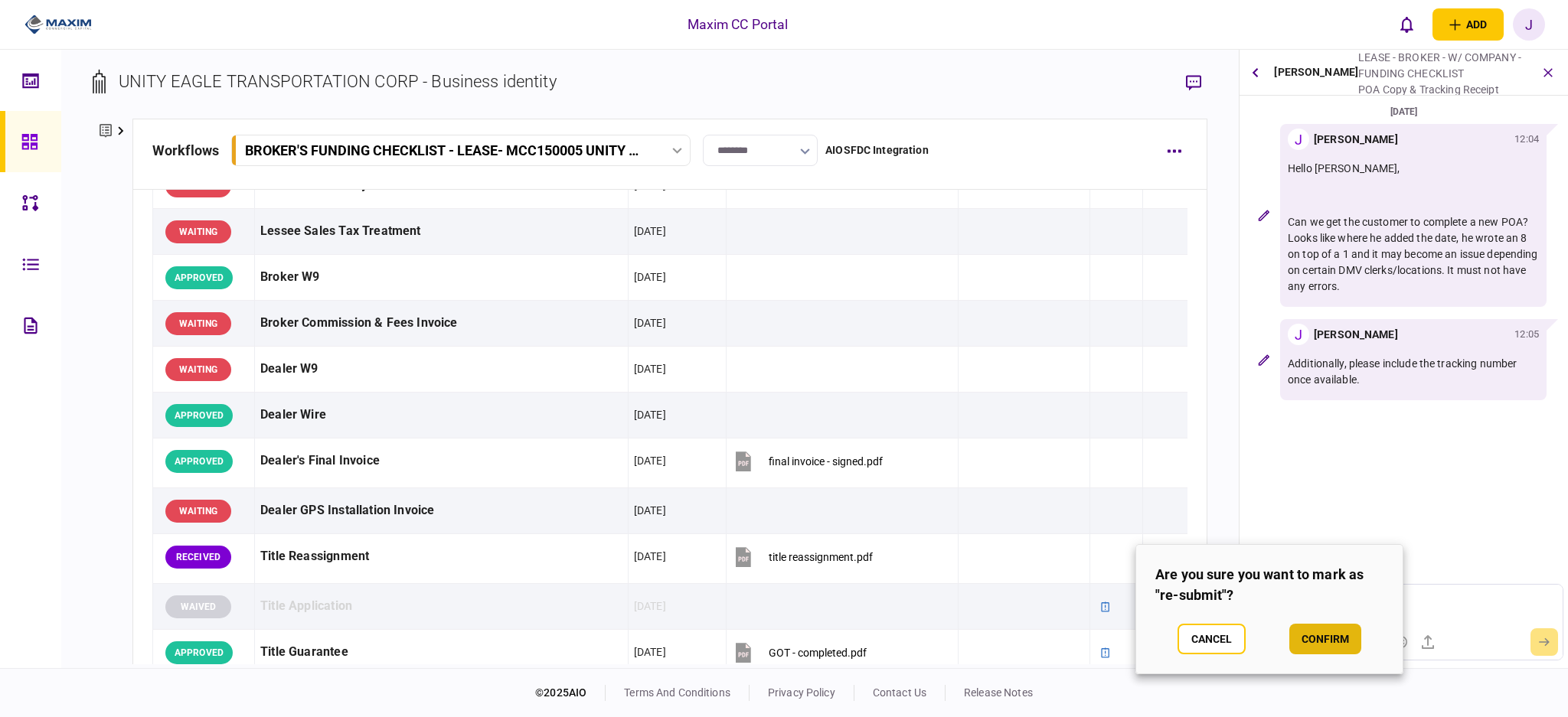
click at [1339, 636] on button "confirm" at bounding box center [1325, 639] width 72 height 31
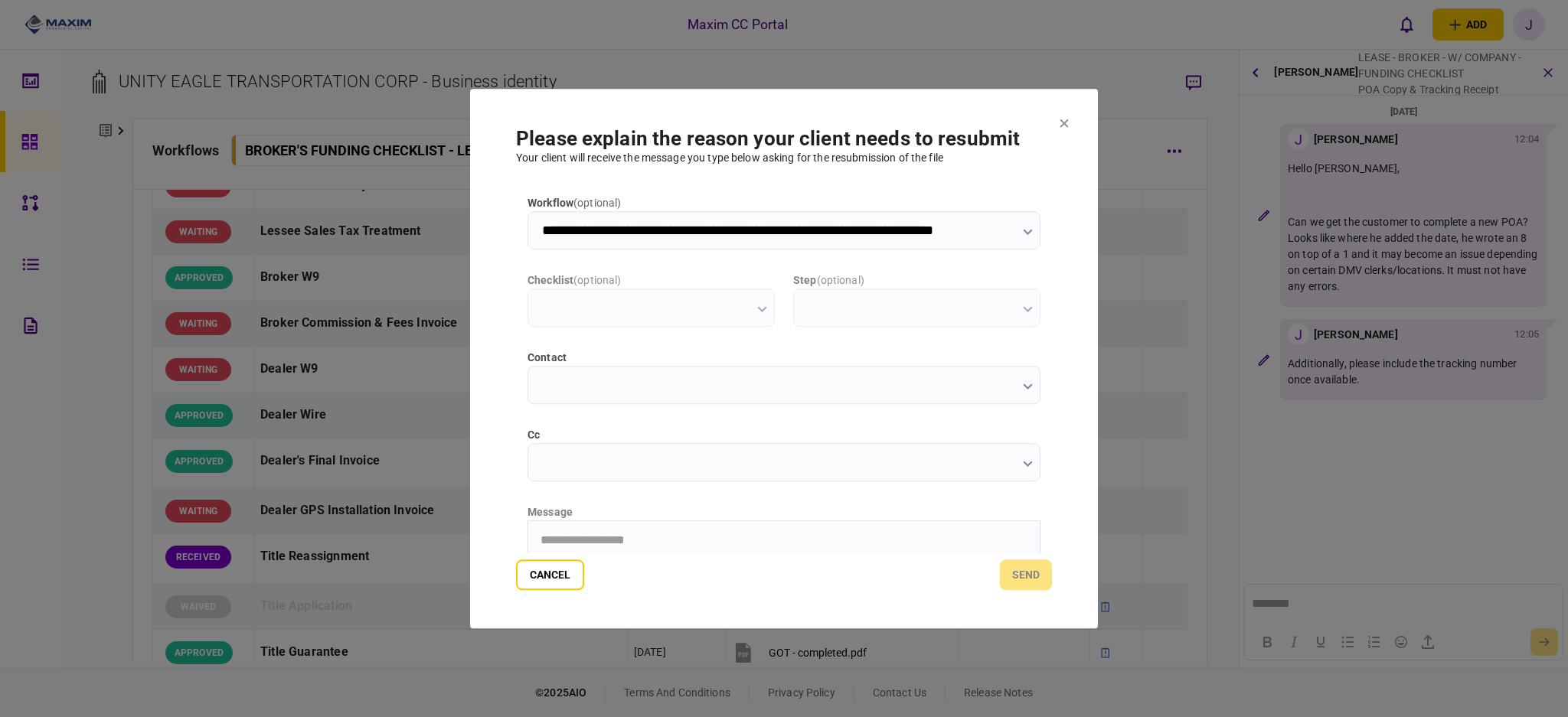
scroll to position [0, 0]
type input "**********"
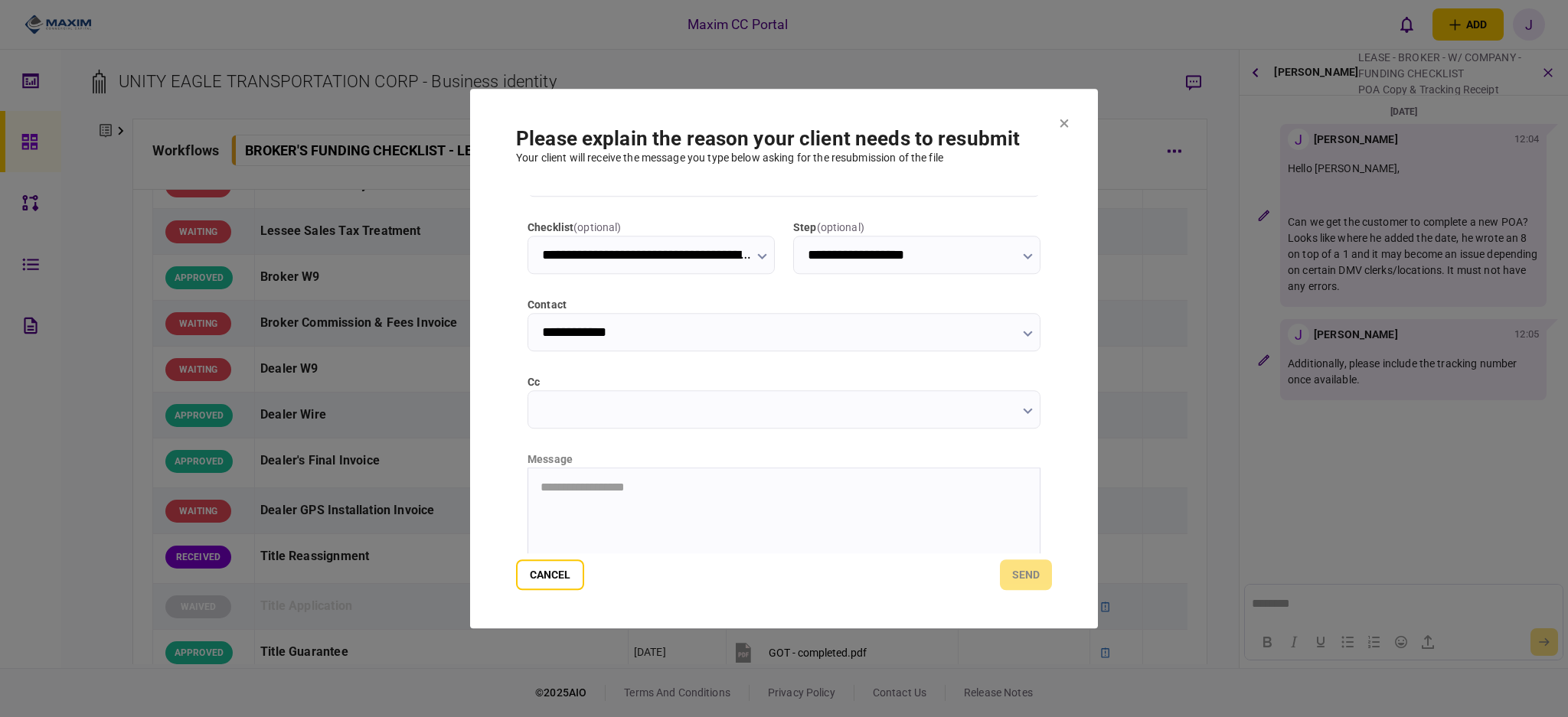
scroll to position [102, 0]
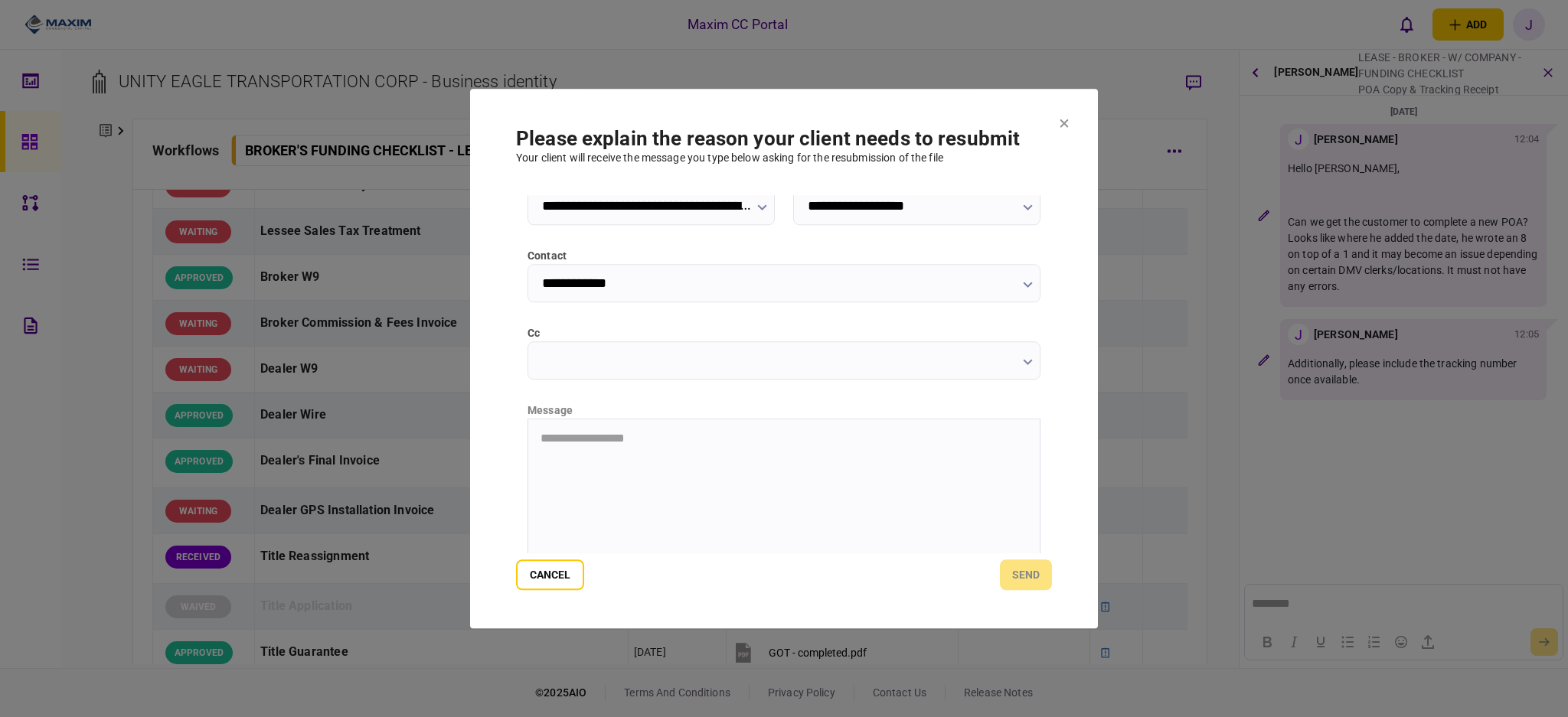
click at [602, 365] on input "cc" at bounding box center [784, 360] width 513 height 39
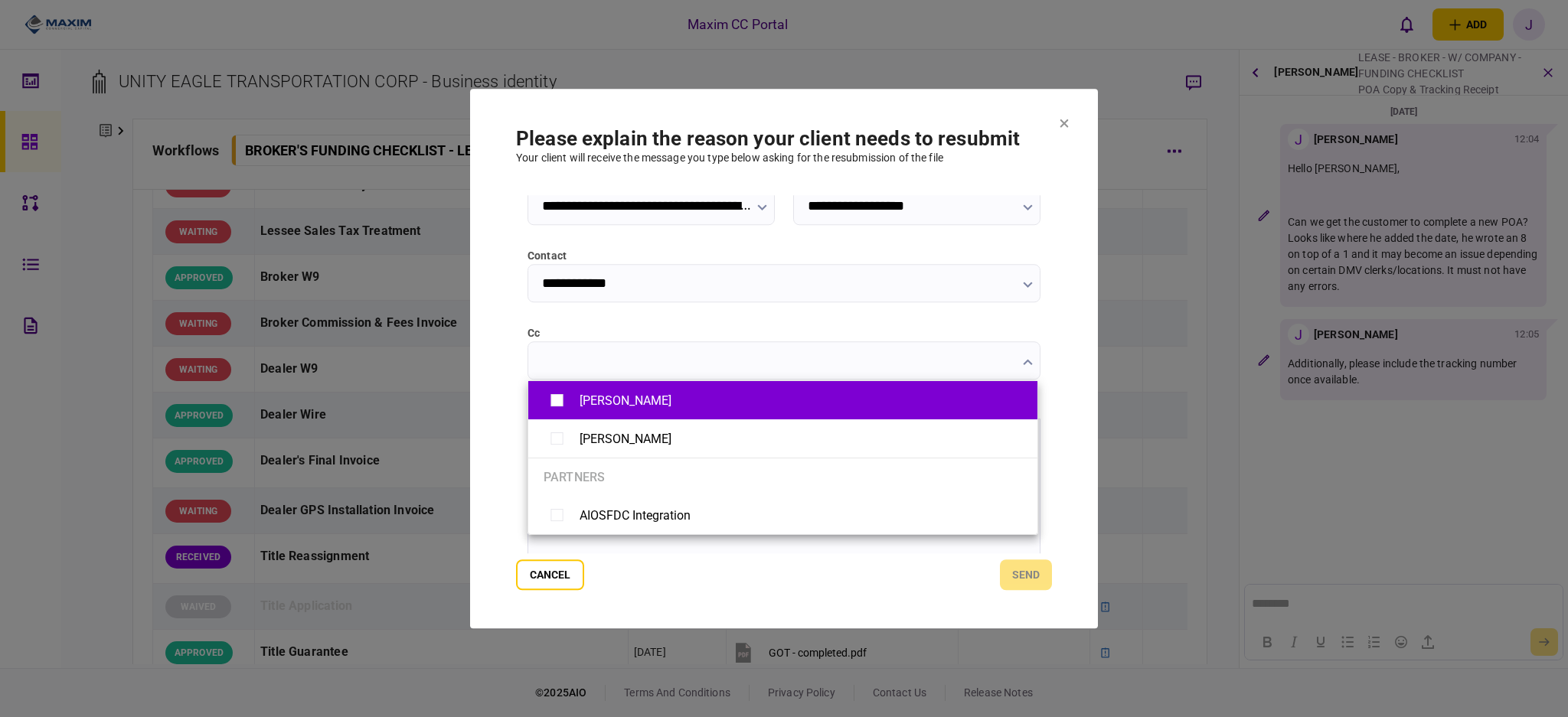
click at [591, 396] on div "[PERSON_NAME]" at bounding box center [625, 400] width 92 height 15
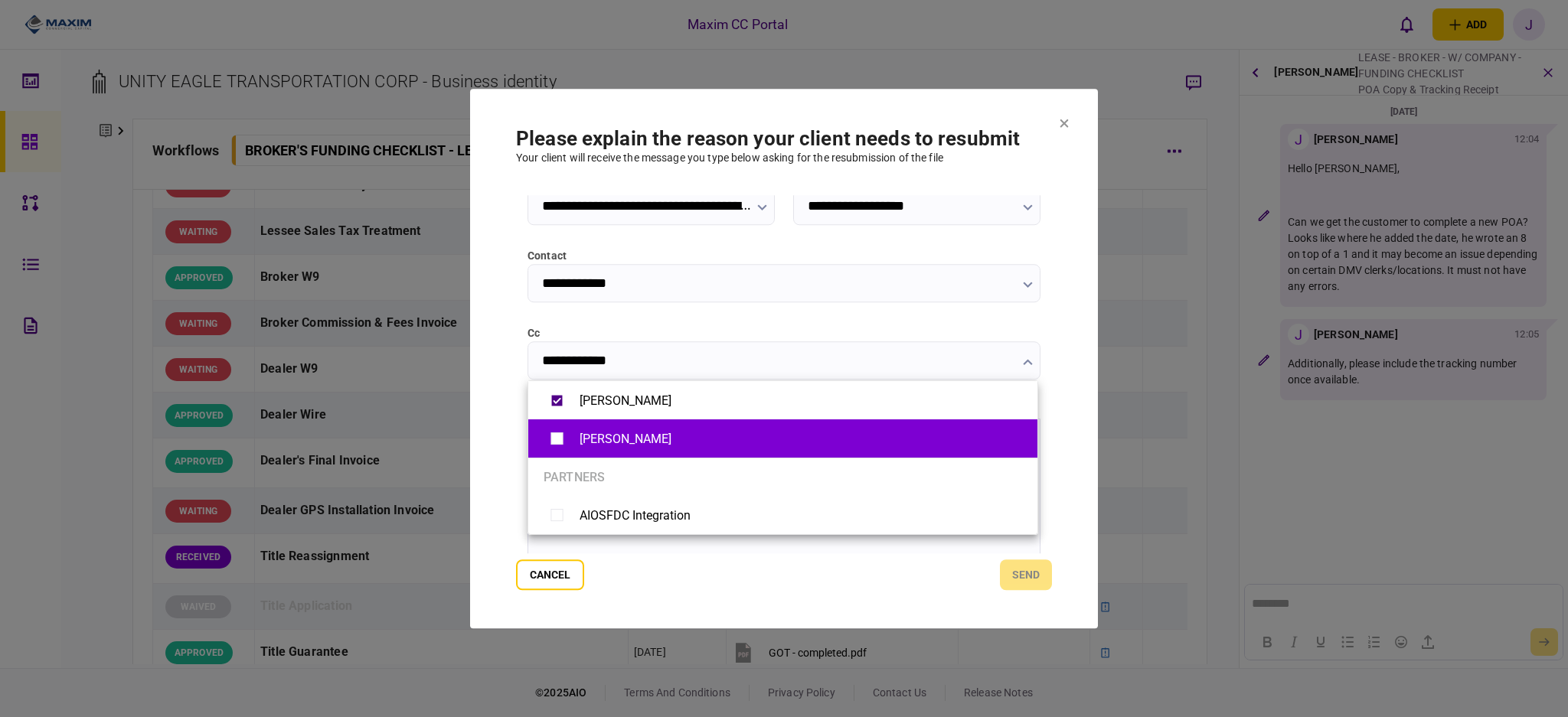
type input "**********"
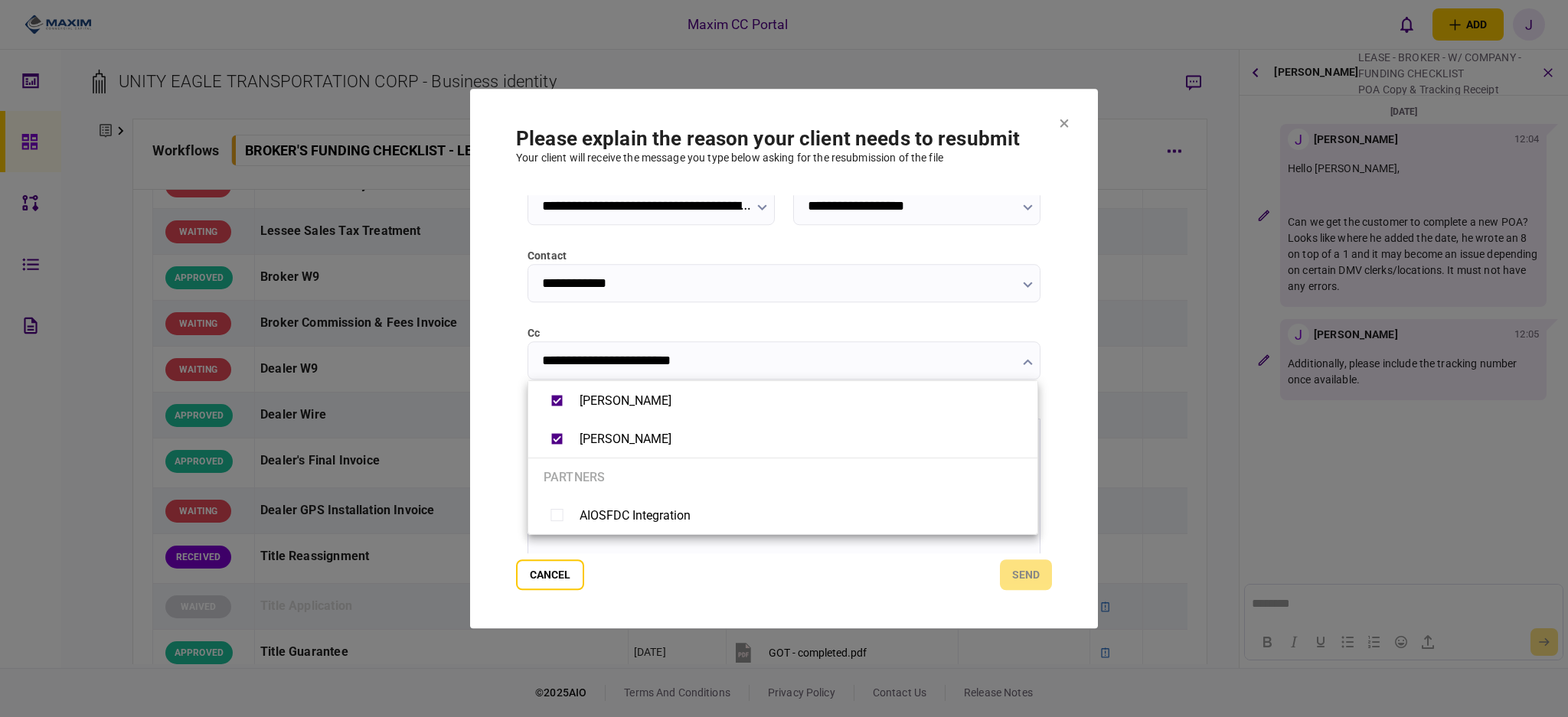
click at [518, 340] on div at bounding box center [784, 358] width 1568 height 717
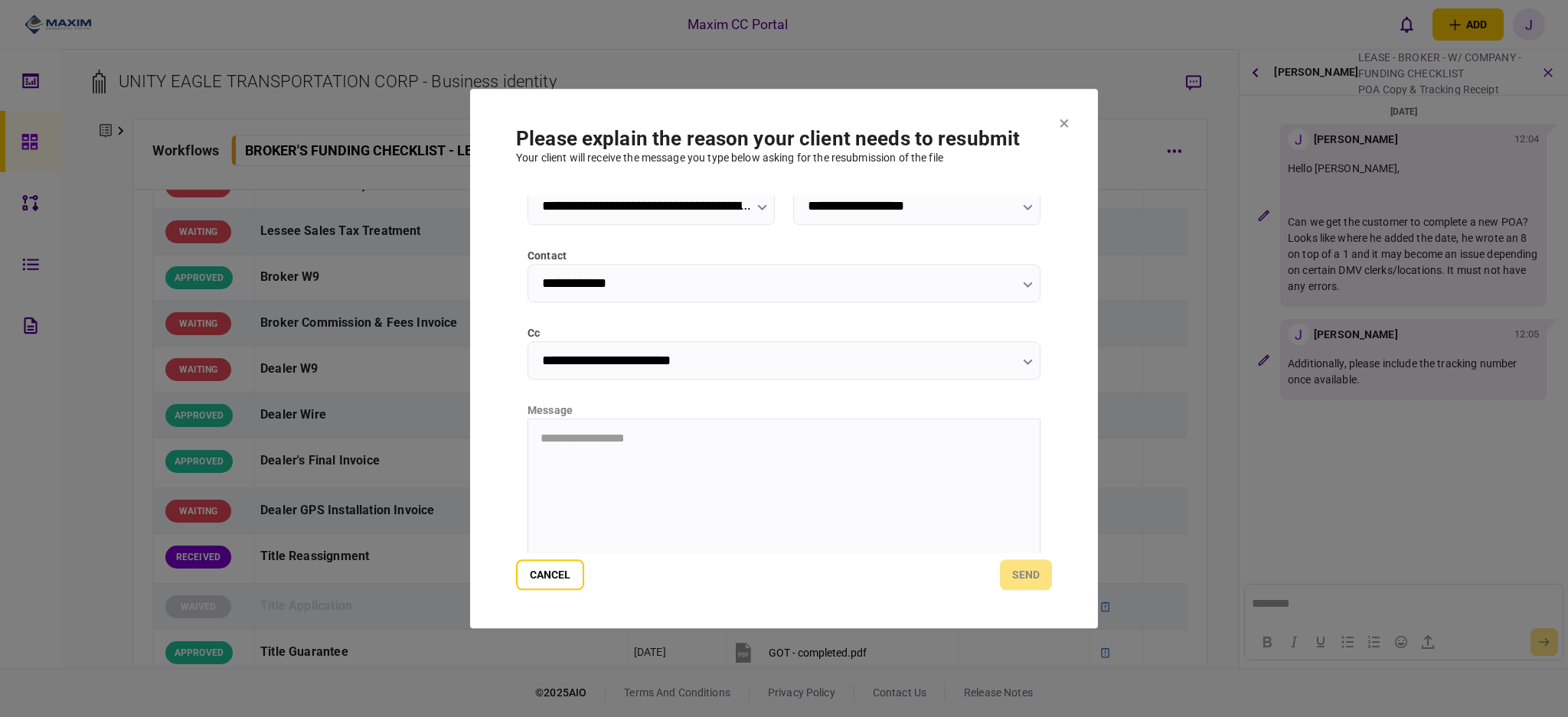
click at [597, 457] on html "**********" at bounding box center [784, 437] width 512 height 39
click at [675, 456] on html at bounding box center [784, 437] width 512 height 38
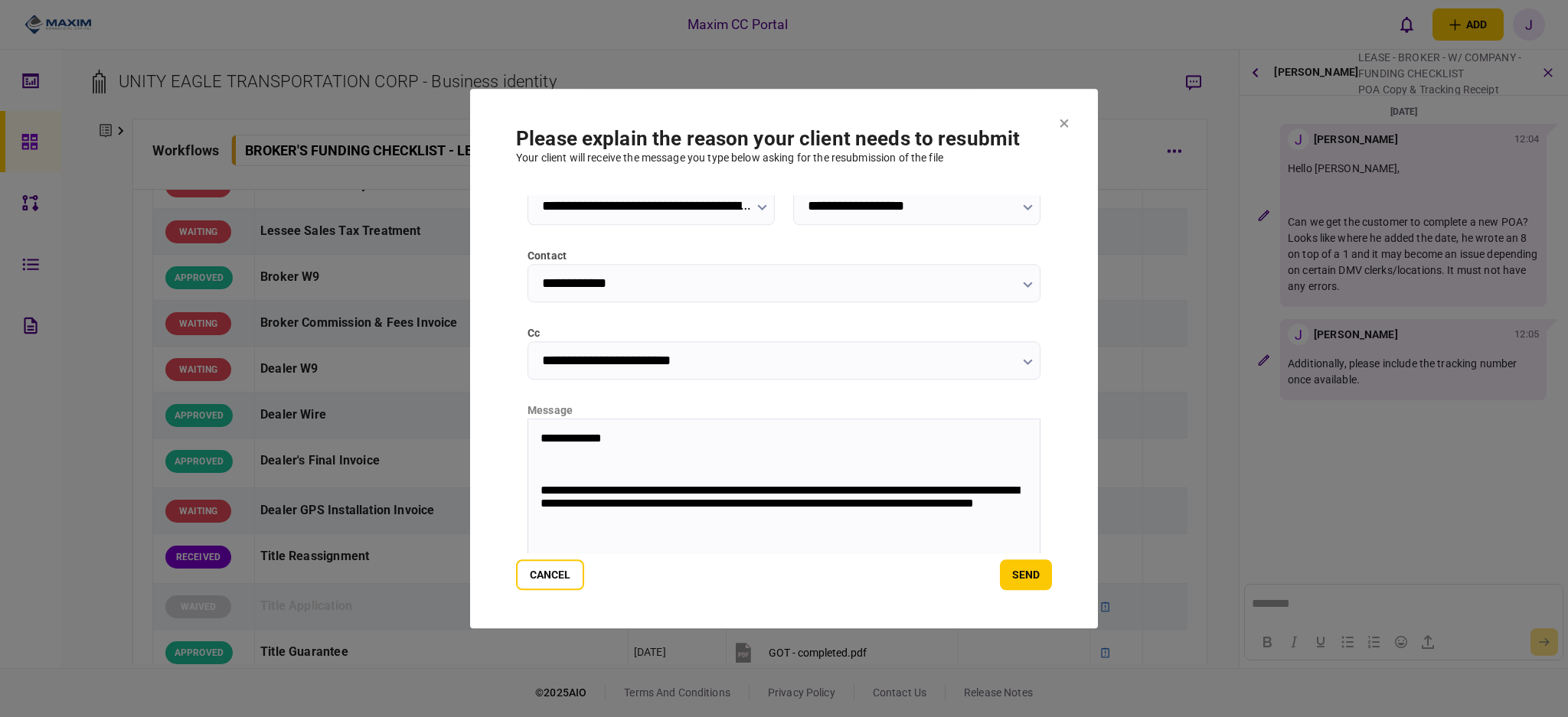
click at [608, 475] on body "**********" at bounding box center [784, 479] width 512 height 96
click at [609, 469] on p "Rich Text Area. Press ALT-0 for help." at bounding box center [784, 463] width 487 height 13
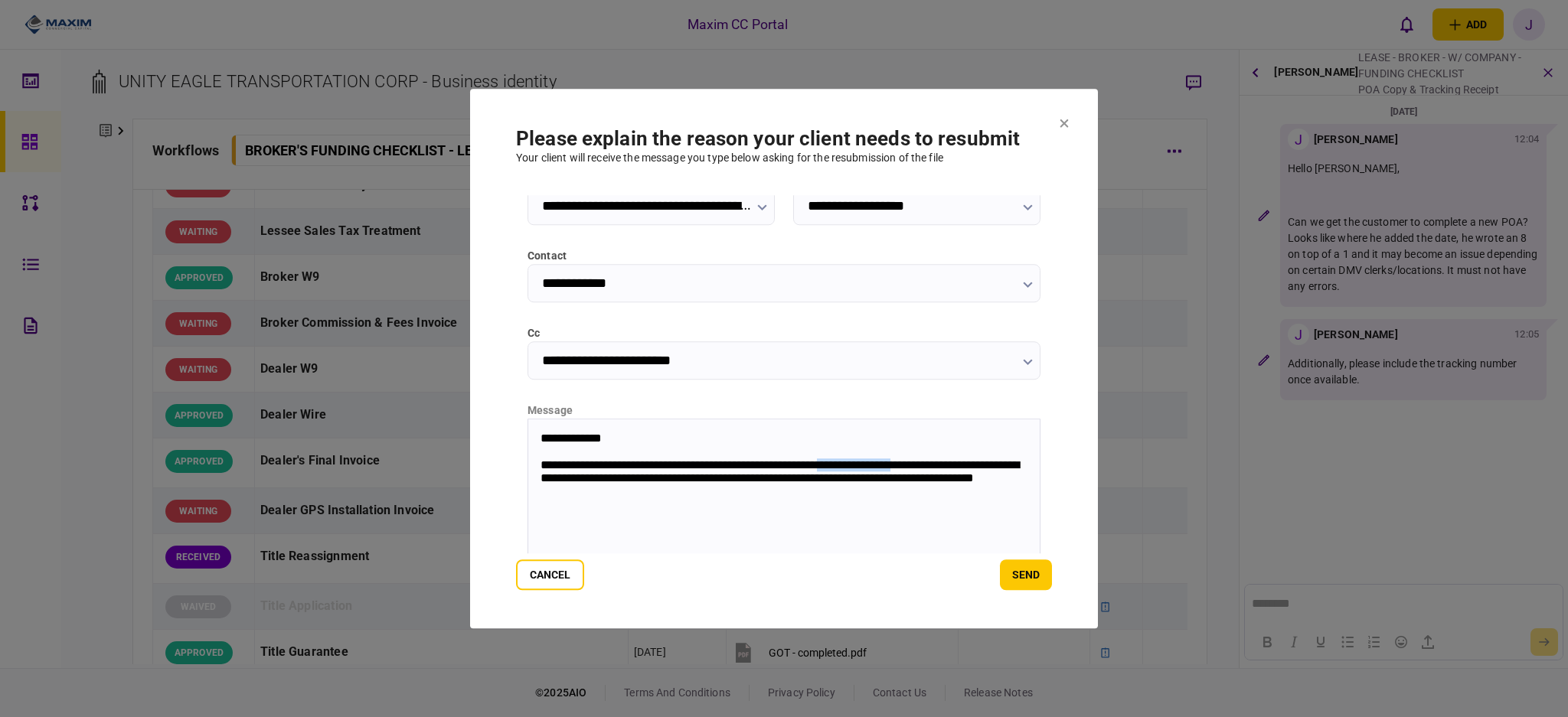
drag, startPoint x: 853, startPoint y: 470, endPoint x: 947, endPoint y: 470, distance: 94.0
click at [947, 470] on p "**********" at bounding box center [783, 479] width 485 height 45
click at [932, 493] on p "**********" at bounding box center [783, 479] width 485 height 45
drag, startPoint x: 826, startPoint y: 485, endPoint x: 899, endPoint y: 491, distance: 73.2
click at [899, 491] on p "**********" at bounding box center [783, 479] width 485 height 45
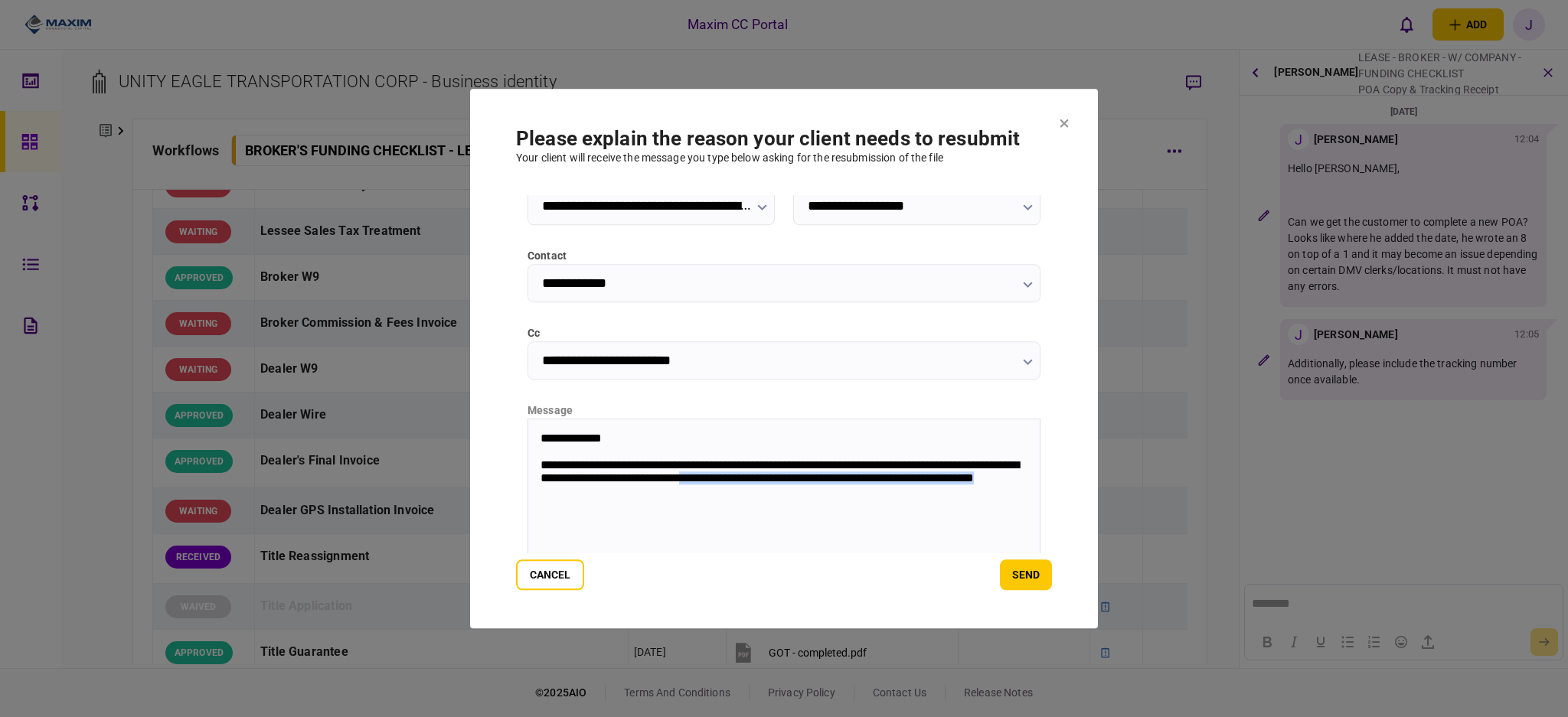
click at [794, 498] on p "**********" at bounding box center [783, 479] width 485 height 45
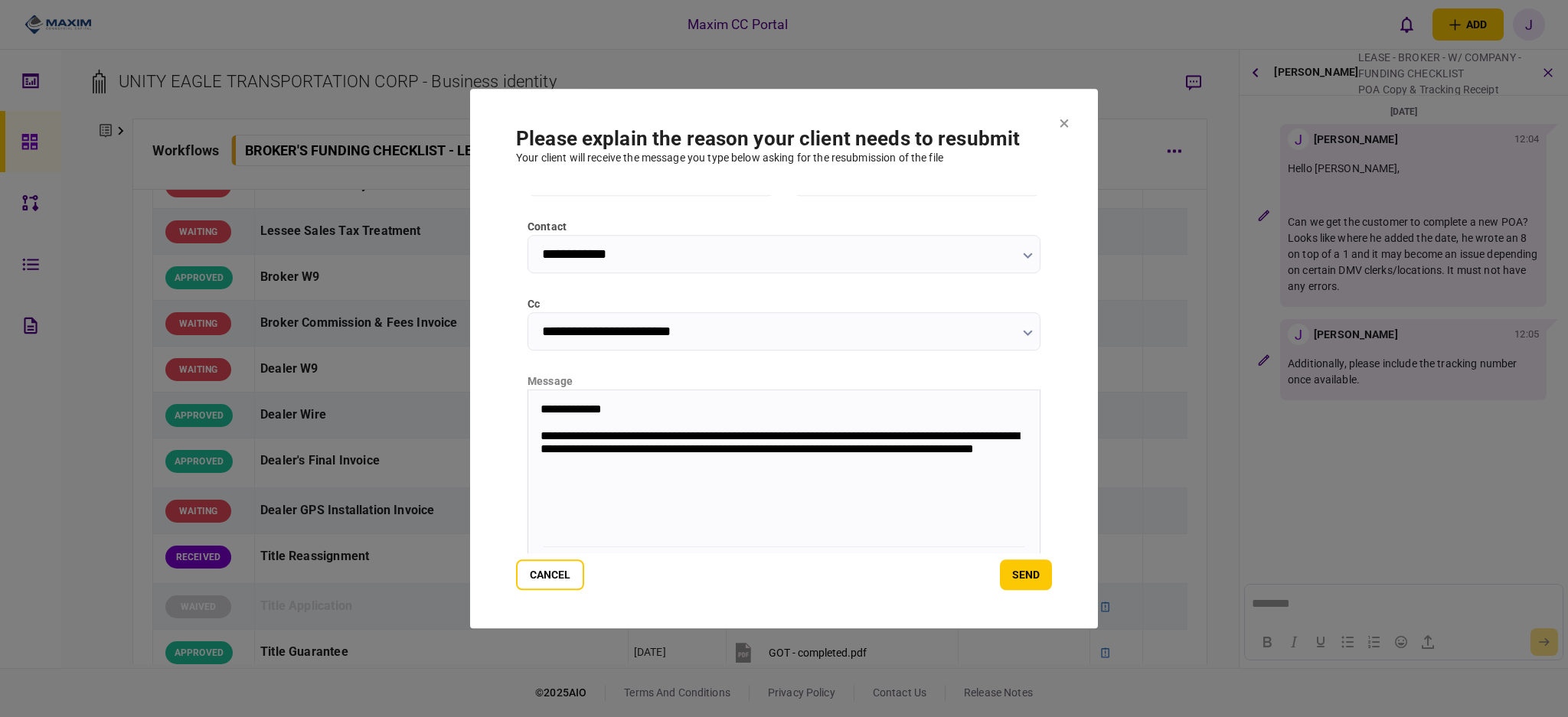
scroll to position [157, 0]
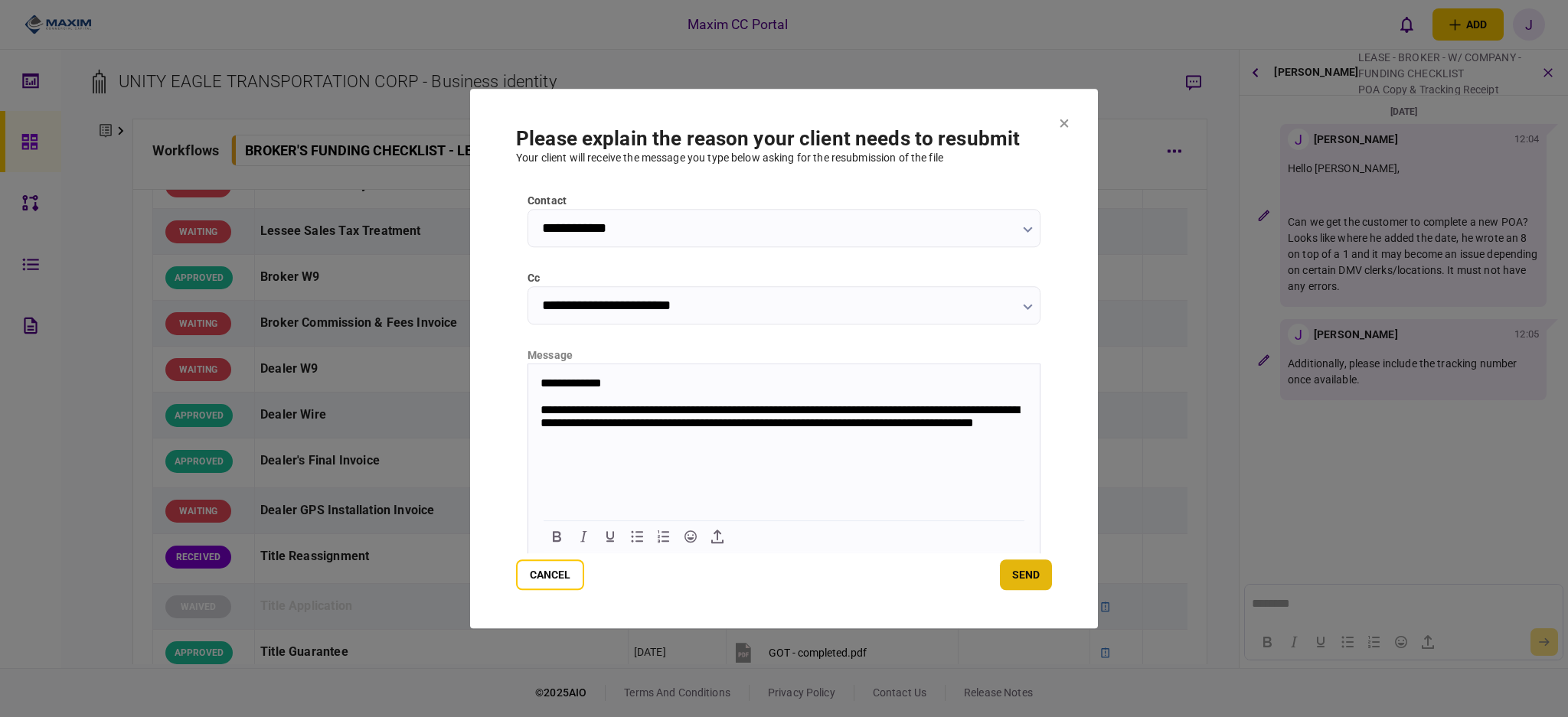
click at [1009, 574] on button "send" at bounding box center [1026, 575] width 52 height 31
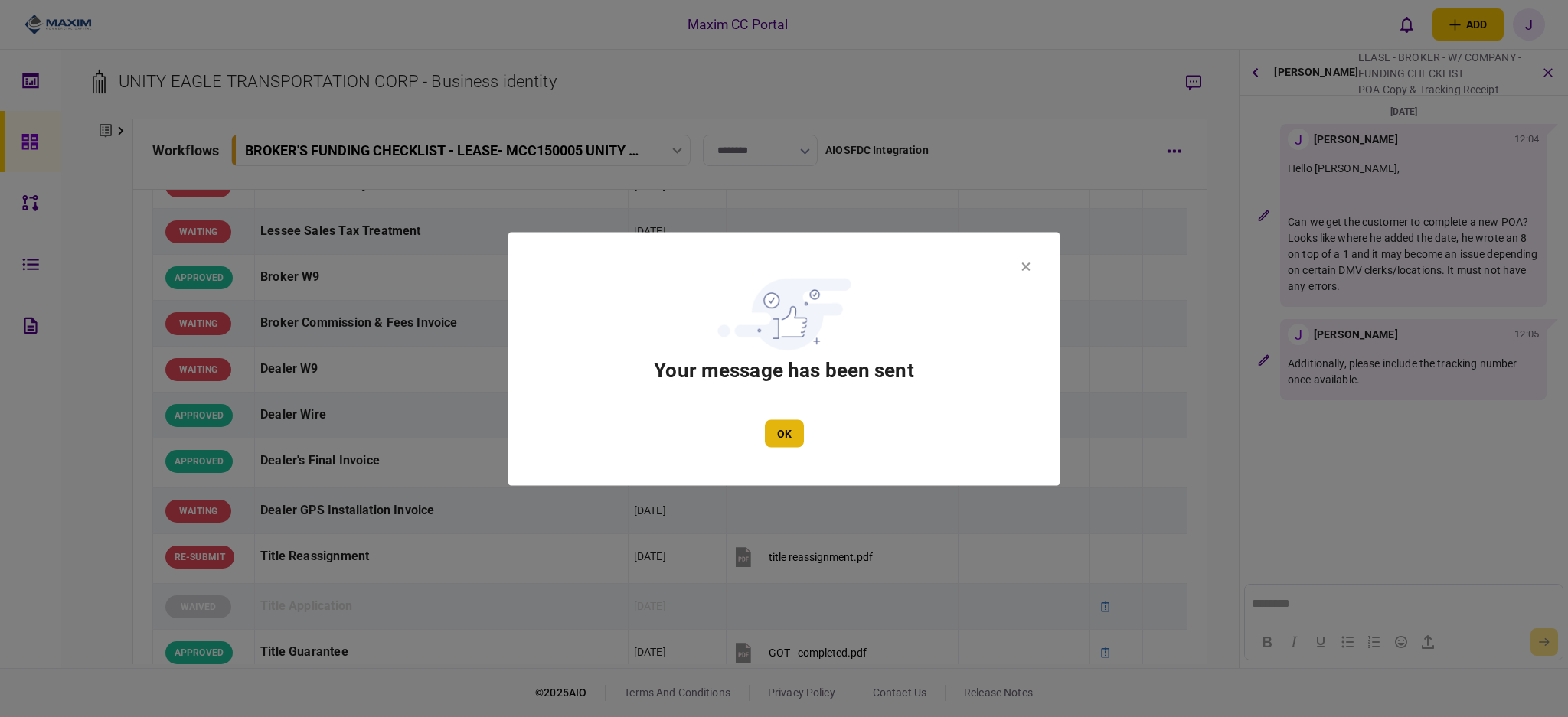
click at [789, 437] on button "OK" at bounding box center [784, 433] width 39 height 27
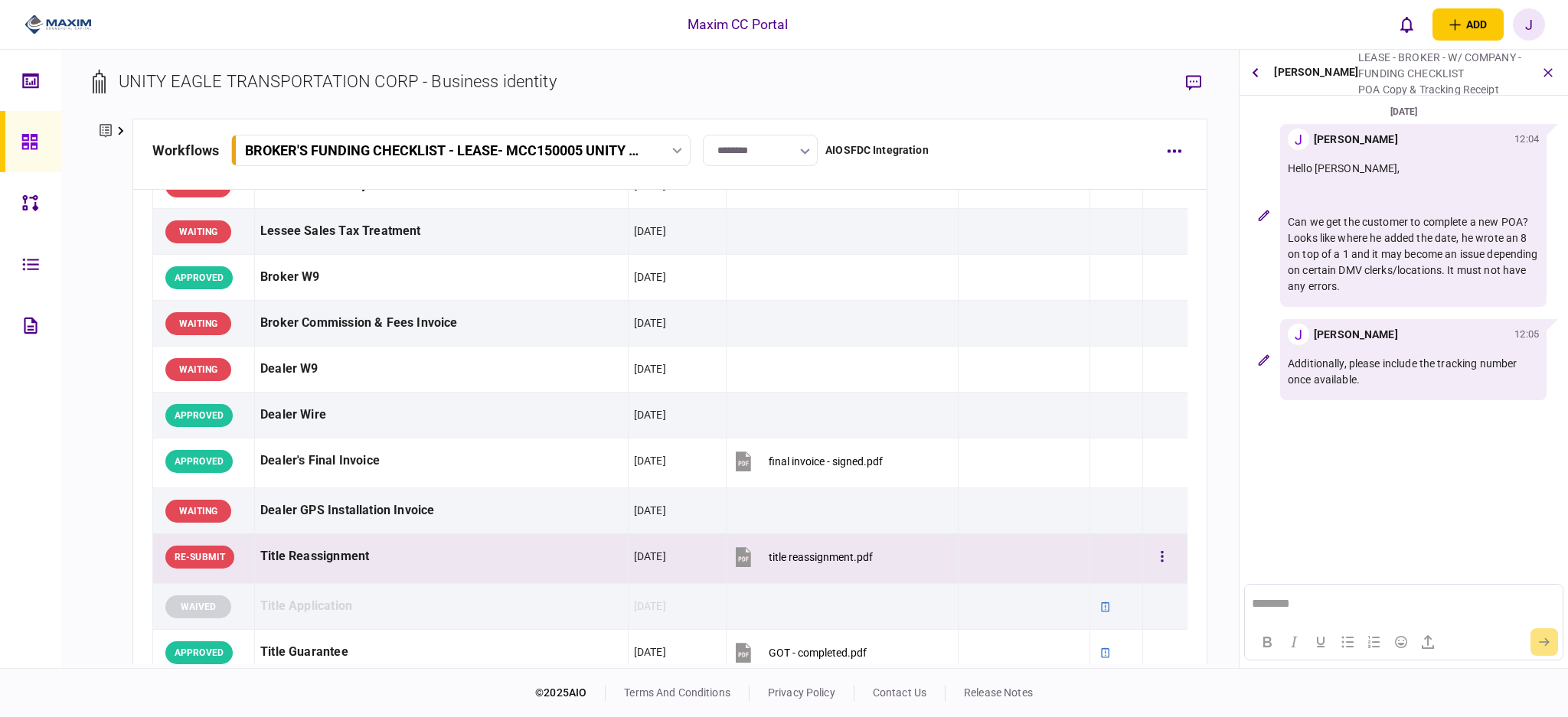
click at [385, 550] on div "Title Reassignment" at bounding box center [441, 557] width 362 height 34
click at [327, 558] on div "Title Reassignment" at bounding box center [441, 557] width 362 height 34
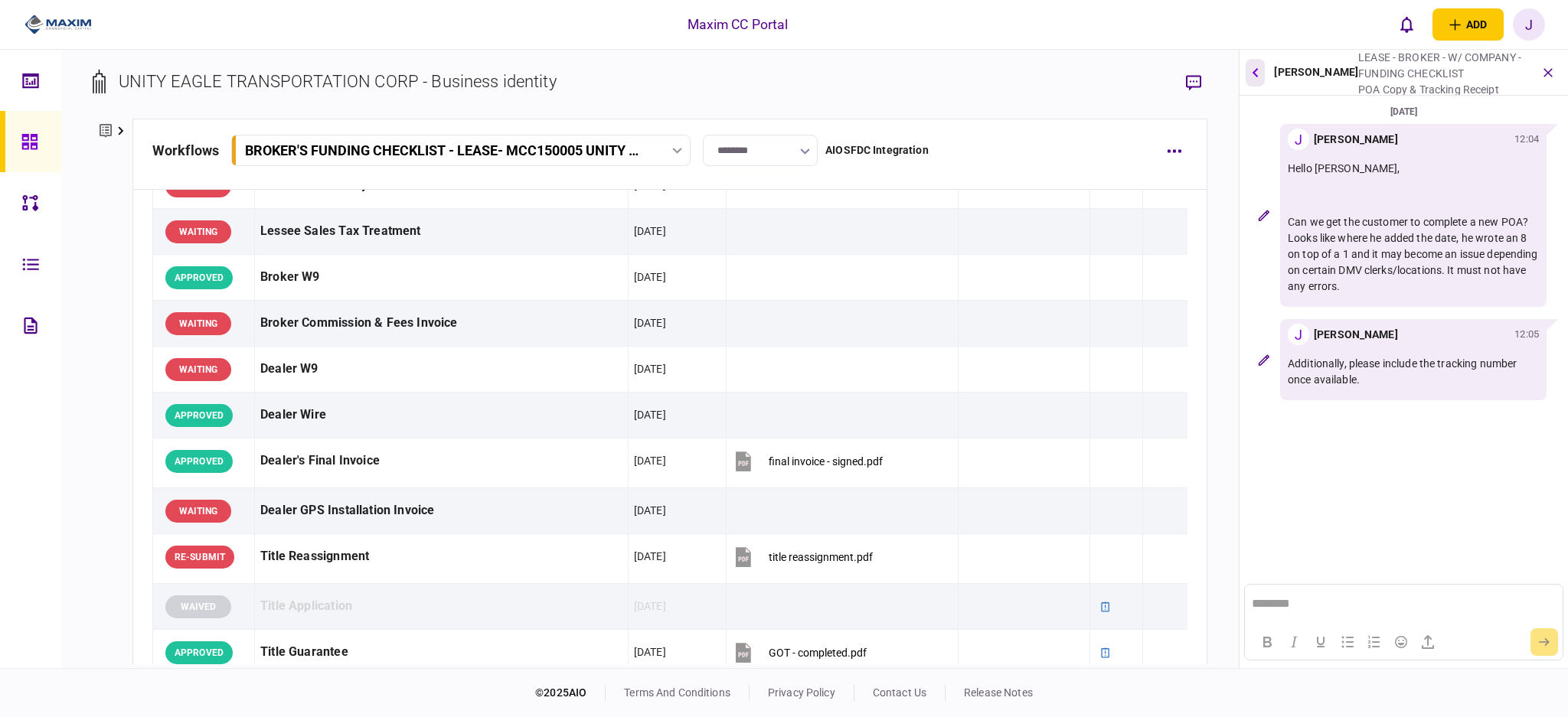
click at [1256, 79] on button "button" at bounding box center [1255, 73] width 19 height 27
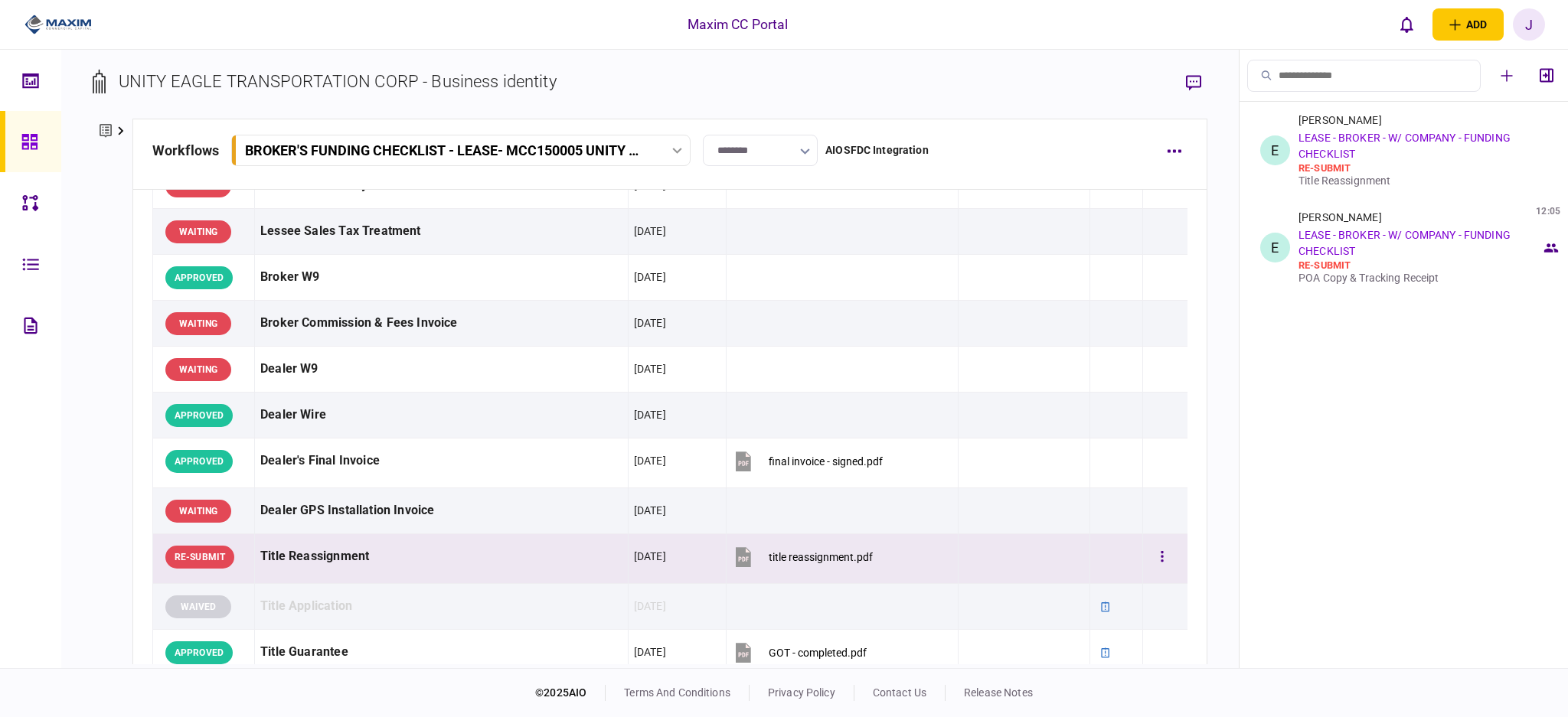
click at [321, 557] on div "Title Reassignment" at bounding box center [441, 557] width 362 height 34
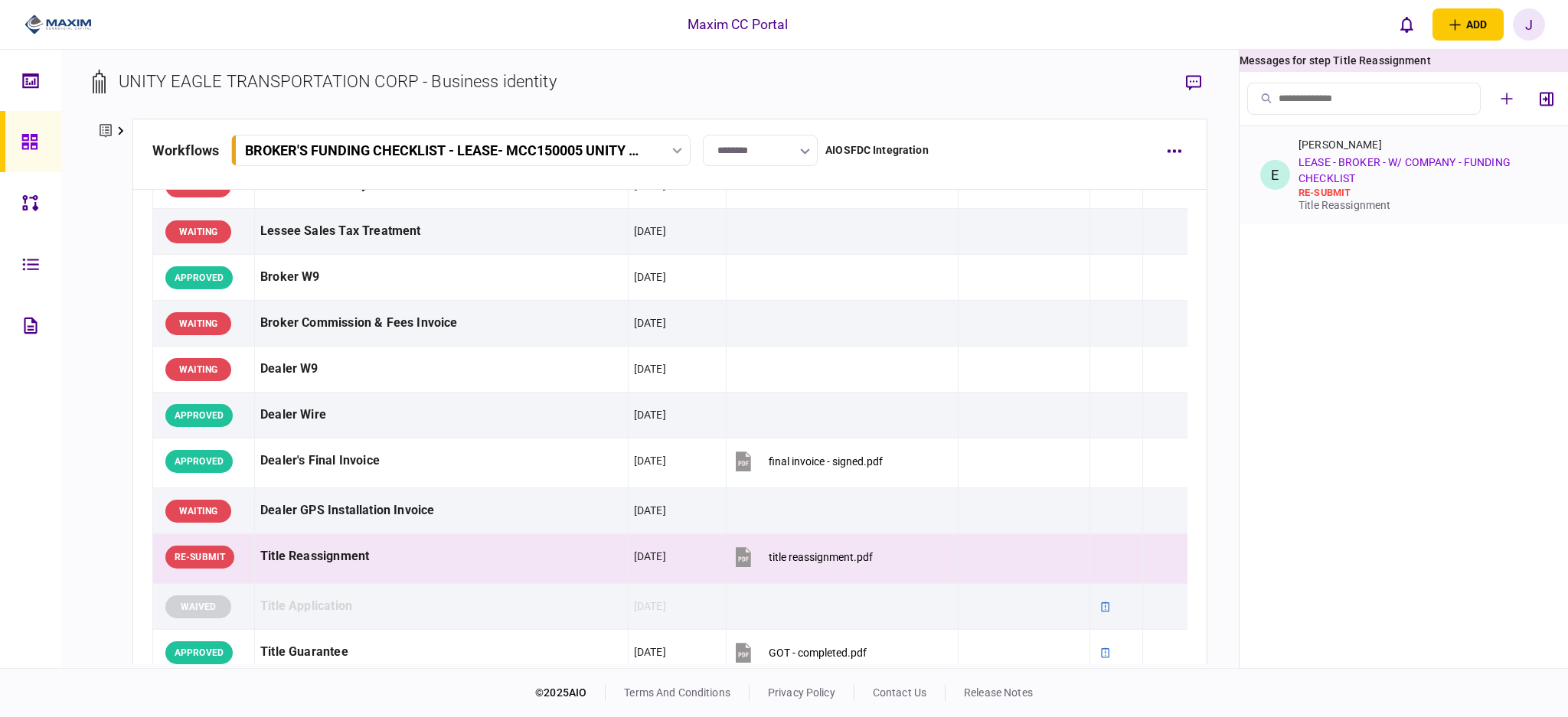
click at [1421, 156] on link "LEASE - BROKER - W/ COMPANY - FUNDING CHECKLIST" at bounding box center [1404, 170] width 212 height 28
click at [1374, 193] on div "re-submit" at bounding box center [1420, 193] width 243 height 12
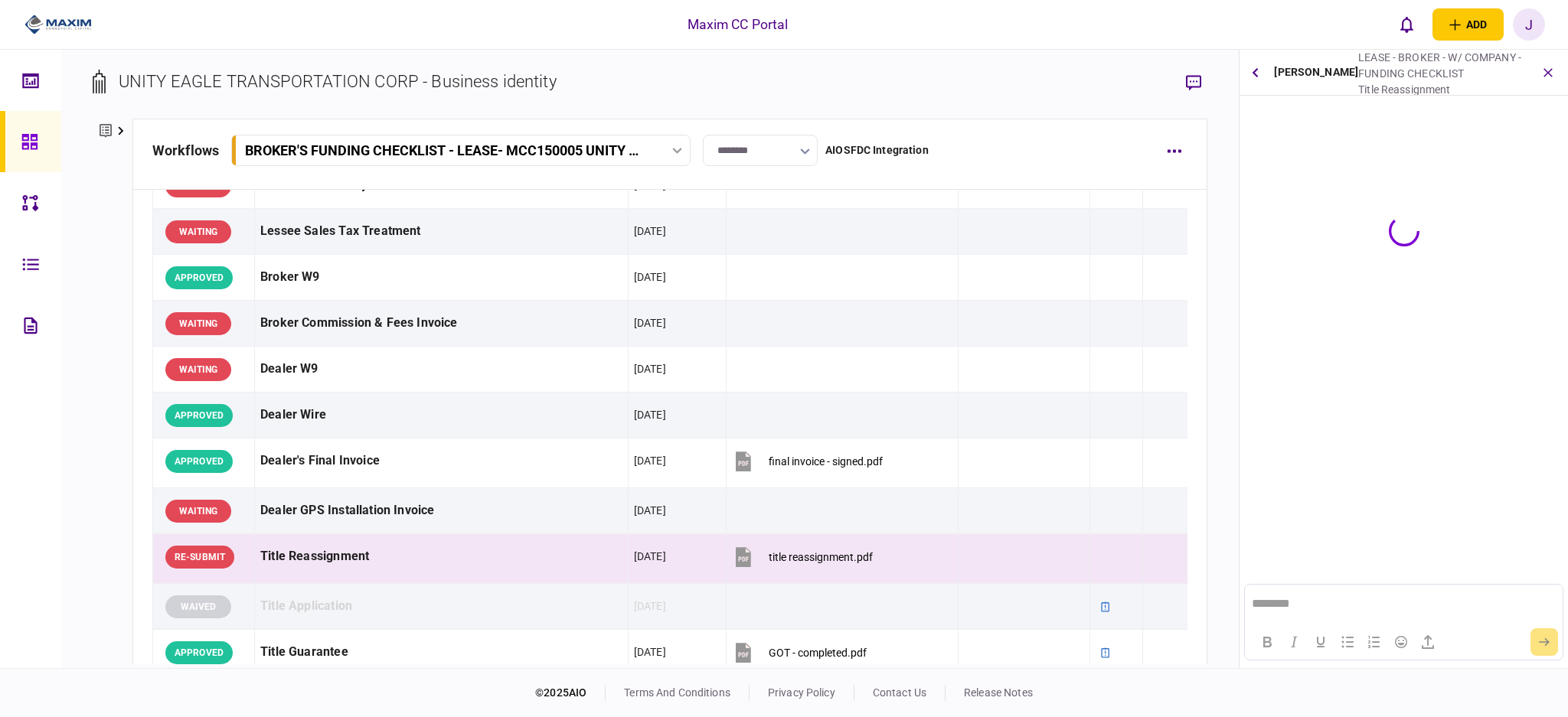
scroll to position [0, 0]
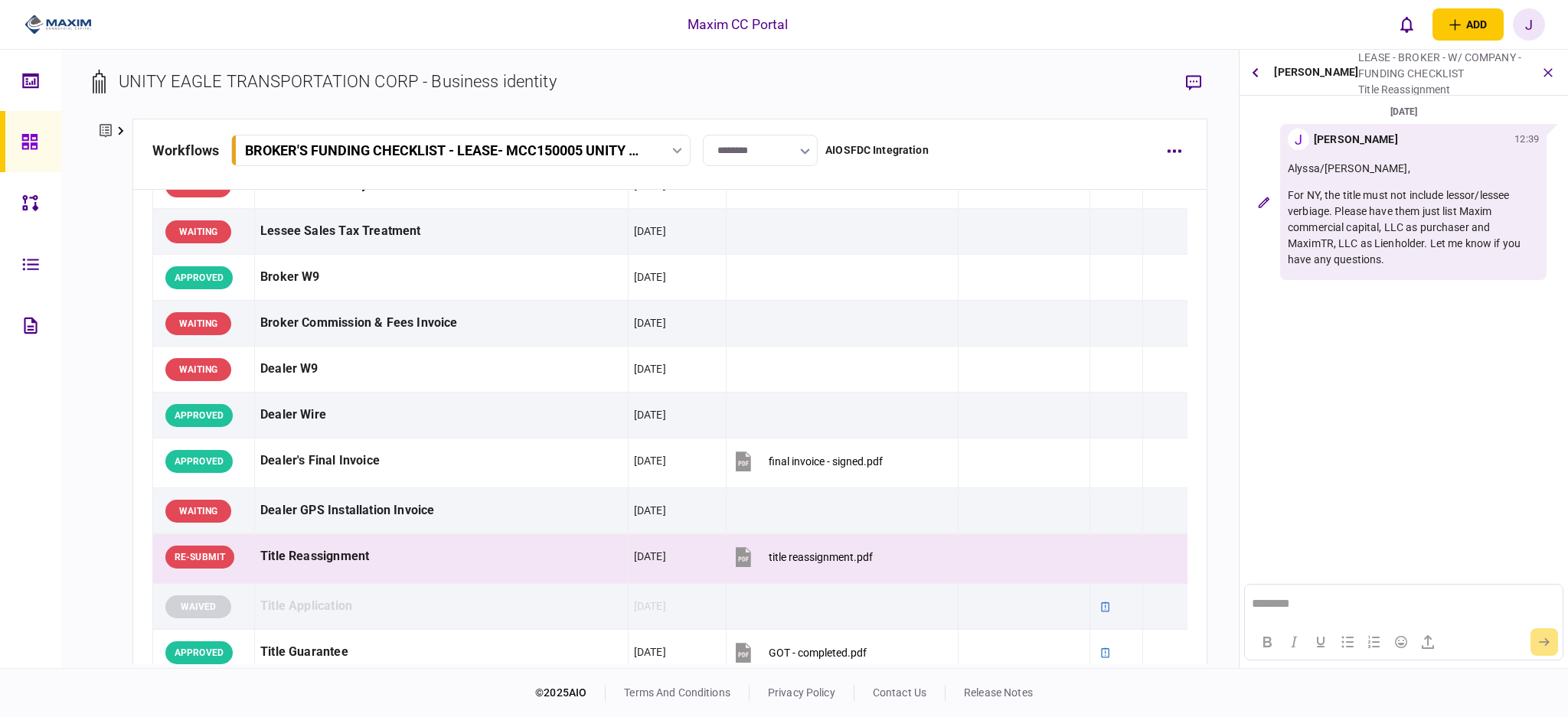
drag, startPoint x: 1390, startPoint y: 262, endPoint x: 1323, endPoint y: 248, distance: 68.4
click at [1323, 248] on p "For NY, the title must not include lessor/lessee verbiage. Please have them jus…" at bounding box center [1413, 228] width 251 height 81
click at [1416, 350] on section "[DATE] J [PERSON_NAME] 12:39 [PERSON_NAME]/[PERSON_NAME], For NY, the title mus…" at bounding box center [1403, 270] width 329 height 335
